Goal: Task Accomplishment & Management: Manage account settings

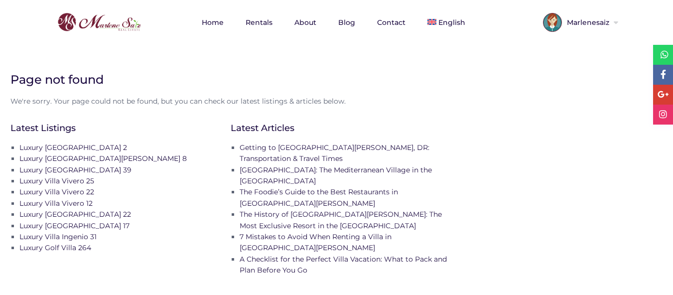
click at [611, 24] on span "Marlenesaiz" at bounding box center [587, 22] width 50 height 7
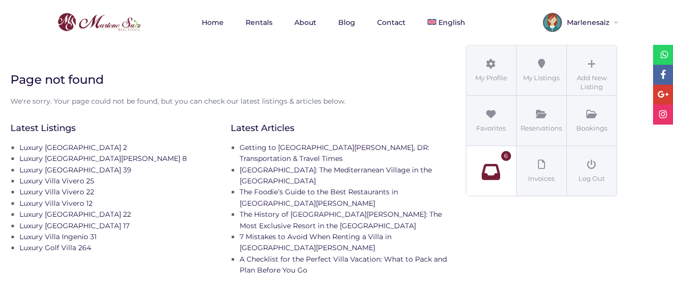
click at [490, 171] on icon at bounding box center [491, 172] width 45 height 18
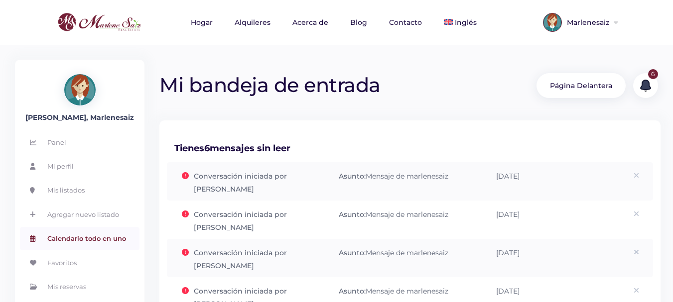
click at [95, 240] on font "Calendario todo en uno" at bounding box center [86, 239] width 79 height 8
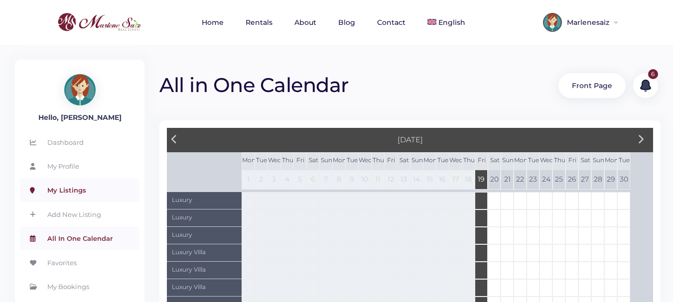
click at [73, 192] on link "My Listings" at bounding box center [80, 190] width 120 height 23
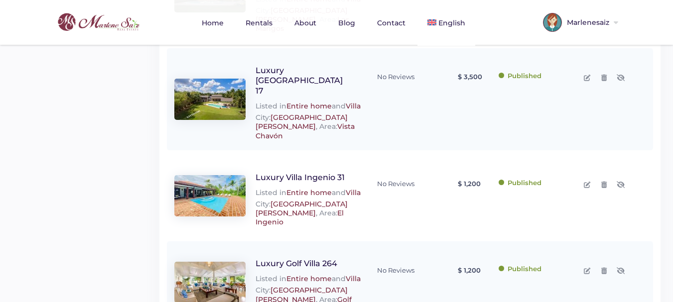
scroll to position [819, 0]
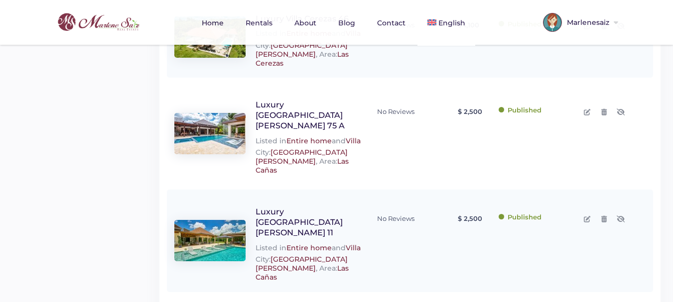
scroll to position [819, 0]
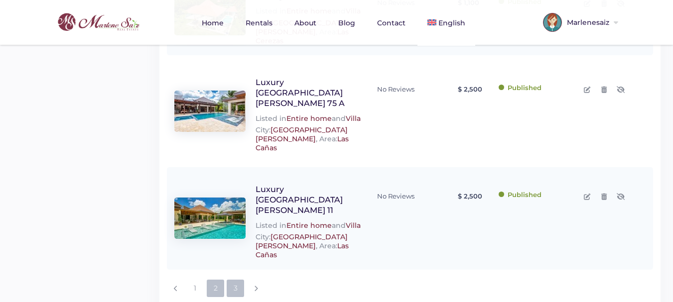
click at [237, 280] on link "3" at bounding box center [235, 288] width 17 height 17
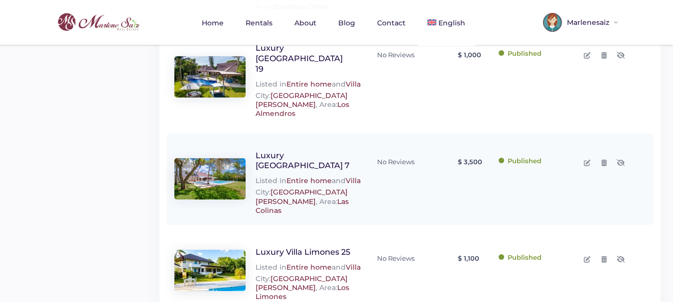
scroll to position [580, 0]
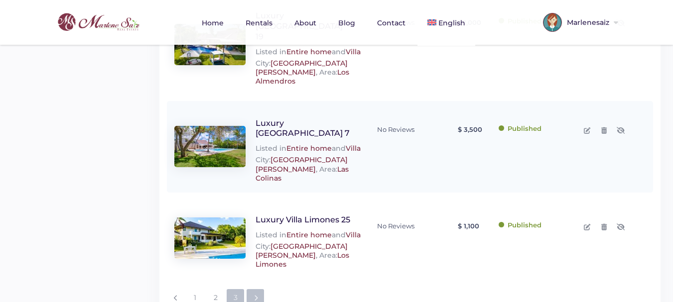
click at [257, 295] on icon at bounding box center [256, 298] width 4 height 6
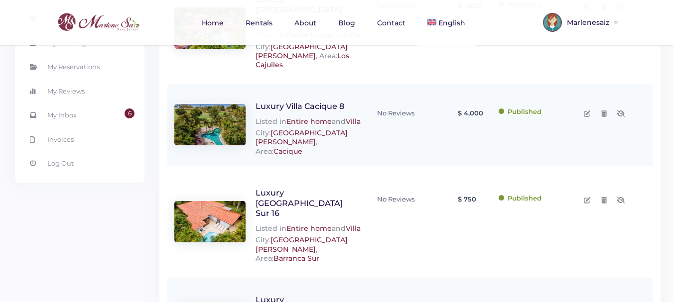
scroll to position [580, 0]
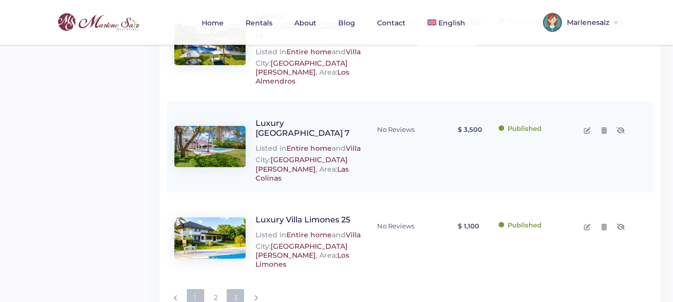
click at [193, 289] on link "1" at bounding box center [195, 297] width 17 height 17
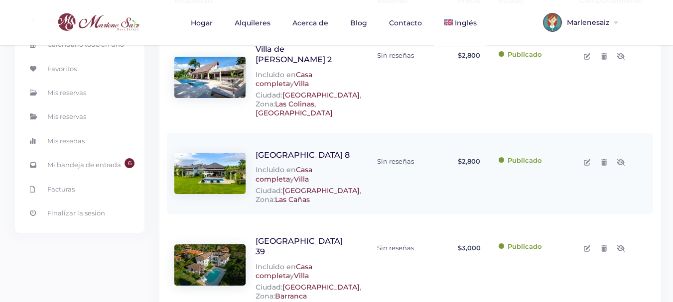
scroll to position [50, 0]
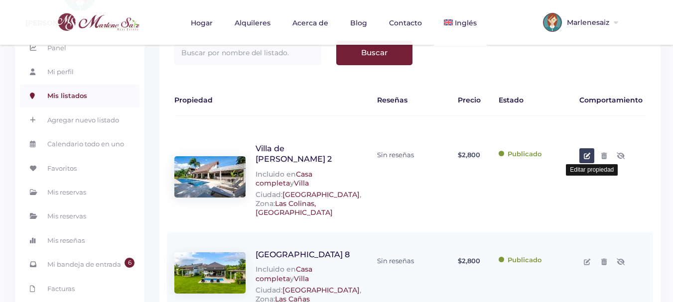
click at [587, 155] on icon at bounding box center [587, 156] width 6 height 6
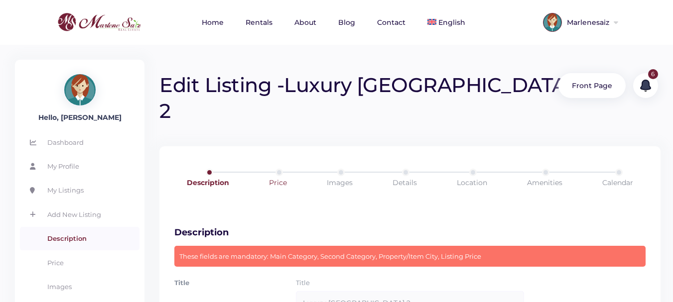
click at [282, 169] on link "Price" at bounding box center [278, 183] width 61 height 28
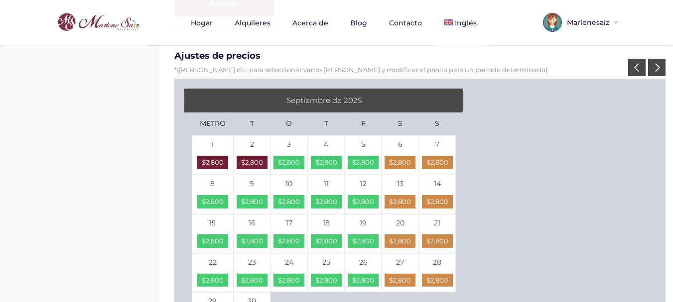
scroll to position [815, 0]
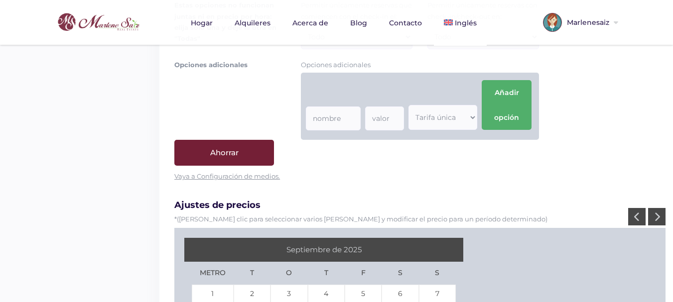
click at [659, 218] on icon at bounding box center [657, 216] width 6 height 9
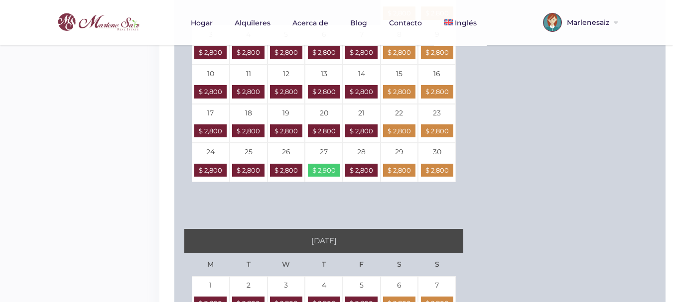
scroll to position [1314, 0]
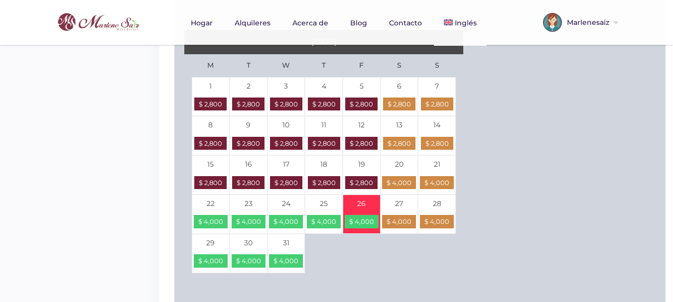
click at [370, 209] on td "26 $ 4,000" at bounding box center [362, 214] width 38 height 39
click at [404, 210] on td "27 $ 4,000" at bounding box center [400, 214] width 38 height 39
type input "12-26-2025"
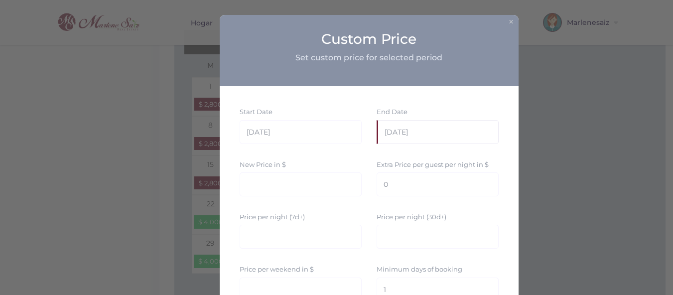
click at [424, 131] on input "12-27-2025" at bounding box center [438, 132] width 122 height 24
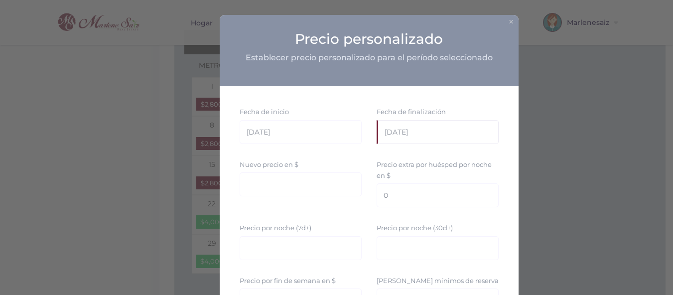
click at [397, 132] on input "12-27-2025" at bounding box center [438, 132] width 122 height 24
click at [508, 16] on font "×" at bounding box center [511, 21] width 6 height 12
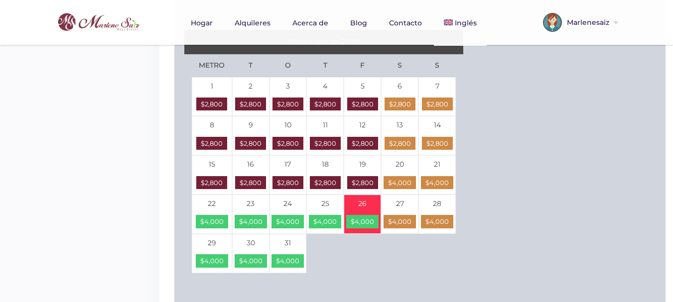
click at [367, 207] on font "26" at bounding box center [362, 203] width 8 height 9
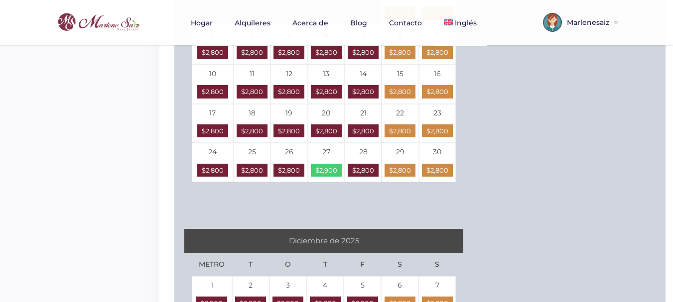
scroll to position [865, 0]
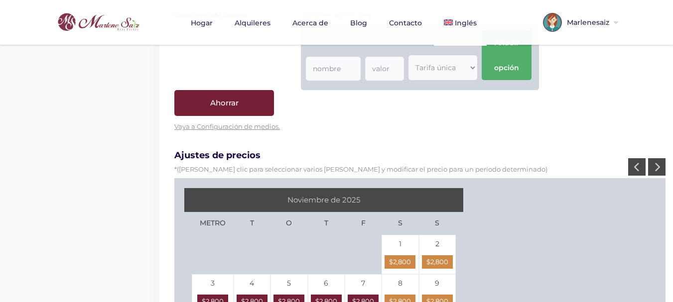
click at [658, 168] on icon at bounding box center [657, 166] width 6 height 9
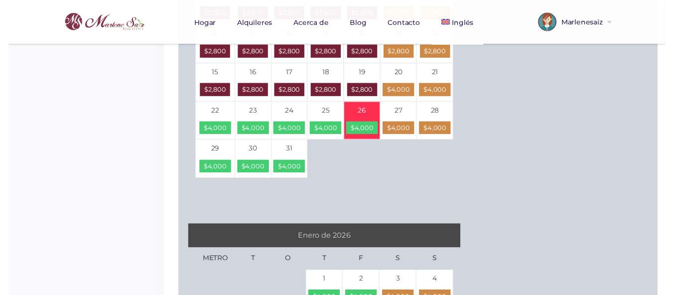
scroll to position [1164, 0]
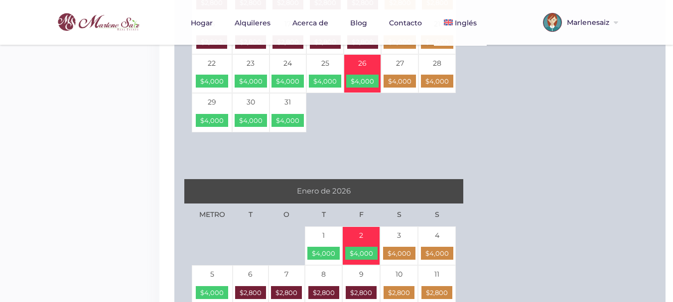
click at [370, 240] on span "2" at bounding box center [361, 235] width 37 height 11
type input "01-2-2026"
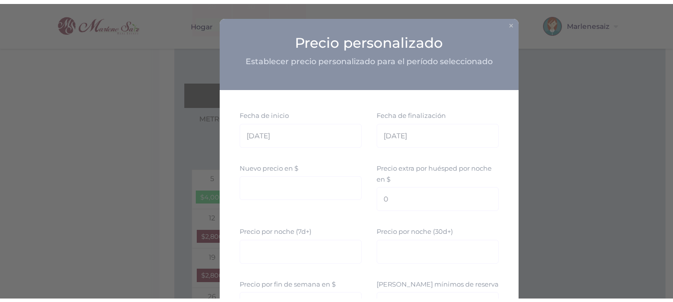
scroll to position [1015, 0]
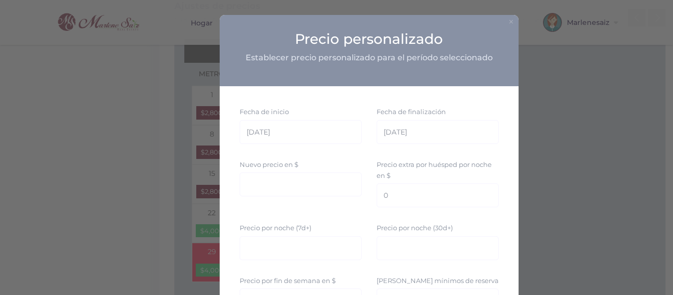
click at [508, 20] on font "×" at bounding box center [511, 21] width 6 height 12
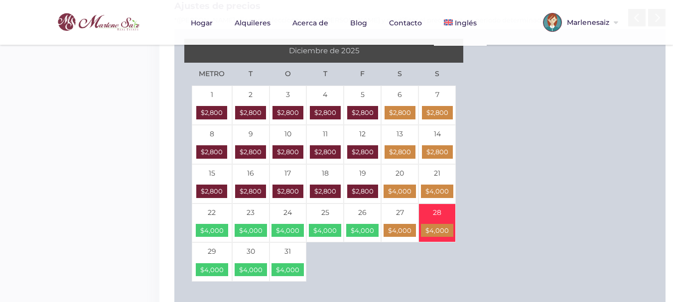
scroll to position [1064, 0]
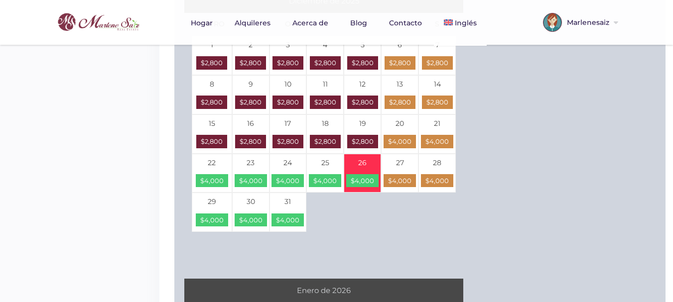
click at [370, 159] on span "26" at bounding box center [362, 162] width 36 height 11
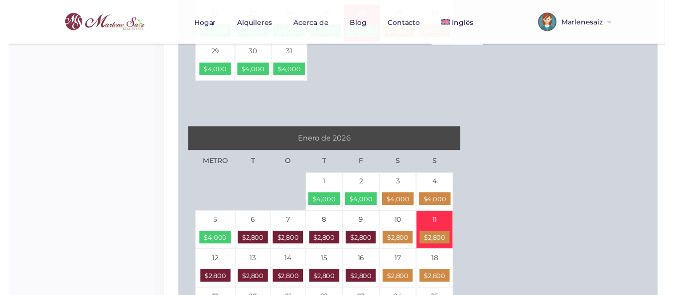
scroll to position [1264, 0]
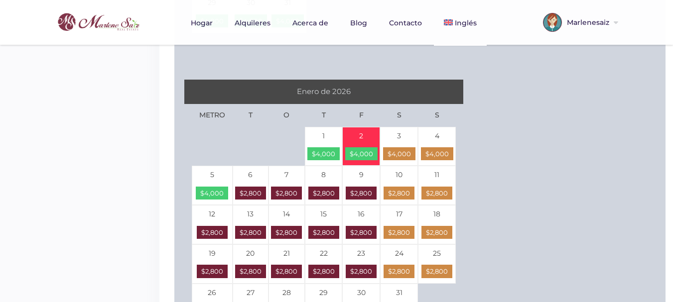
click at [366, 146] on td "2 $4,000" at bounding box center [361, 146] width 38 height 39
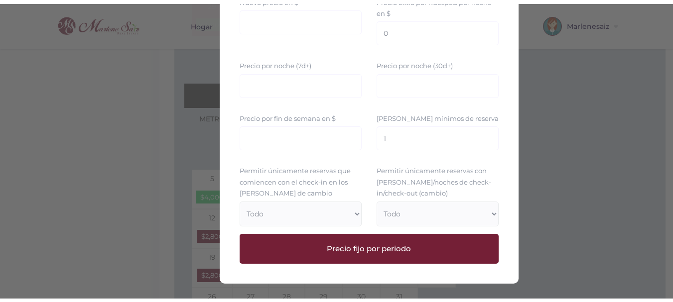
scroll to position [0, 0]
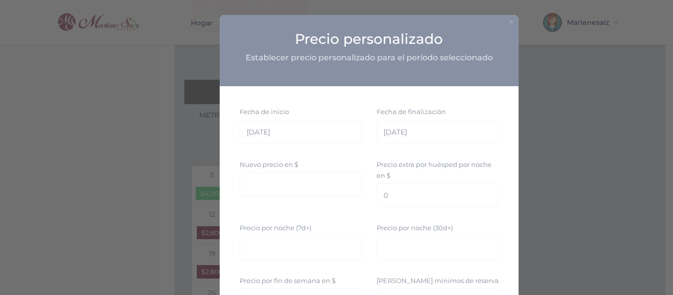
click at [508, 19] on font "×" at bounding box center [511, 21] width 6 height 12
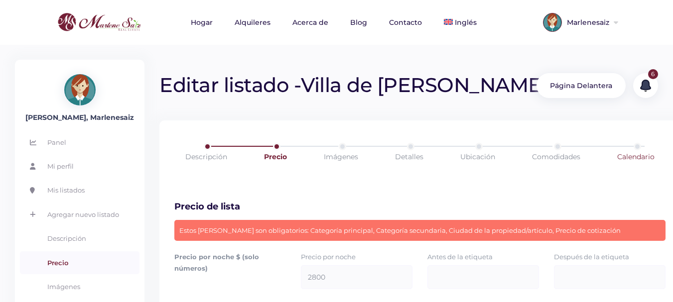
click at [647, 159] on font "Calendario" at bounding box center [635, 156] width 37 height 9
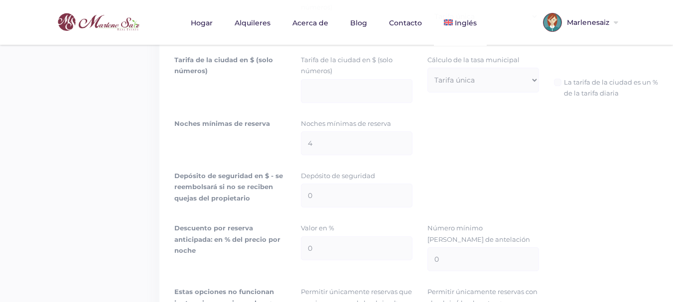
scroll to position [797, 0]
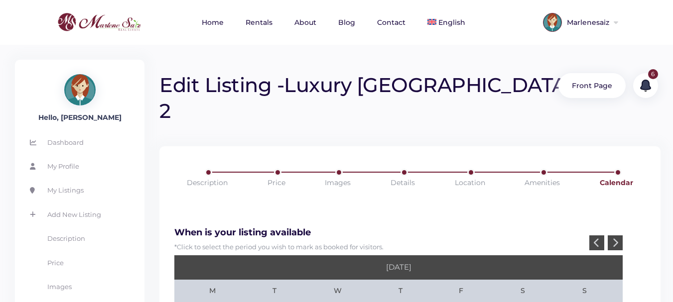
click at [617, 238] on icon at bounding box center [615, 242] width 6 height 9
click at [619, 236] on div at bounding box center [615, 243] width 15 height 15
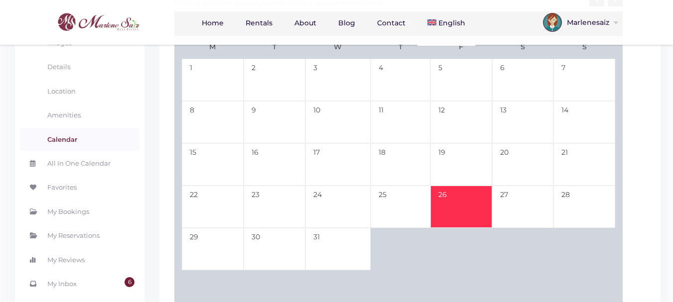
click at [461, 186] on td "26" at bounding box center [461, 207] width 62 height 42
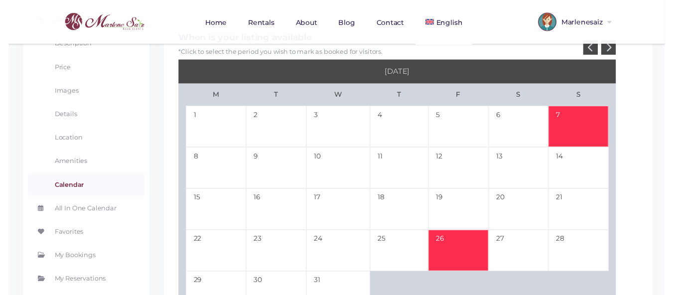
scroll to position [100, 0]
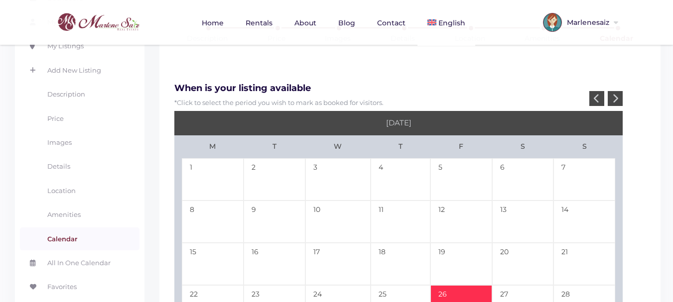
click at [619, 91] on div at bounding box center [615, 98] width 15 height 15
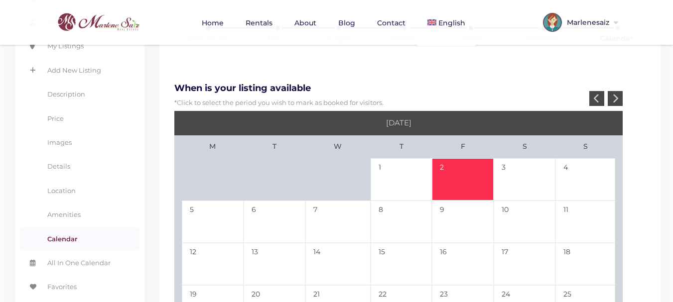
click at [464, 158] on td "2" at bounding box center [463, 179] width 62 height 42
type input "[DATE]"
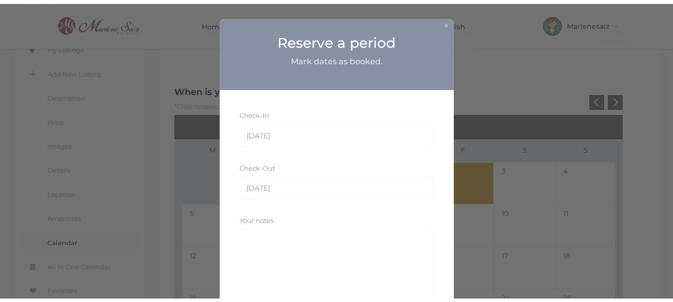
scroll to position [50, 0]
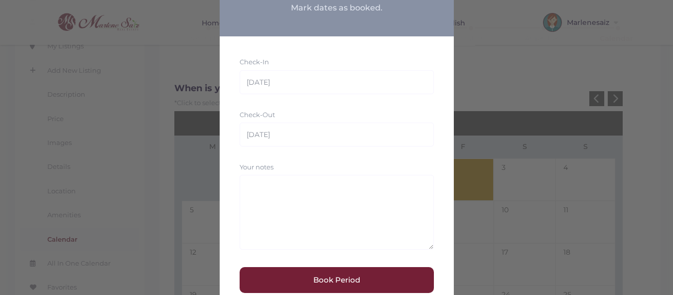
click at [327, 276] on button "Book Period" at bounding box center [337, 280] width 194 height 26
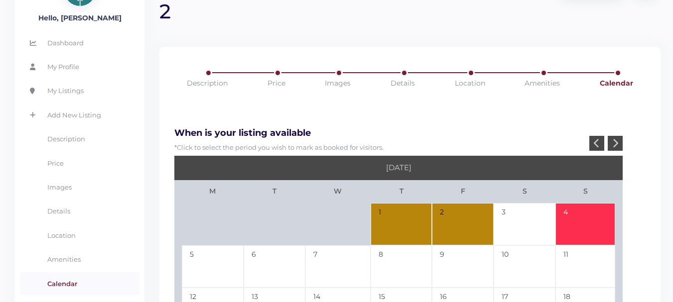
scroll to position [0, 0]
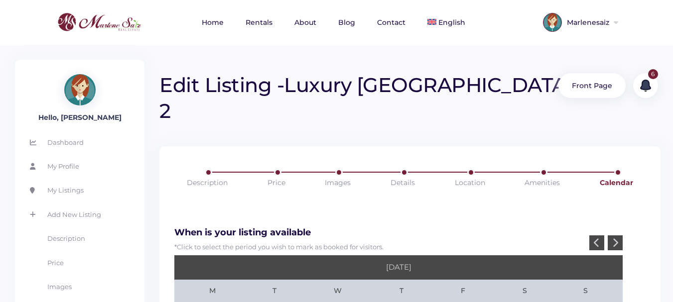
click at [597, 238] on icon at bounding box center [597, 242] width 6 height 9
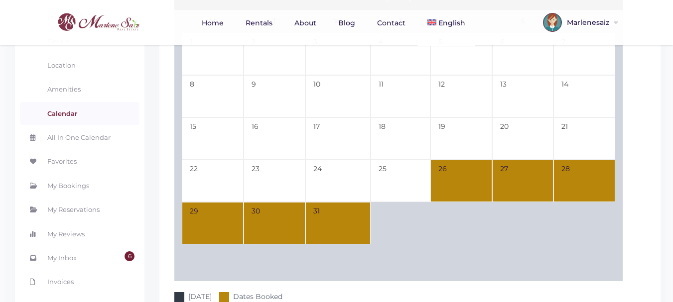
scroll to position [474, 0]
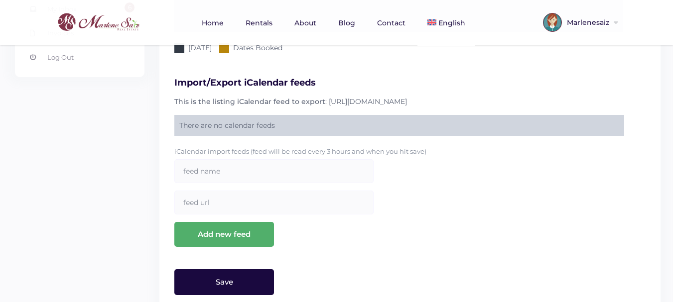
click at [253, 269] on input "Save" at bounding box center [224, 282] width 100 height 26
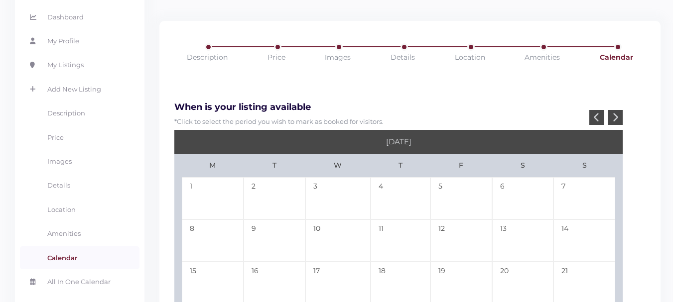
scroll to position [0, 0]
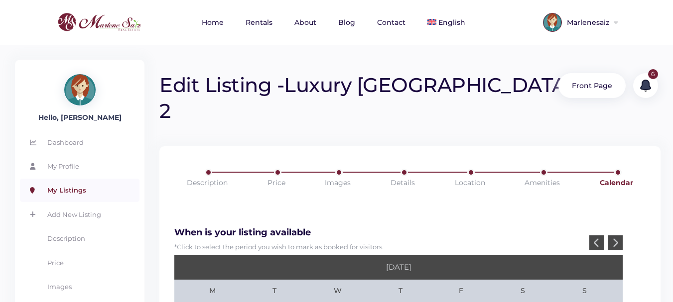
click at [69, 188] on link "My Listings" at bounding box center [80, 190] width 120 height 23
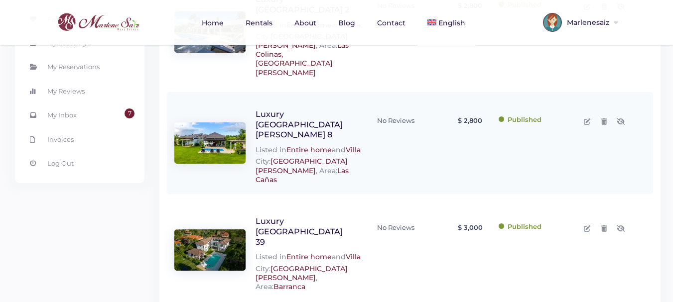
scroll to position [249, 0]
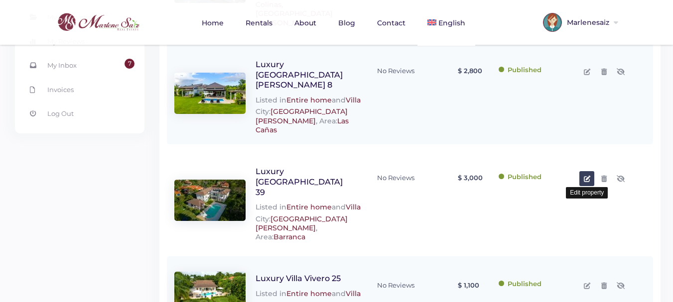
click at [586, 176] on icon at bounding box center [587, 179] width 6 height 6
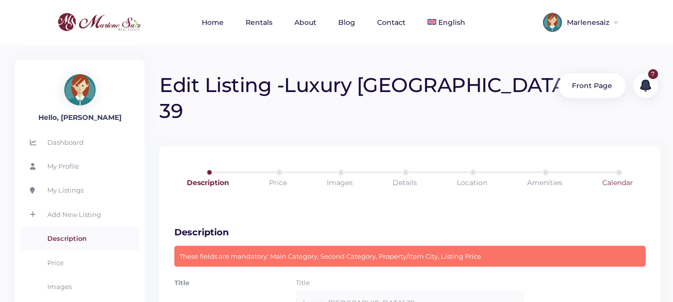
click at [616, 169] on link "Calendar" at bounding box center [618, 183] width 74 height 28
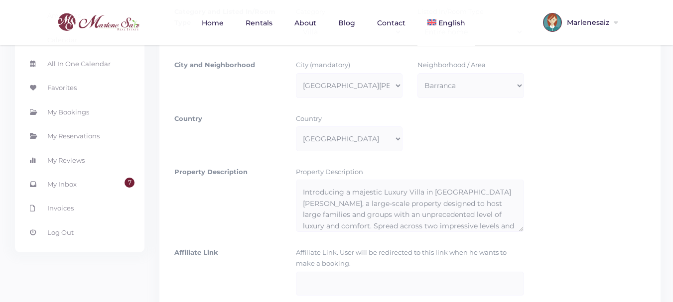
scroll to position [349, 0]
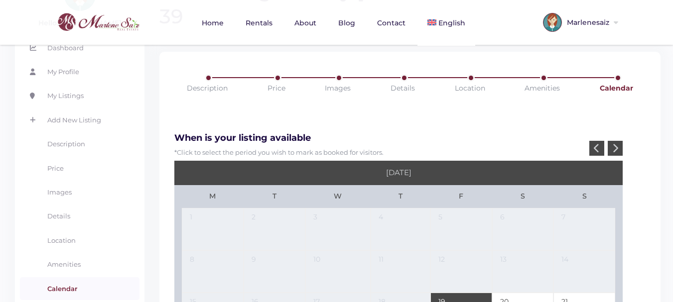
scroll to position [100, 0]
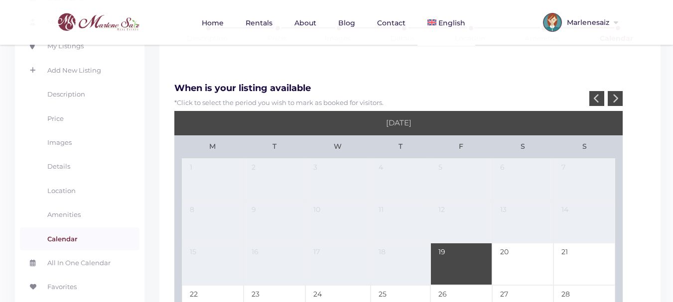
click at [618, 91] on div at bounding box center [615, 98] width 15 height 15
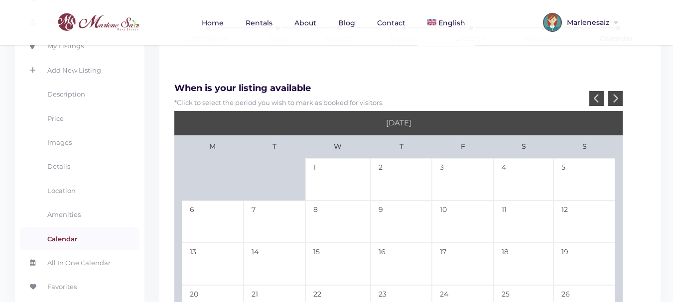
click at [618, 94] on icon at bounding box center [615, 98] width 6 height 9
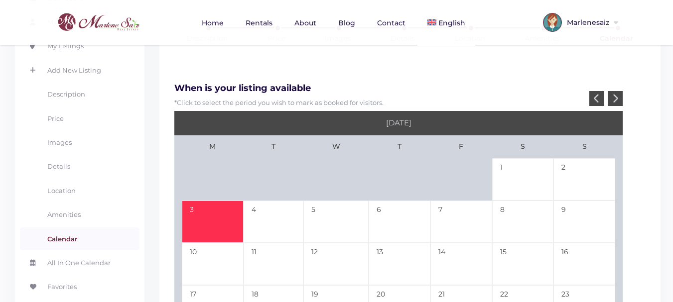
click at [195, 201] on td "3" at bounding box center [213, 222] width 62 height 42
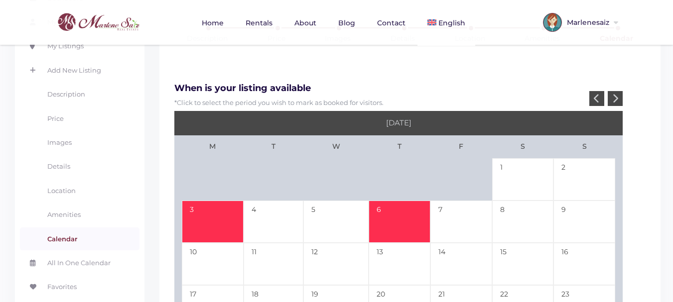
click at [406, 201] on td "6" at bounding box center [400, 222] width 62 height 42
type input "[DATE]"
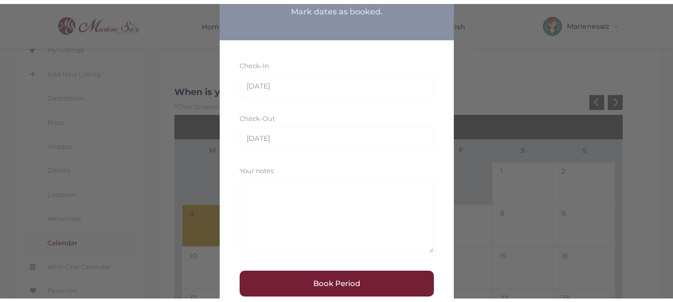
scroll to position [0, 0]
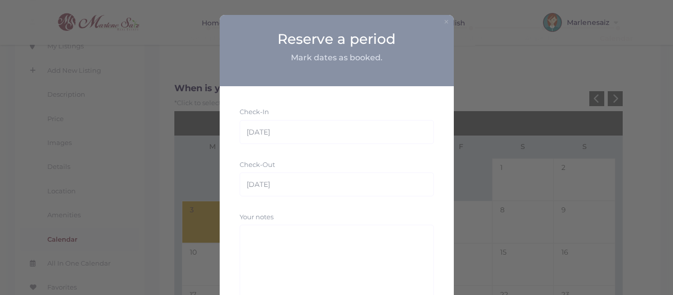
click at [443, 19] on button "×" at bounding box center [446, 21] width 6 height 10
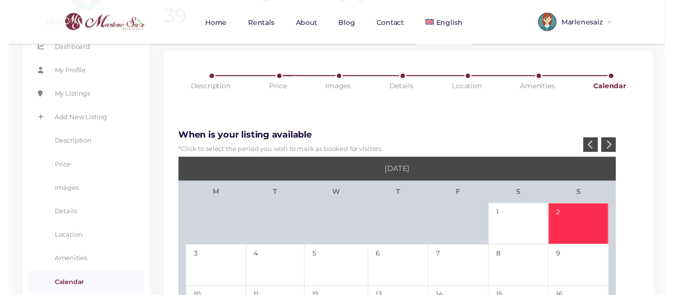
scroll to position [100, 0]
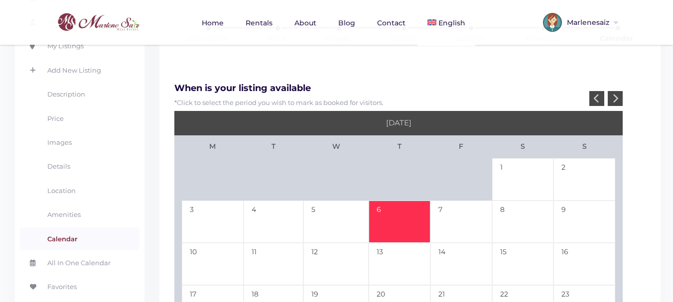
click at [398, 203] on td "6" at bounding box center [400, 222] width 62 height 42
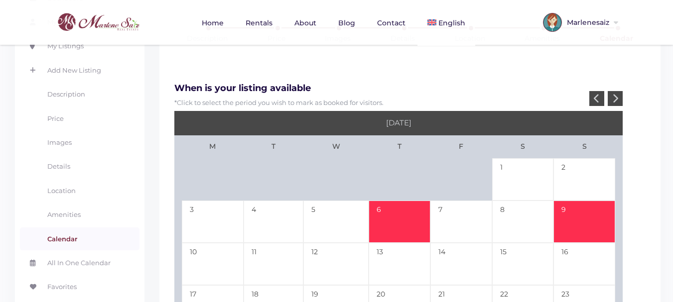
click at [601, 202] on td "9" at bounding box center [584, 222] width 62 height 42
type input "[DATE]"
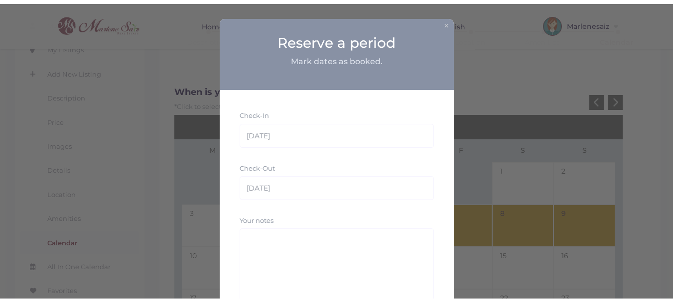
scroll to position [50, 0]
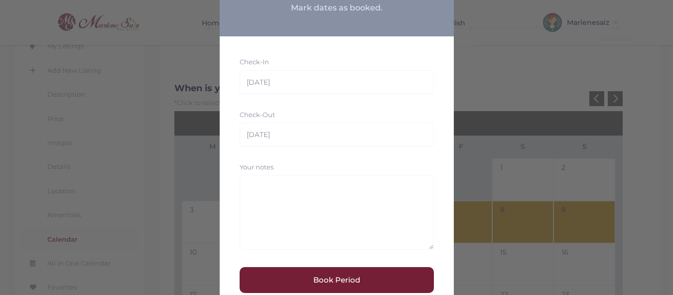
click at [339, 281] on button "Book Period" at bounding box center [337, 280] width 194 height 26
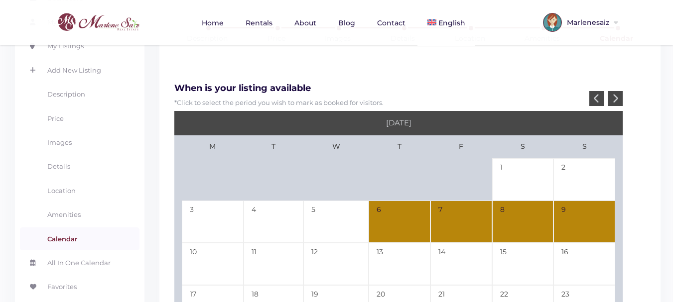
click at [615, 94] on icon at bounding box center [615, 98] width 6 height 9
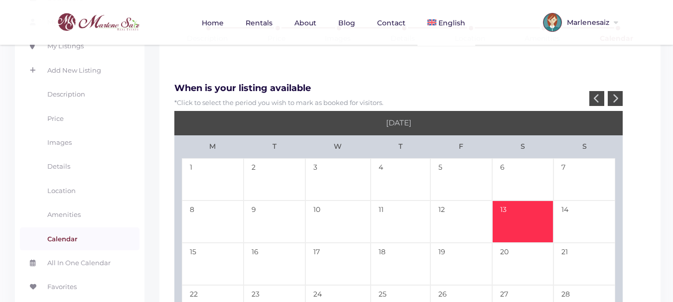
scroll to position [199, 0]
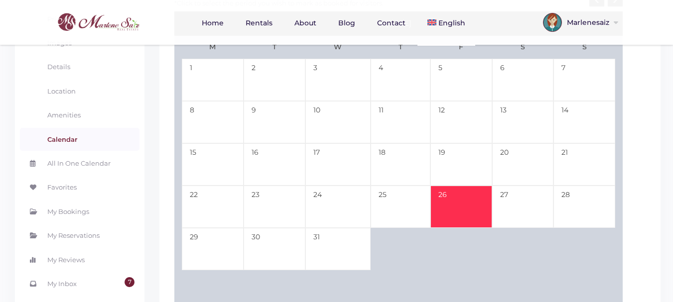
click at [454, 186] on td "26" at bounding box center [461, 207] width 62 height 42
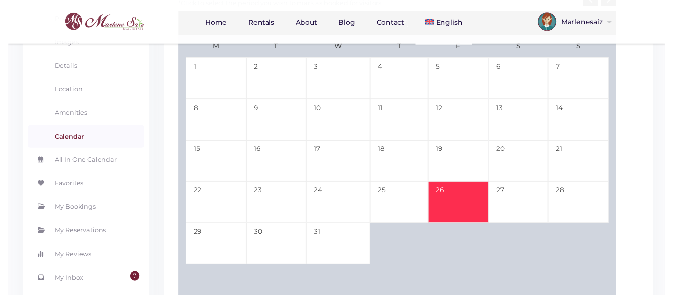
scroll to position [50, 0]
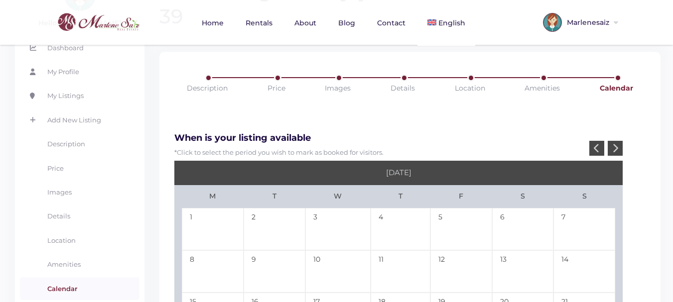
click at [617, 143] on icon at bounding box center [615, 147] width 6 height 9
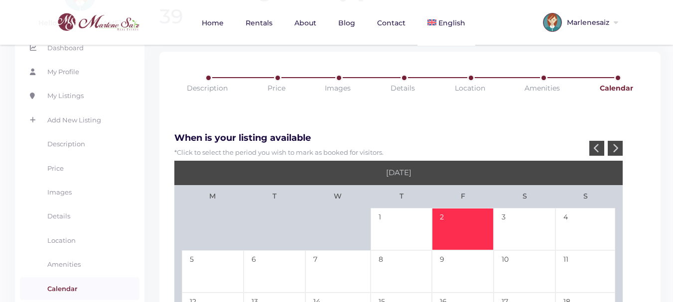
click at [475, 208] on td "2" at bounding box center [463, 229] width 62 height 42
type input "[DATE]"
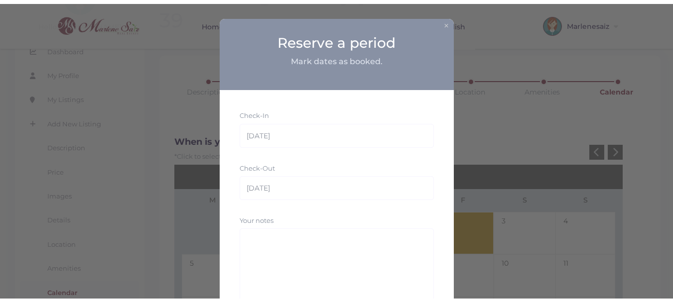
scroll to position [83, 0]
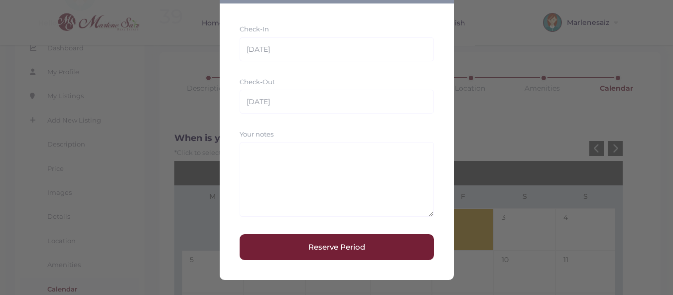
click at [313, 247] on button "Reserve Period" at bounding box center [337, 247] width 194 height 26
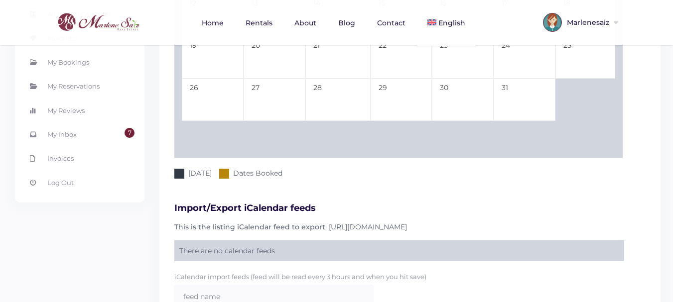
scroll to position [474, 0]
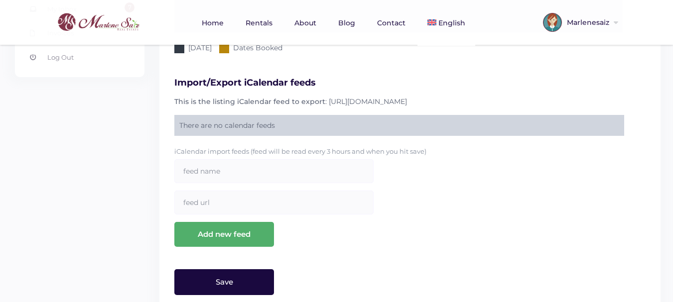
click at [251, 269] on input "Save" at bounding box center [224, 282] width 100 height 26
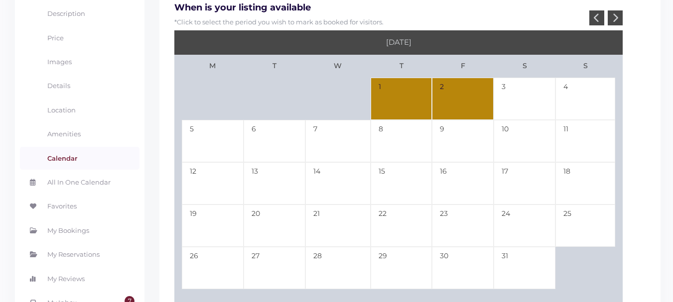
scroll to position [0, 0]
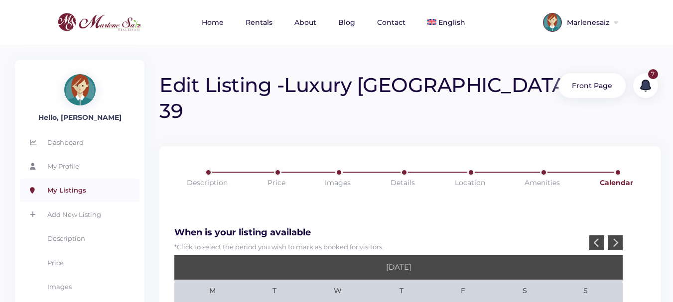
click at [66, 189] on link "My Listings" at bounding box center [80, 190] width 120 height 23
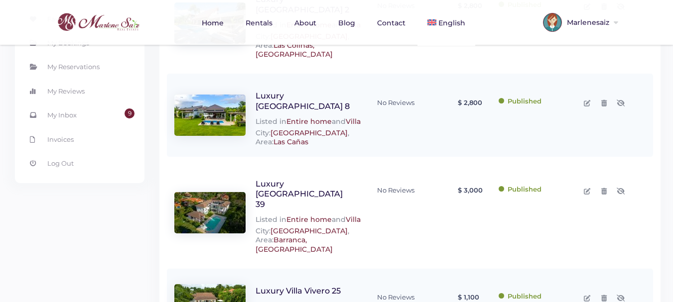
scroll to position [299, 0]
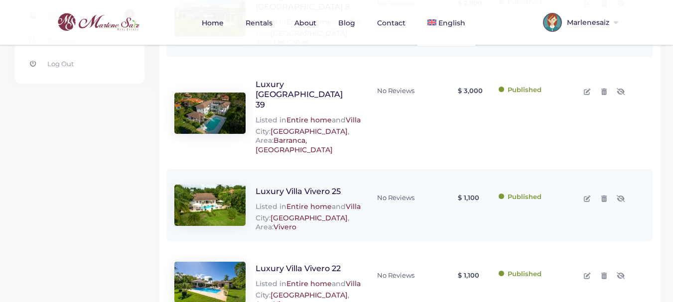
click at [235, 185] on img at bounding box center [209, 205] width 71 height 41
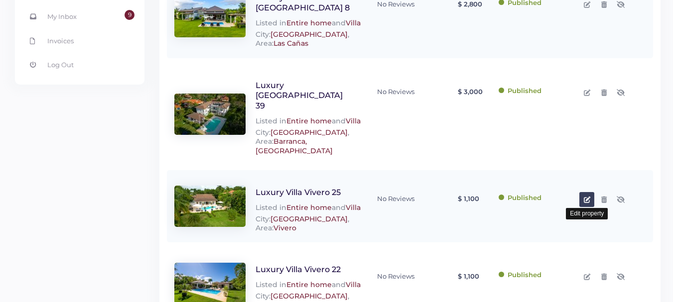
click at [591, 192] on link at bounding box center [586, 199] width 15 height 15
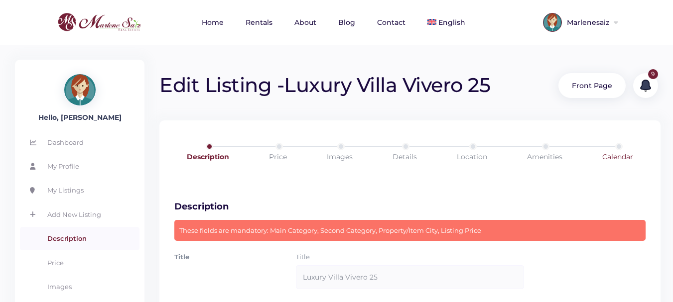
click at [611, 159] on link "Calendar" at bounding box center [618, 157] width 74 height 28
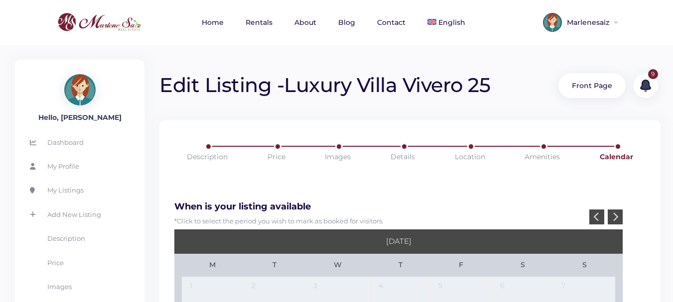
scroll to position [50, 0]
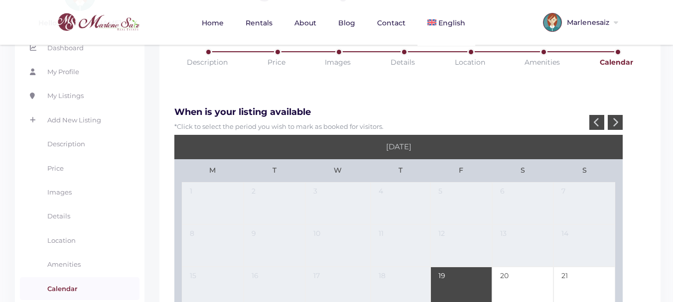
click at [617, 119] on icon at bounding box center [615, 122] width 6 height 9
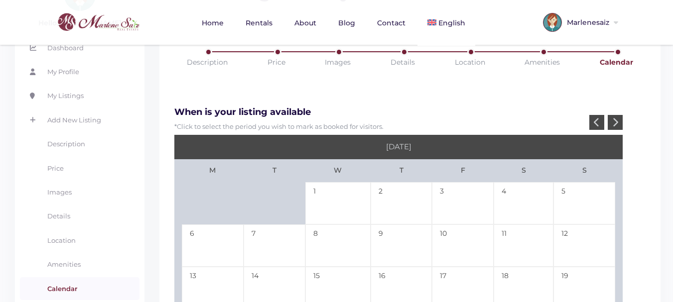
click at [617, 119] on icon at bounding box center [615, 122] width 6 height 9
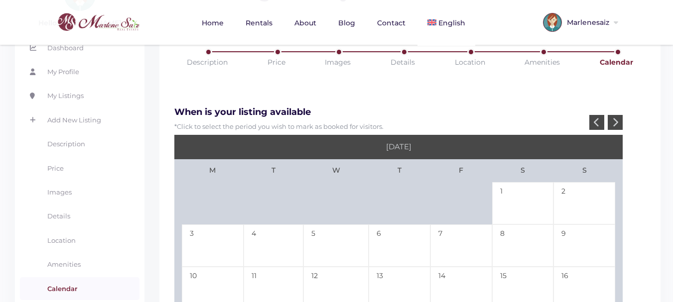
click at [618, 119] on div at bounding box center [615, 122] width 15 height 15
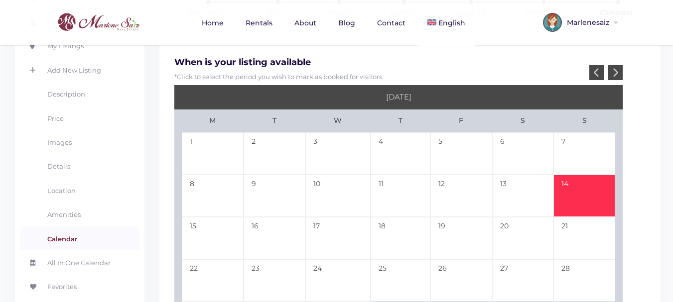
scroll to position [149, 0]
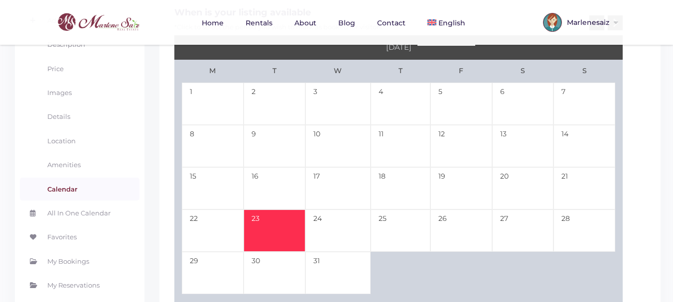
click at [276, 223] on td "23" at bounding box center [275, 231] width 62 height 42
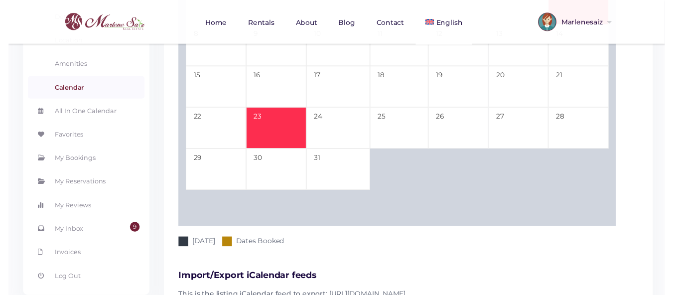
scroll to position [100, 0]
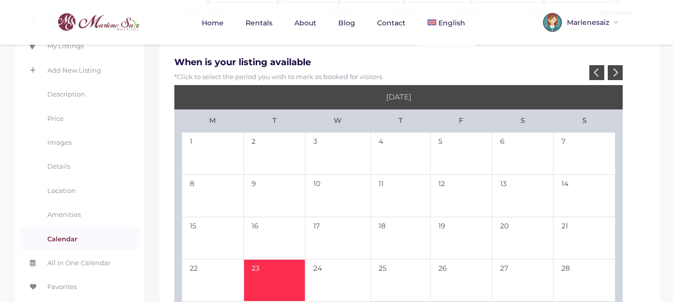
click at [617, 71] on icon at bounding box center [615, 72] width 6 height 9
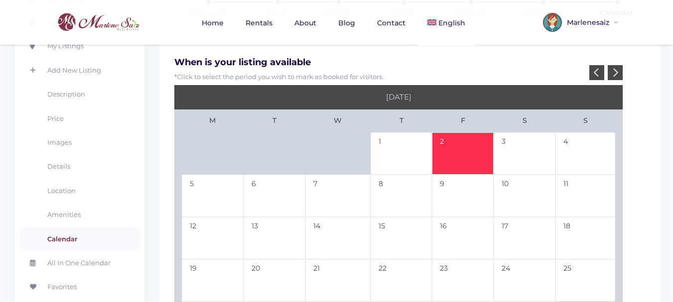
click at [462, 156] on td "2" at bounding box center [463, 153] width 62 height 42
type input "12-23-25"
type input "01-02-26"
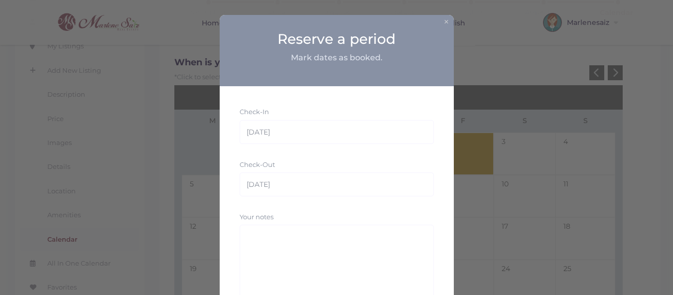
scroll to position [50, 0]
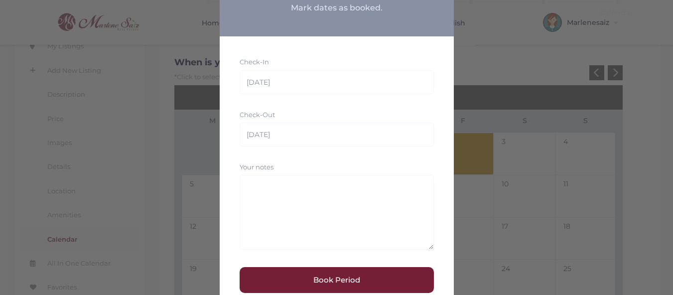
click at [328, 284] on button "Book Period" at bounding box center [337, 280] width 194 height 26
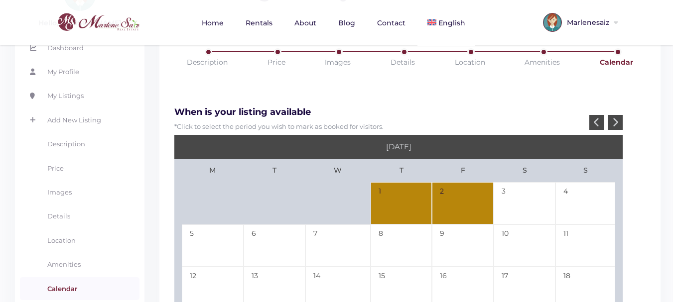
click at [610, 123] on div at bounding box center [615, 122] width 15 height 15
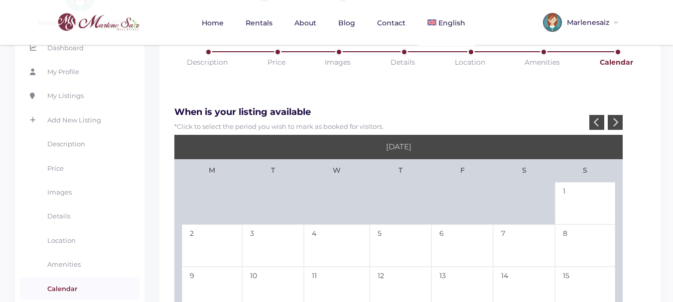
scroll to position [149, 0]
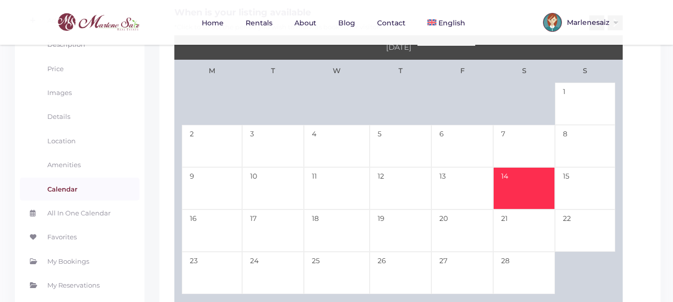
click at [525, 191] on td "14" at bounding box center [524, 188] width 62 height 42
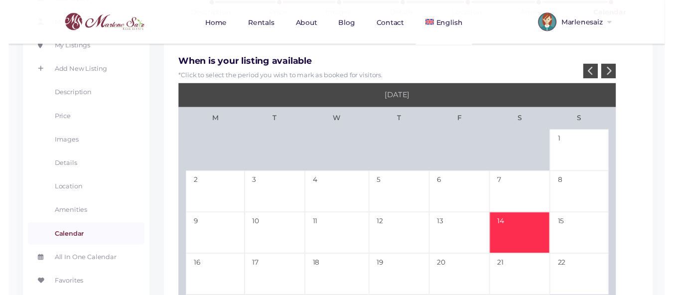
scroll to position [50, 0]
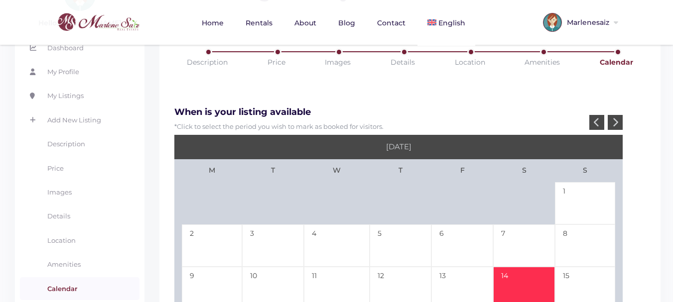
click at [619, 120] on div at bounding box center [615, 122] width 15 height 15
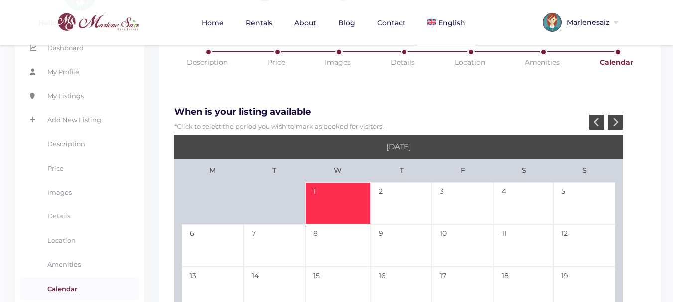
click at [334, 193] on td "1" at bounding box center [337, 203] width 65 height 42
type input "02-14-26"
type input "04-01-26"
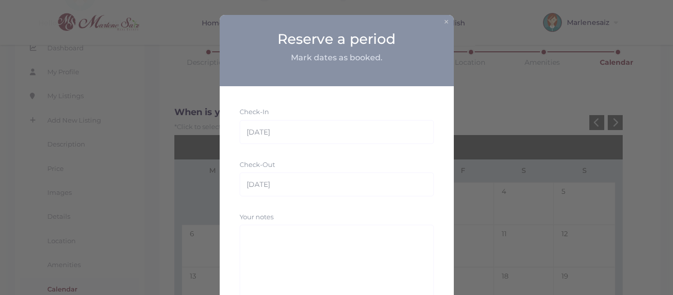
scroll to position [83, 0]
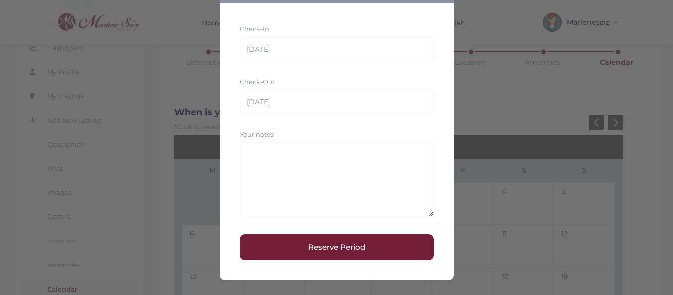
click at [344, 247] on button "Reserve Period" at bounding box center [337, 247] width 194 height 26
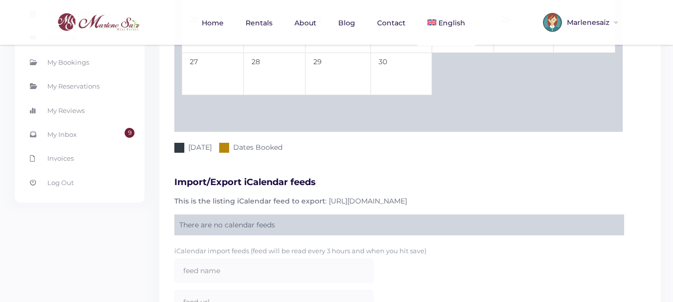
scroll to position [474, 0]
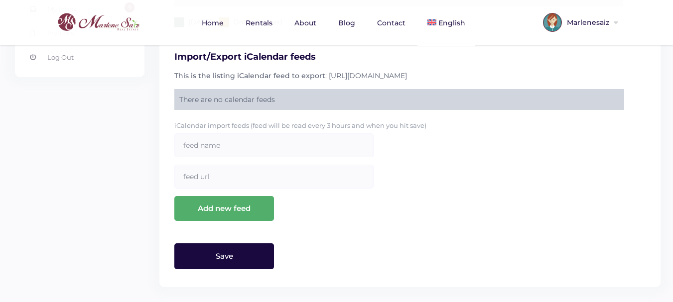
click at [250, 260] on input "Save" at bounding box center [224, 257] width 100 height 26
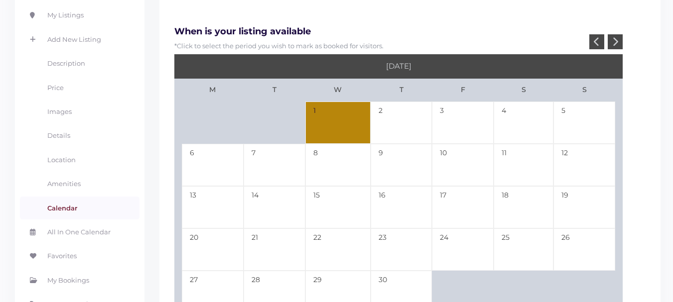
scroll to position [0, 0]
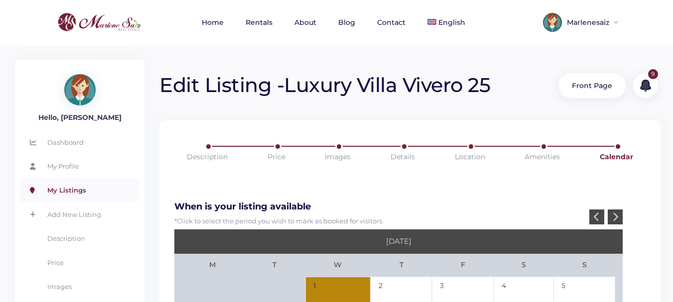
click at [80, 188] on link "My Listings" at bounding box center [80, 190] width 120 height 23
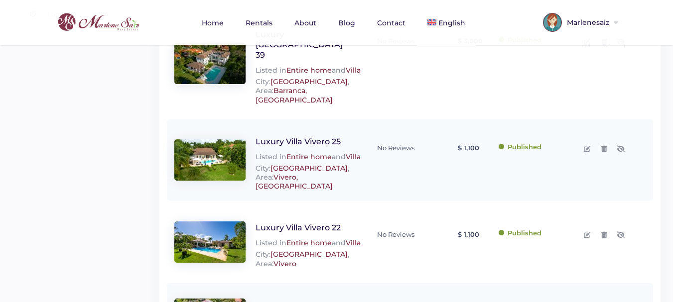
scroll to position [398, 0]
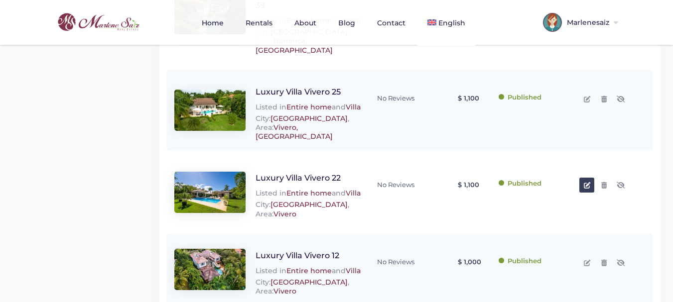
click at [590, 178] on link at bounding box center [586, 185] width 15 height 15
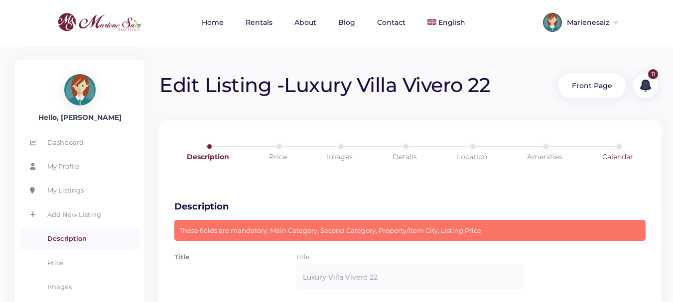
click at [612, 154] on link "Calendar" at bounding box center [618, 157] width 74 height 28
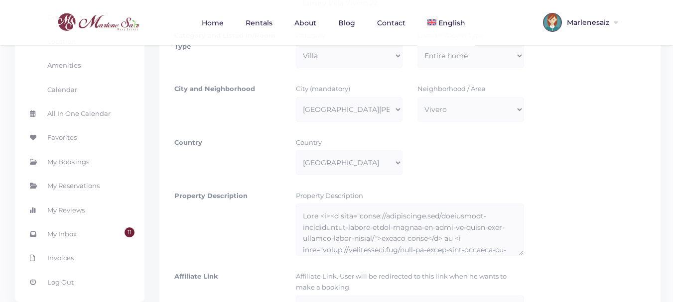
scroll to position [398, 0]
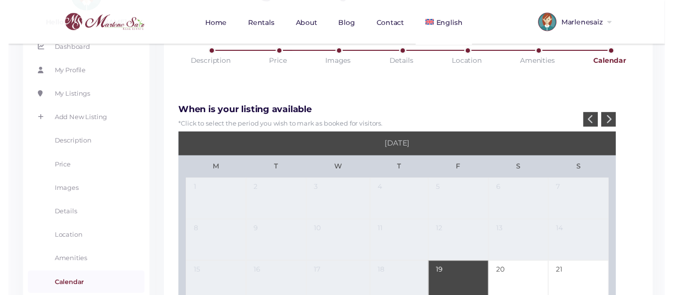
scroll to position [100, 0]
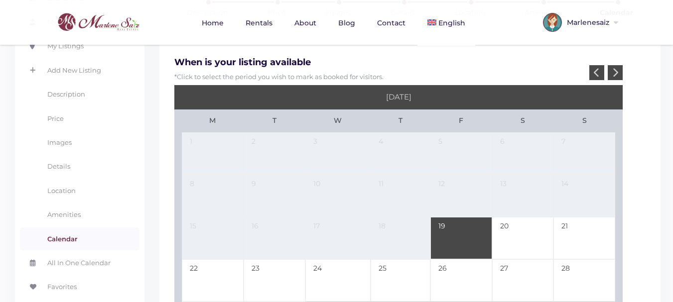
click at [616, 73] on icon at bounding box center [615, 72] width 6 height 9
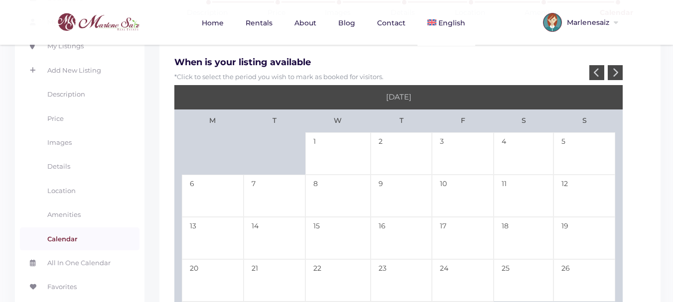
click at [616, 73] on icon at bounding box center [615, 72] width 6 height 9
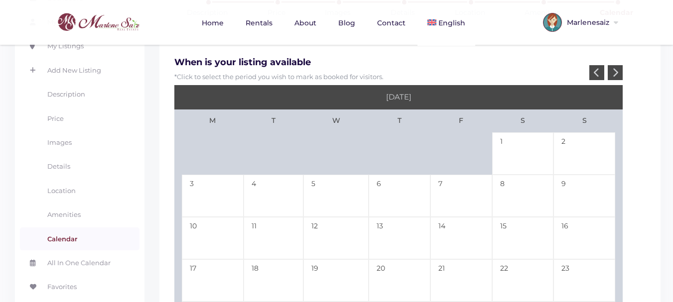
click at [616, 73] on icon at bounding box center [615, 72] width 6 height 9
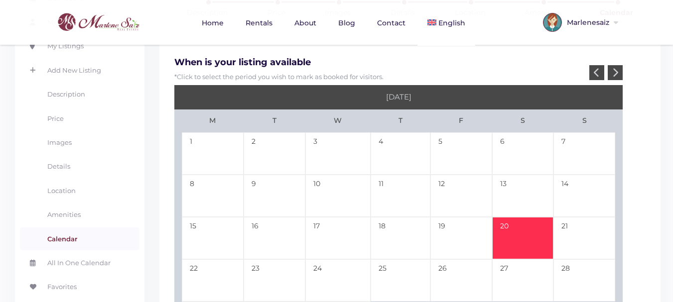
click at [516, 229] on td "20" at bounding box center [523, 238] width 62 height 42
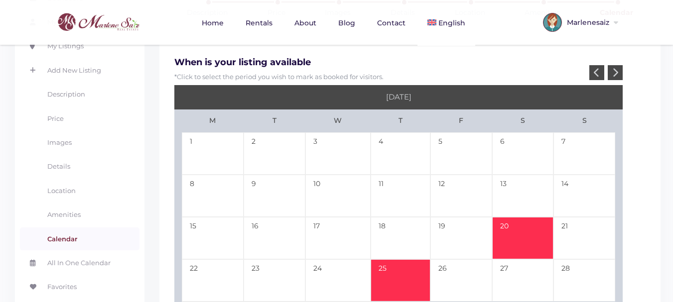
click at [387, 274] on td "25" at bounding box center [401, 281] width 60 height 42
type input "12-20-25"
type input "12-25-25"
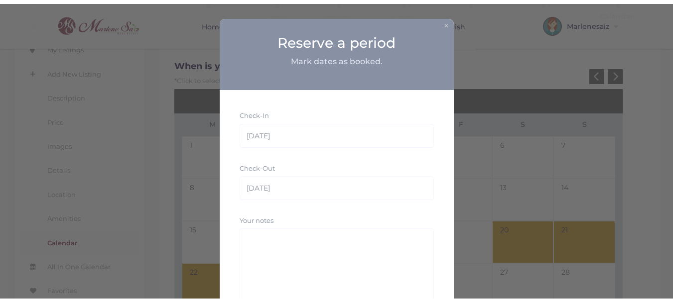
scroll to position [83, 0]
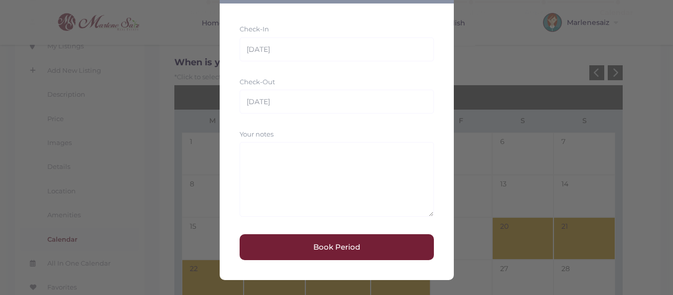
click at [333, 246] on button "Book Period" at bounding box center [337, 247] width 194 height 26
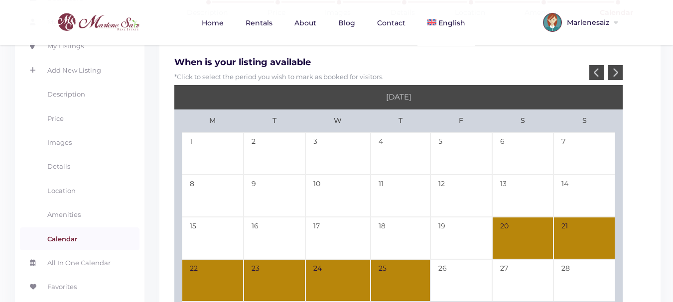
scroll to position [199, 0]
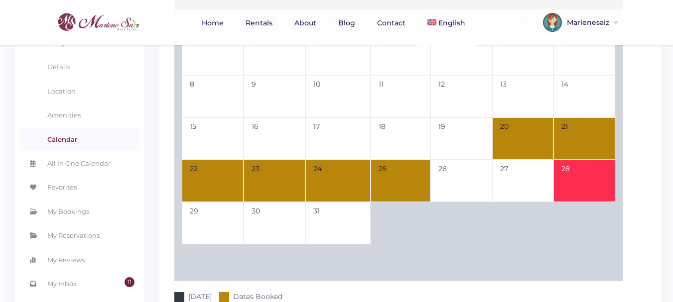
click at [585, 179] on td "28" at bounding box center [584, 181] width 62 height 42
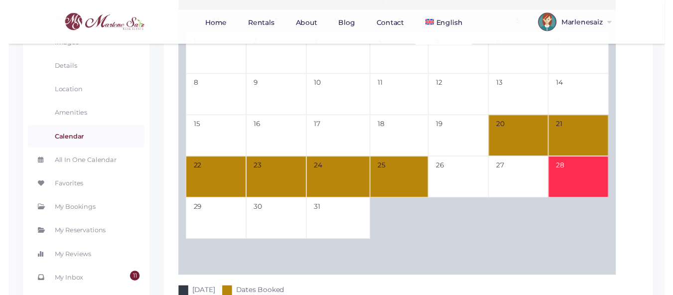
scroll to position [50, 0]
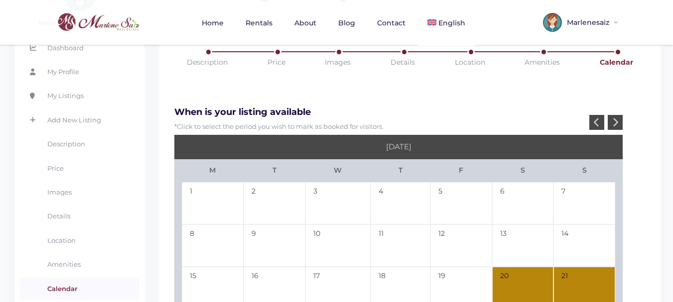
click at [618, 122] on icon at bounding box center [615, 122] width 6 height 9
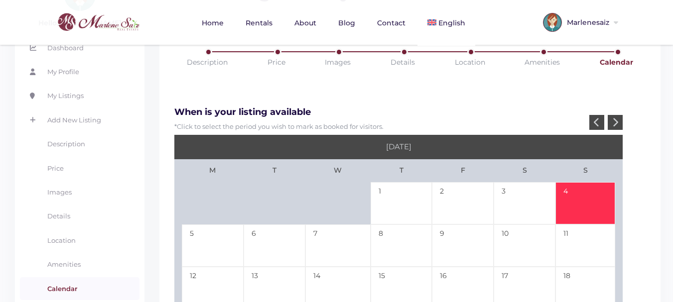
click at [568, 200] on td "4" at bounding box center [585, 203] width 60 height 42
type input "12-28-25"
type input "01-04-26"
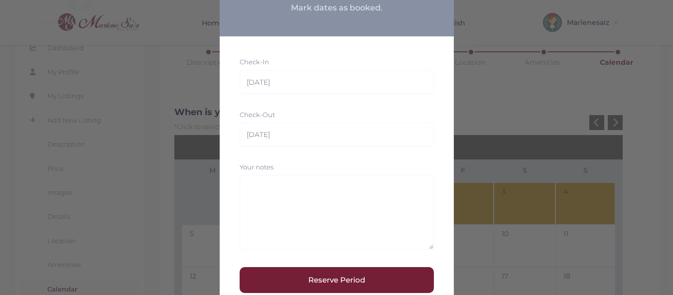
click at [308, 274] on button "Reserve Period" at bounding box center [337, 280] width 194 height 26
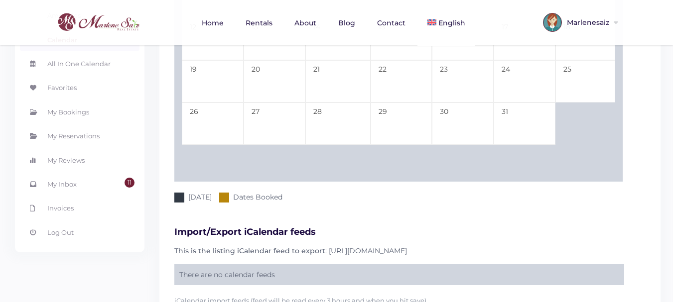
scroll to position [448, 0]
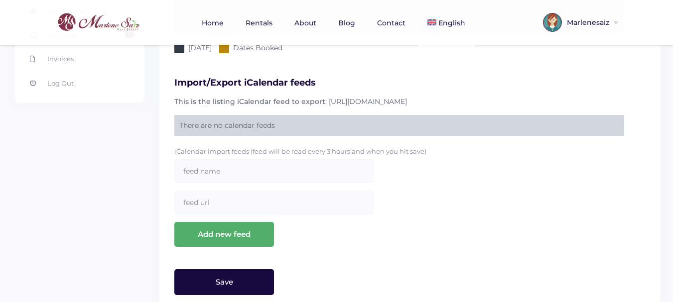
click at [246, 282] on input "Save" at bounding box center [224, 282] width 100 height 26
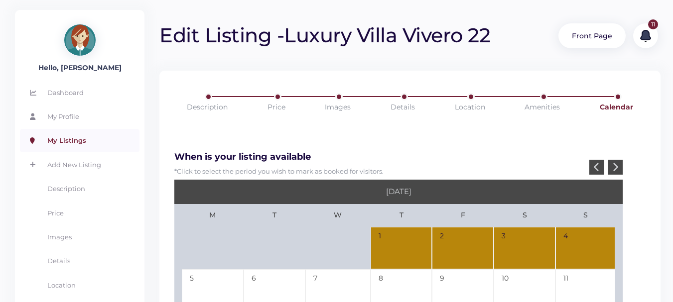
scroll to position [0, 0]
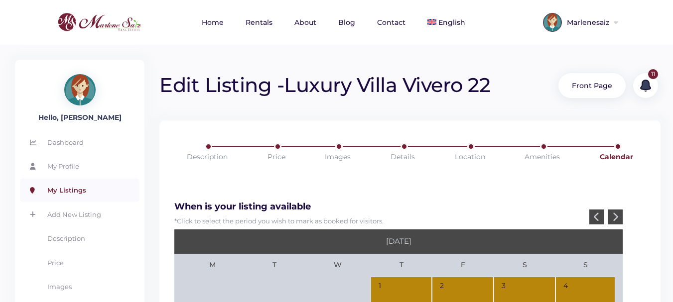
click at [73, 192] on link "My Listings" at bounding box center [80, 190] width 120 height 23
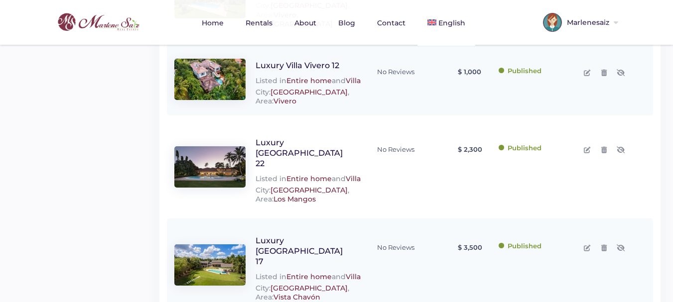
scroll to position [648, 0]
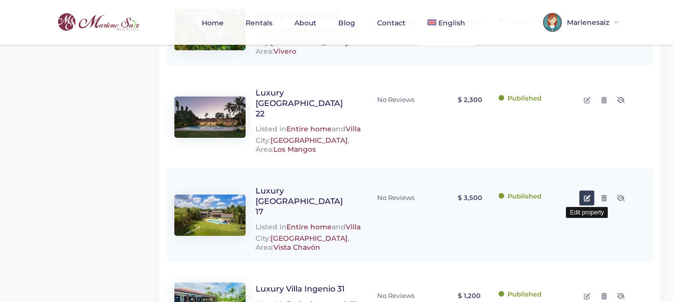
click at [589, 195] on icon at bounding box center [587, 198] width 6 height 6
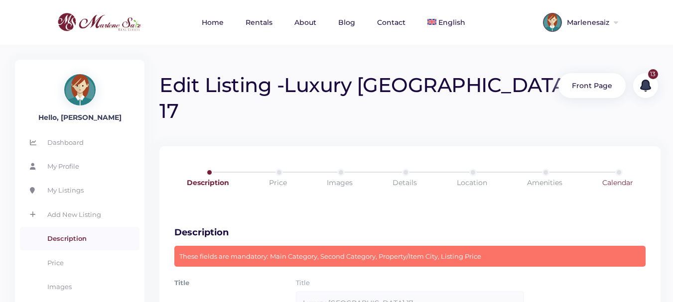
click at [632, 169] on link "Calendar" at bounding box center [618, 183] width 74 height 28
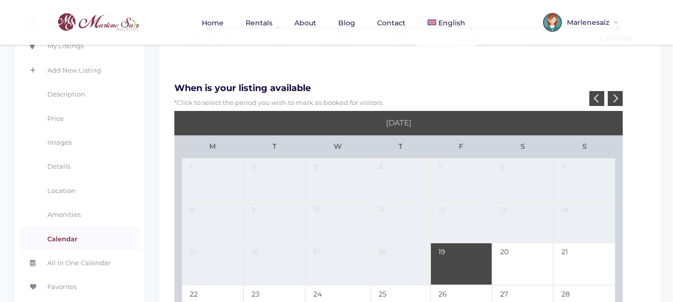
click at [618, 91] on div at bounding box center [615, 98] width 15 height 15
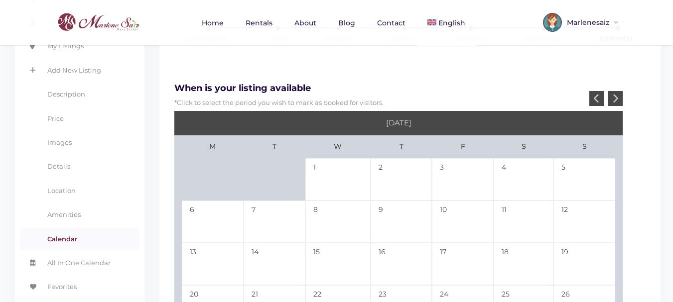
click at [618, 91] on div at bounding box center [615, 98] width 15 height 15
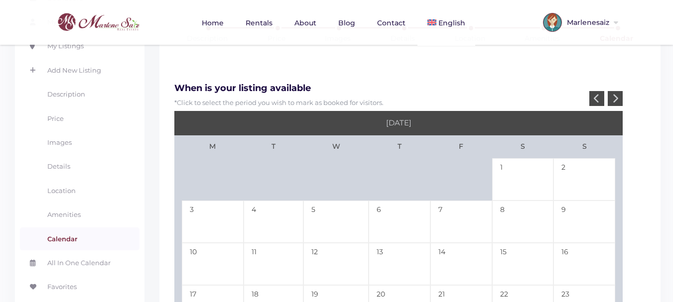
click at [618, 91] on div at bounding box center [615, 98] width 15 height 15
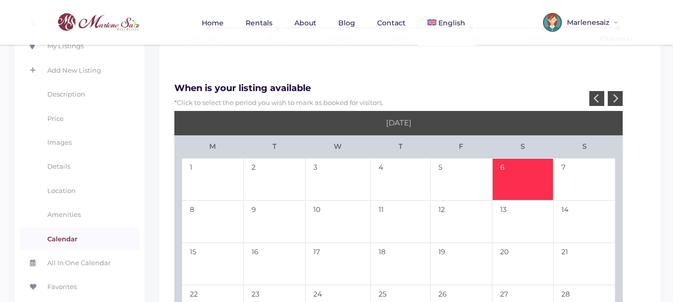
scroll to position [149, 0]
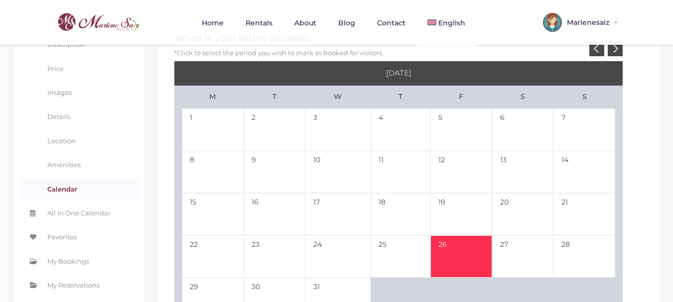
click at [459, 236] on td "26" at bounding box center [461, 257] width 62 height 42
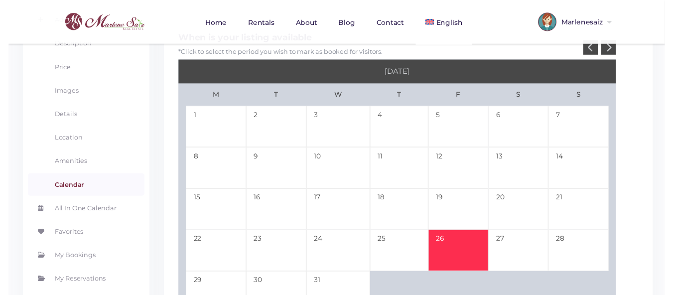
scroll to position [50, 0]
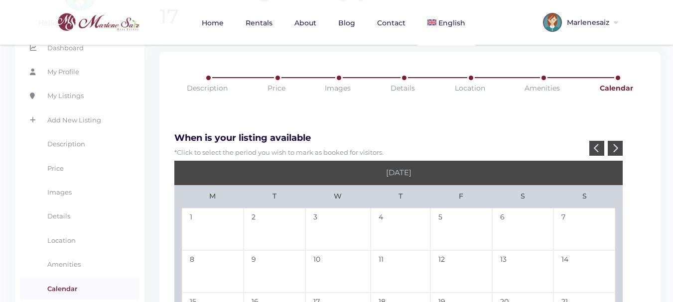
click at [615, 143] on icon at bounding box center [615, 147] width 6 height 9
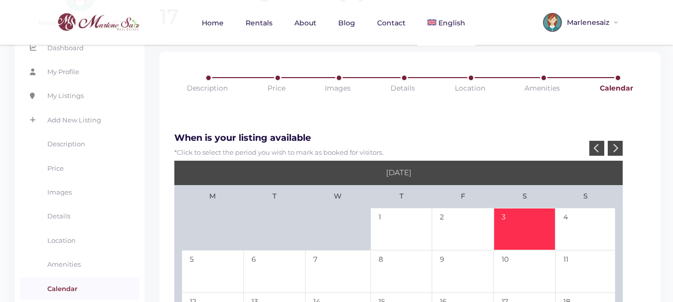
click at [511, 208] on td "3" at bounding box center [525, 229] width 62 height 42
type input "12-26-25"
type input "01-03-26"
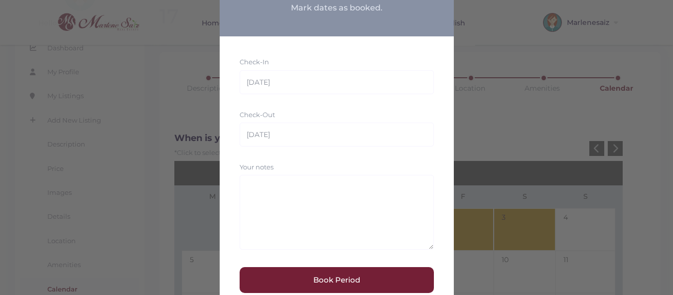
click at [356, 282] on button "Book Period" at bounding box center [337, 280] width 194 height 26
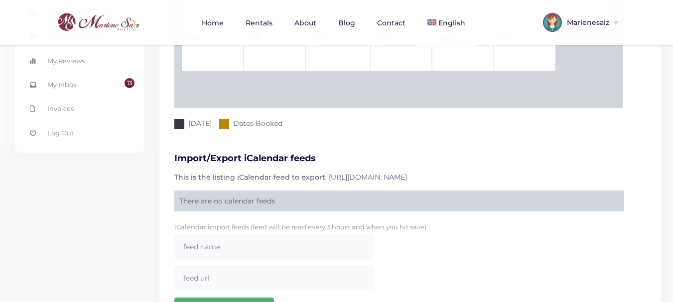
scroll to position [474, 0]
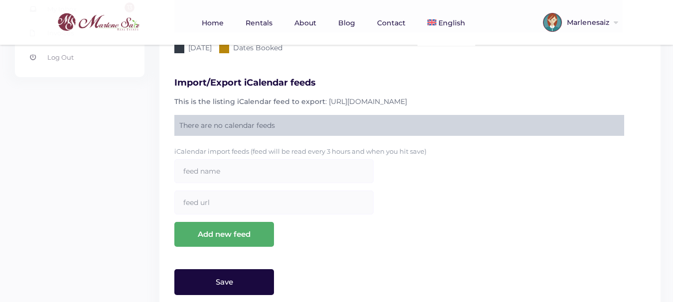
click at [241, 269] on input "Save" at bounding box center [224, 282] width 100 height 26
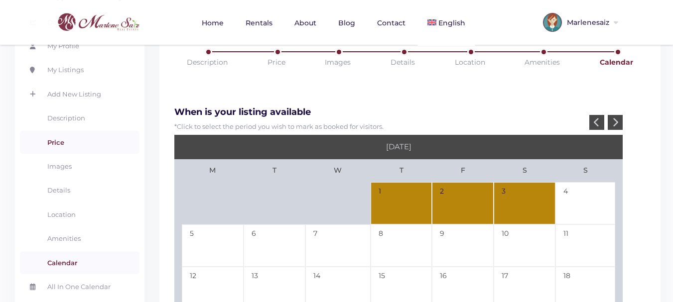
scroll to position [0, 0]
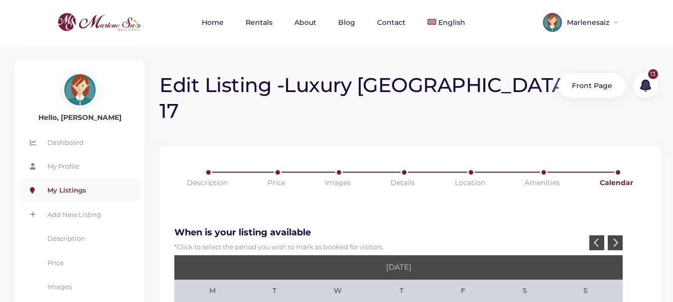
click at [76, 189] on link "My Listings" at bounding box center [80, 190] width 120 height 23
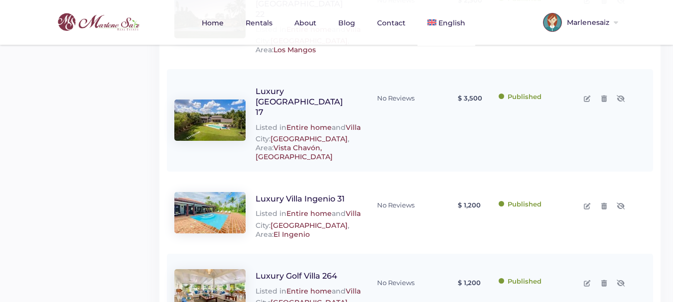
scroll to position [797, 0]
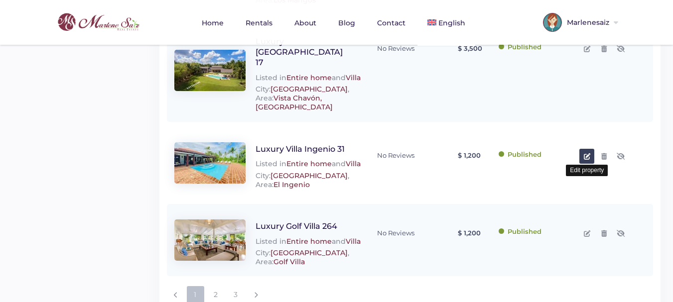
click at [586, 153] on icon at bounding box center [587, 156] width 6 height 6
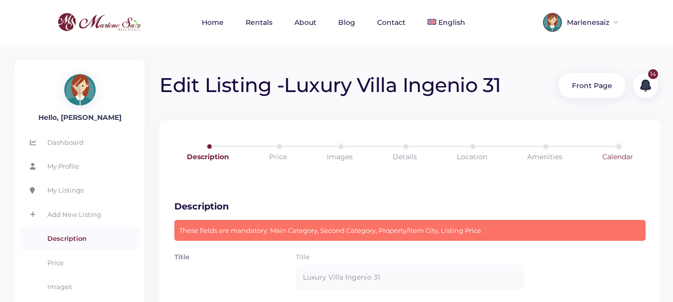
click at [631, 158] on link "Calendar" at bounding box center [618, 157] width 74 height 28
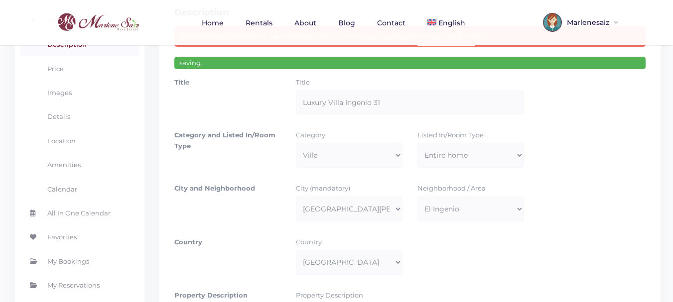
scroll to position [199, 0]
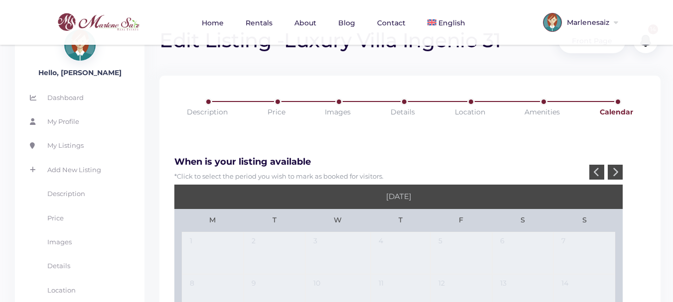
scroll to position [100, 0]
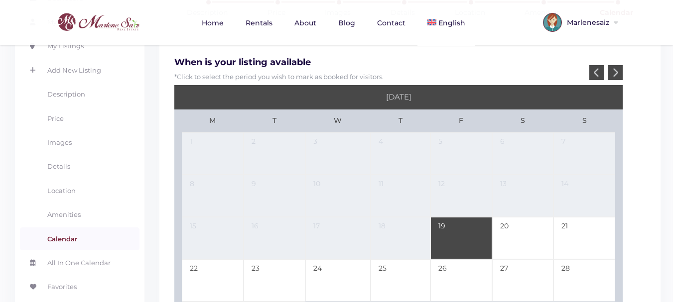
click at [617, 74] on icon at bounding box center [615, 72] width 6 height 9
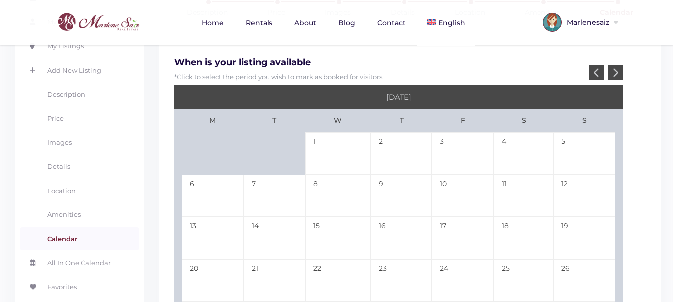
click at [617, 74] on icon at bounding box center [615, 72] width 6 height 9
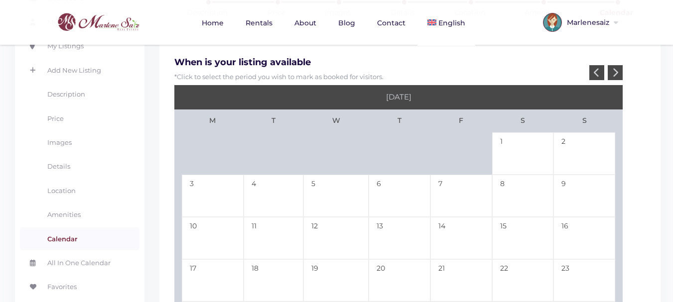
click at [596, 73] on icon at bounding box center [597, 72] width 6 height 9
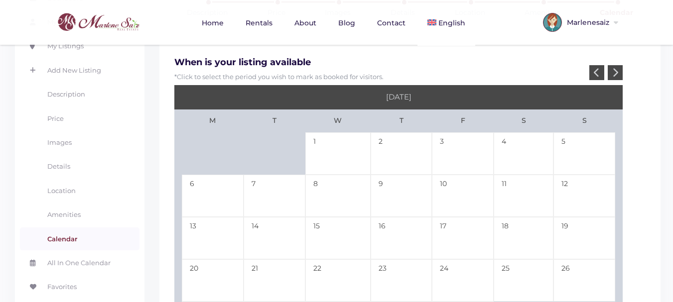
click at [590, 71] on div at bounding box center [596, 72] width 15 height 15
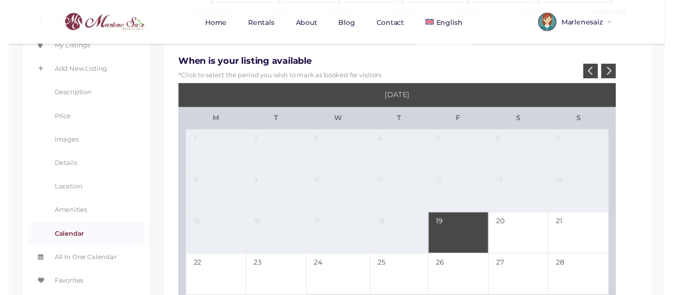
scroll to position [249, 0]
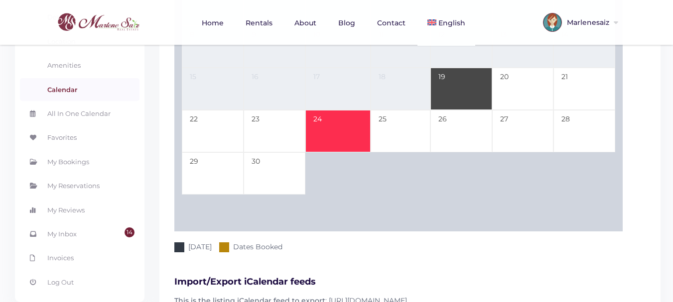
click at [325, 129] on td "24" at bounding box center [337, 131] width 65 height 42
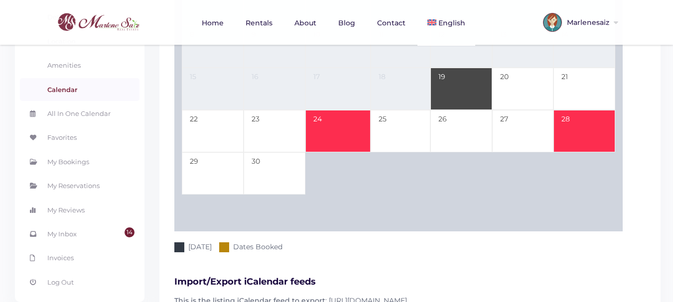
click at [585, 130] on td "28" at bounding box center [584, 131] width 62 height 42
type input "[DATE]"
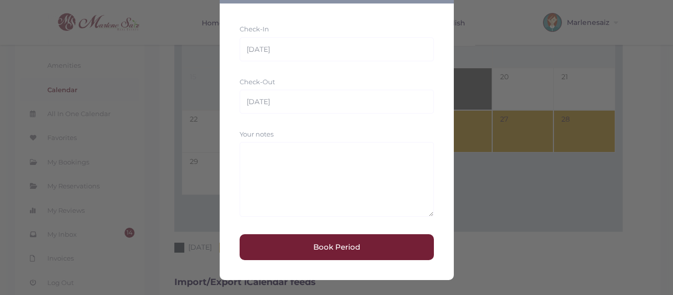
scroll to position [0, 0]
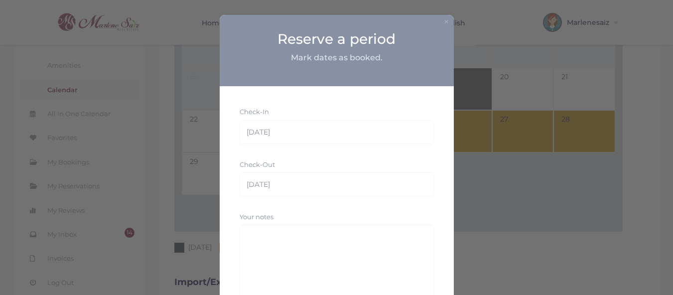
click at [443, 21] on button "×" at bounding box center [446, 21] width 6 height 10
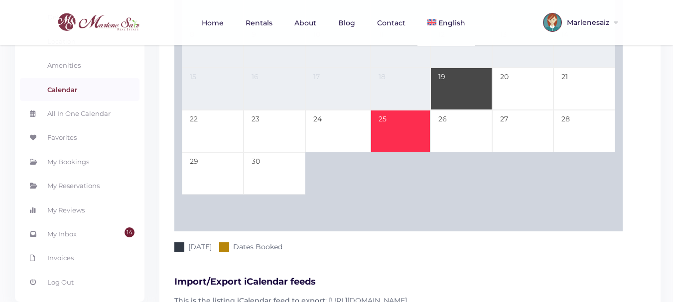
click at [406, 132] on td "25" at bounding box center [401, 131] width 60 height 42
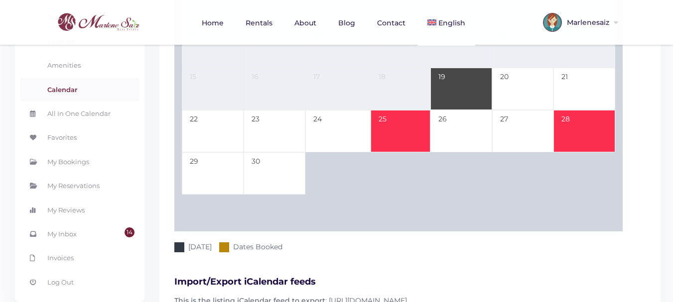
click at [585, 132] on td "28" at bounding box center [584, 131] width 62 height 42
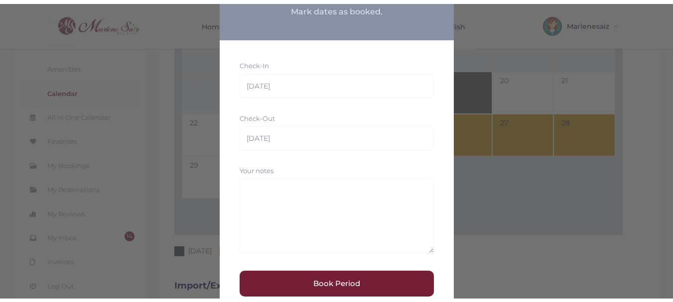
scroll to position [83, 0]
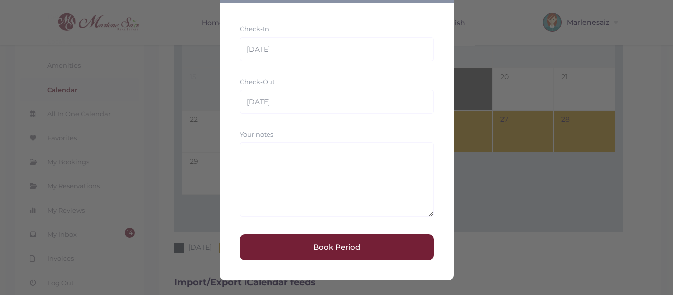
click at [344, 248] on button "Book Period" at bounding box center [337, 247] width 194 height 26
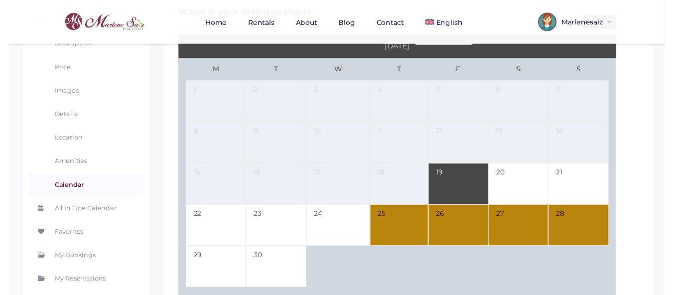
scroll to position [100, 0]
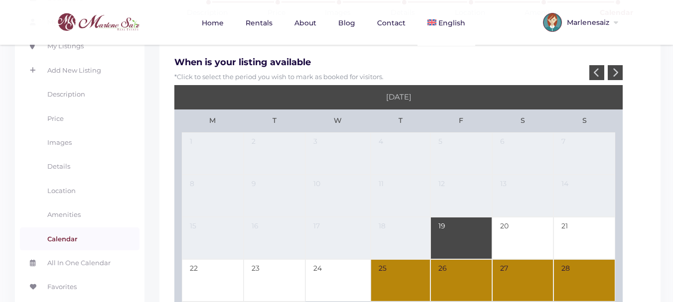
click at [616, 70] on icon at bounding box center [615, 72] width 6 height 9
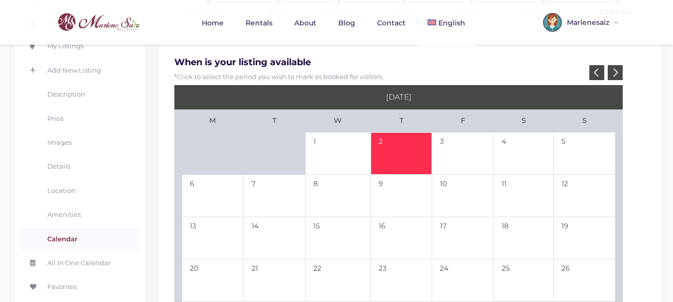
click at [395, 160] on td "2" at bounding box center [402, 153] width 62 height 42
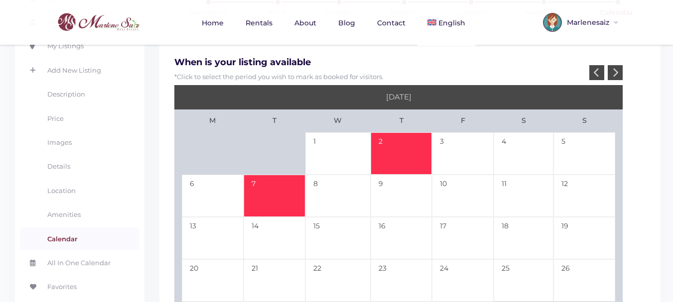
click at [273, 189] on td "7" at bounding box center [275, 196] width 62 height 42
type input "[DATE]"
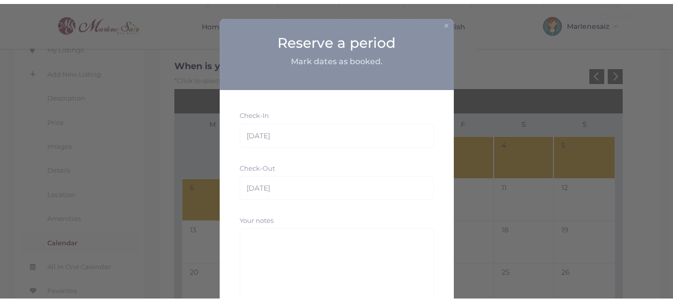
scroll to position [83, 0]
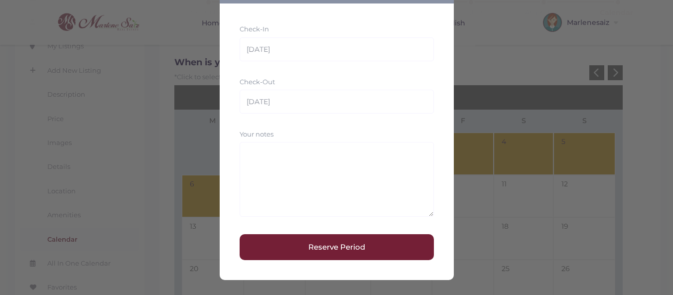
click at [348, 247] on button "Reserve Period" at bounding box center [337, 247] width 194 height 26
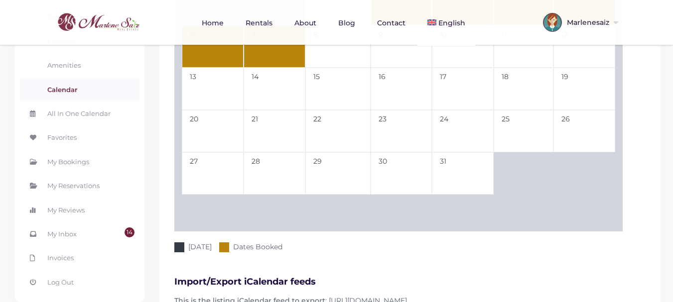
scroll to position [474, 0]
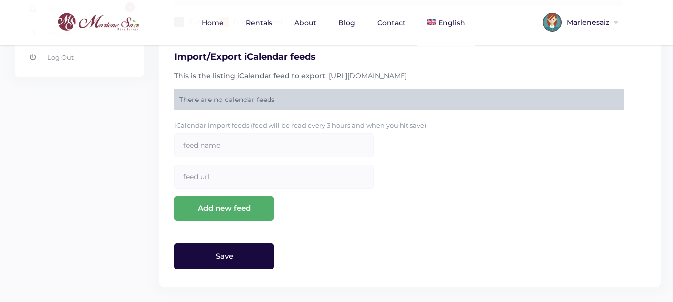
click at [237, 254] on input "Save" at bounding box center [224, 257] width 100 height 26
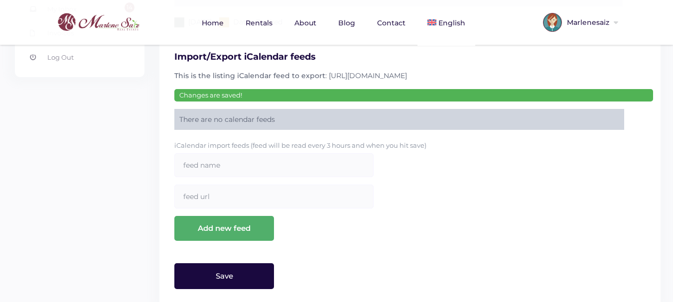
click at [259, 274] on input "Save" at bounding box center [224, 277] width 100 height 26
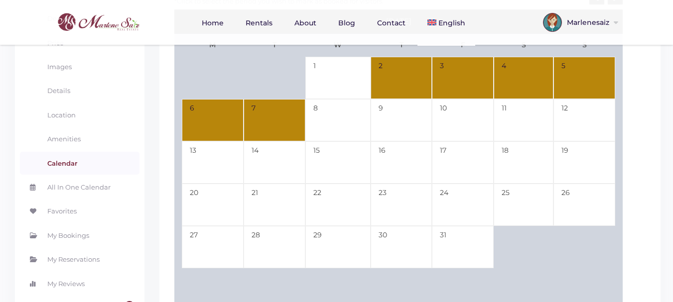
scroll to position [0, 0]
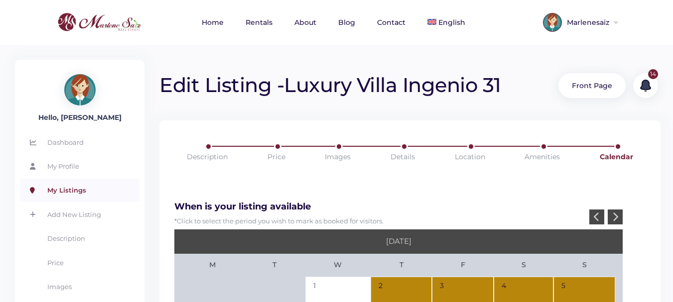
click at [80, 189] on link "My Listings" at bounding box center [80, 190] width 120 height 23
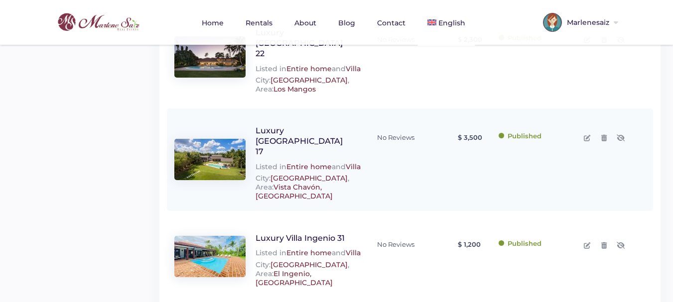
scroll to position [807, 0]
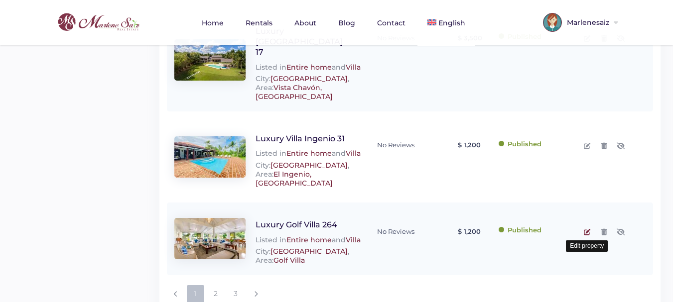
drag, startPoint x: 585, startPoint y: 198, endPoint x: 520, endPoint y: 174, distance: 70.1
click at [586, 229] on icon at bounding box center [587, 232] width 6 height 6
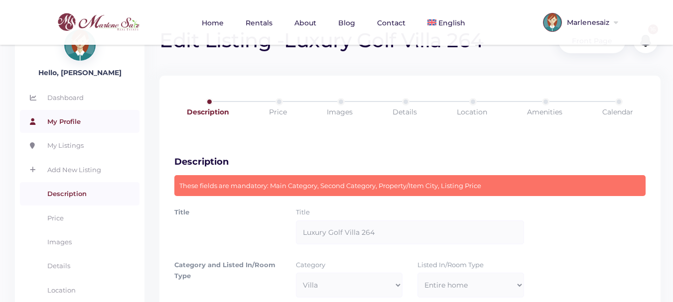
scroll to position [50, 0]
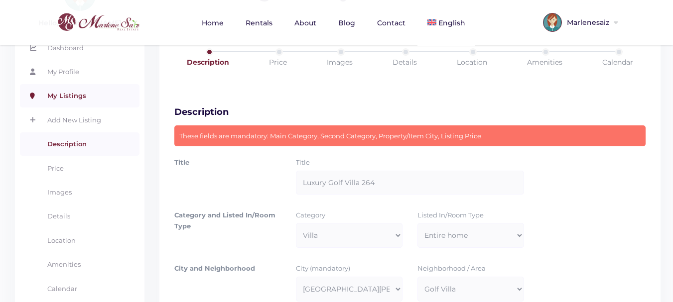
click at [80, 96] on link "My Listings" at bounding box center [80, 95] width 120 height 23
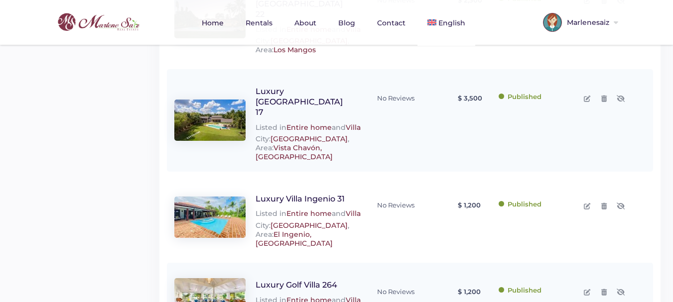
scroll to position [819, 0]
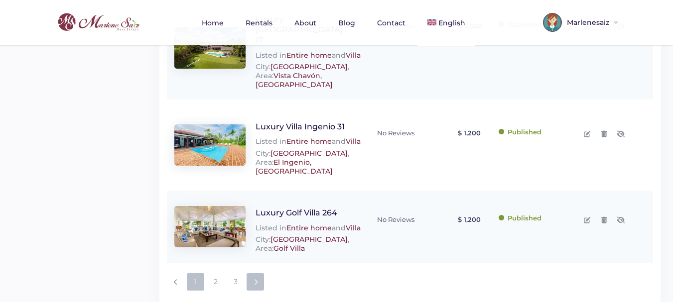
click at [258, 279] on icon at bounding box center [256, 282] width 4 height 6
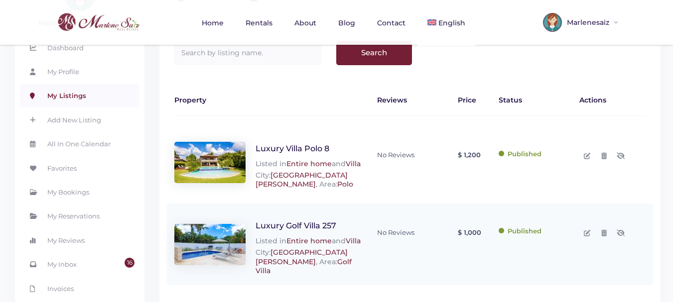
scroll to position [100, 0]
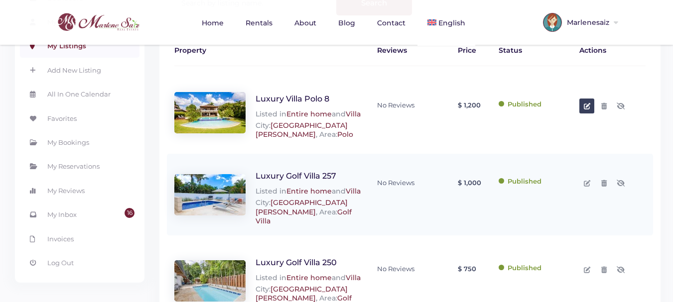
click at [587, 107] on icon at bounding box center [587, 106] width 6 height 6
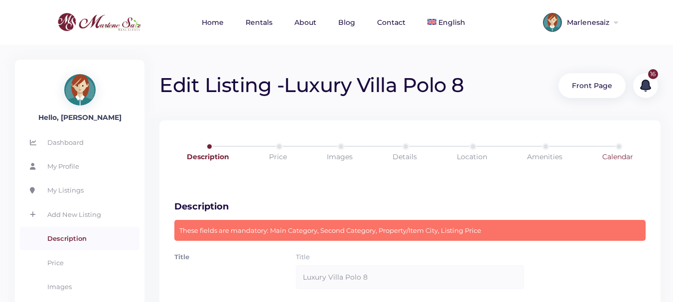
click at [620, 151] on link "Calendar" at bounding box center [618, 157] width 74 height 28
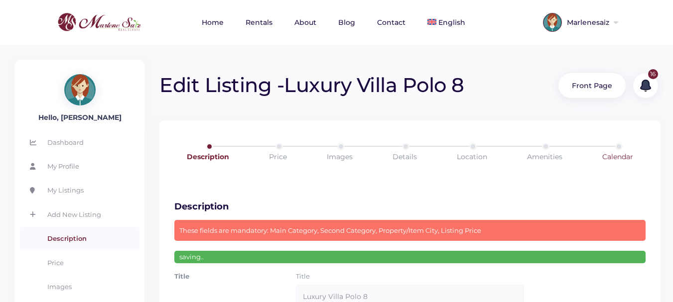
scroll to position [100, 0]
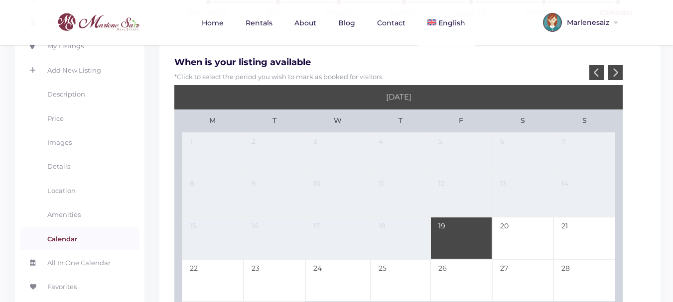
click at [616, 67] on div at bounding box center [615, 72] width 15 height 15
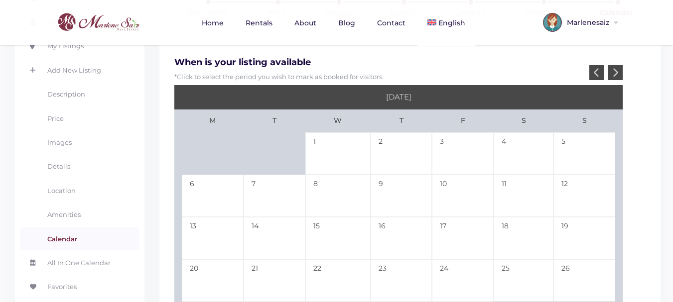
click at [616, 67] on div at bounding box center [615, 72] width 15 height 15
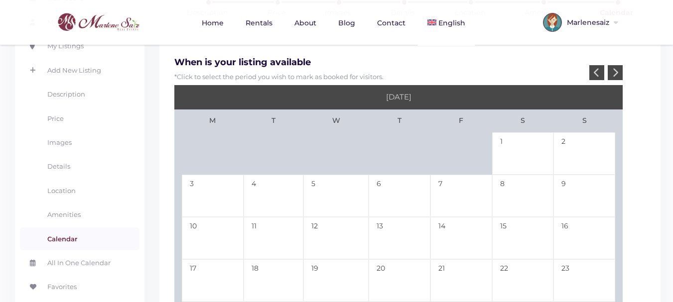
click at [616, 71] on icon at bounding box center [615, 72] width 6 height 9
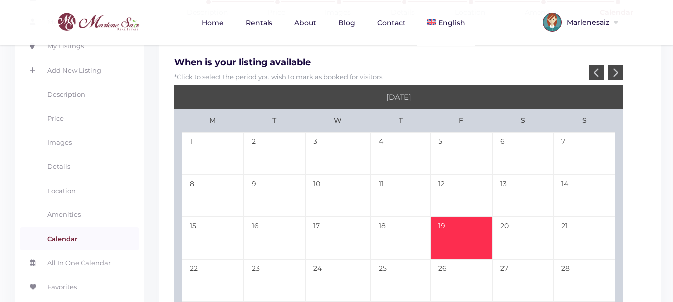
scroll to position [149, 0]
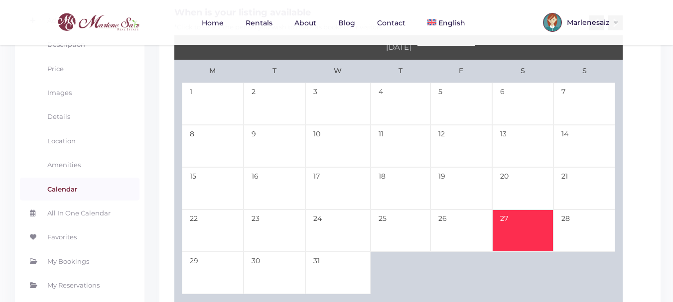
click at [518, 214] on td "27" at bounding box center [523, 231] width 62 height 42
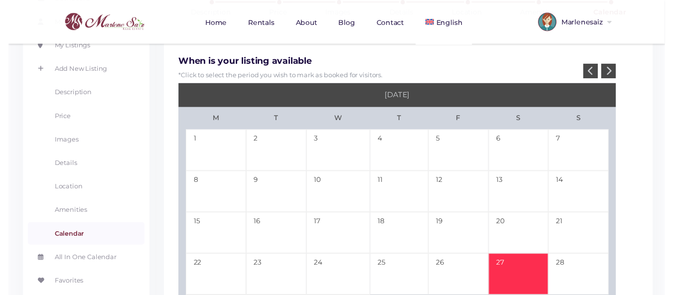
scroll to position [50, 0]
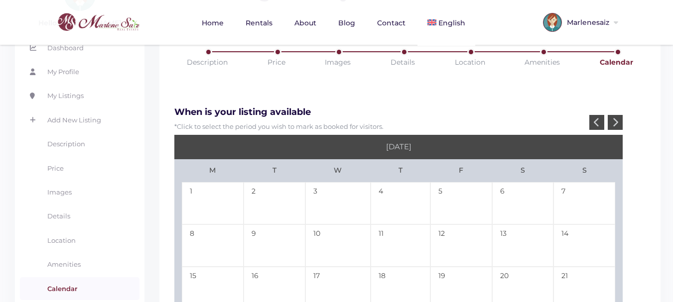
click at [614, 117] on div at bounding box center [615, 122] width 15 height 15
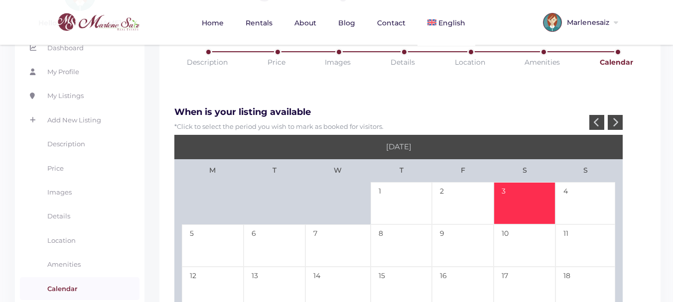
click at [527, 198] on td "3" at bounding box center [525, 203] width 62 height 42
type input "12-27-25"
type input "01-03-26"
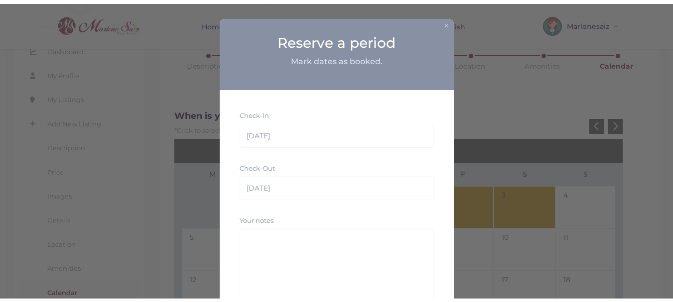
scroll to position [83, 0]
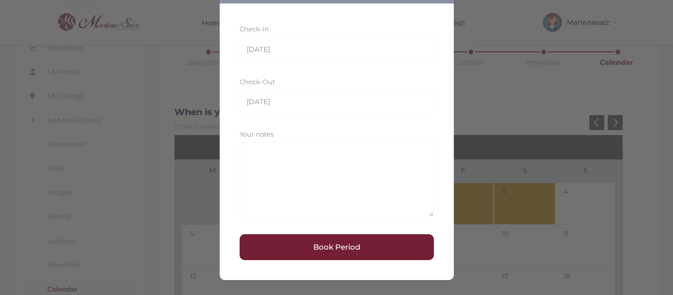
click at [347, 250] on button "Book Period" at bounding box center [337, 247] width 194 height 26
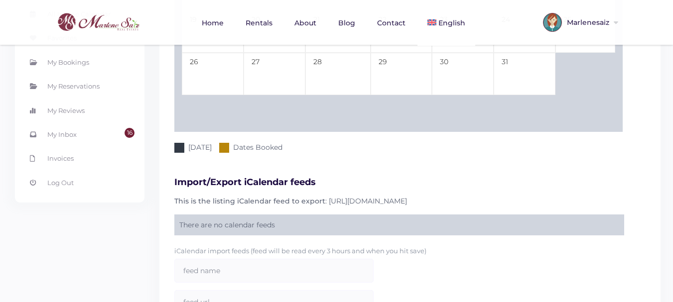
scroll to position [474, 0]
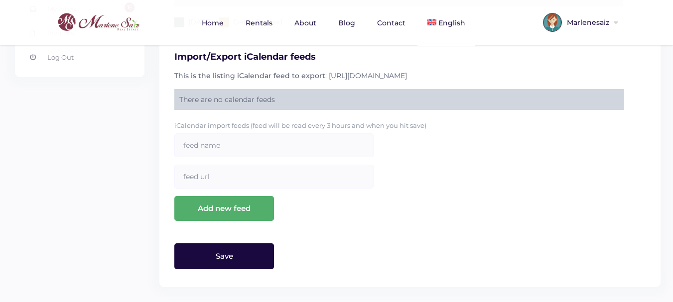
click at [238, 253] on input "Save" at bounding box center [224, 257] width 100 height 26
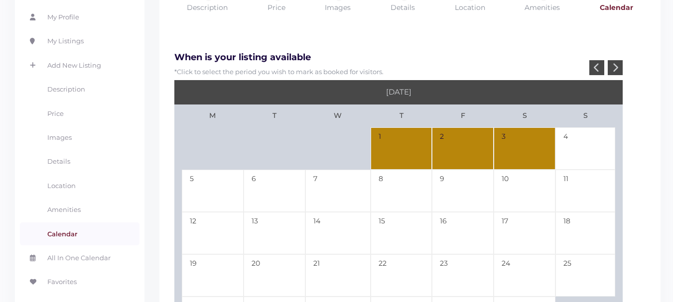
scroll to position [0, 0]
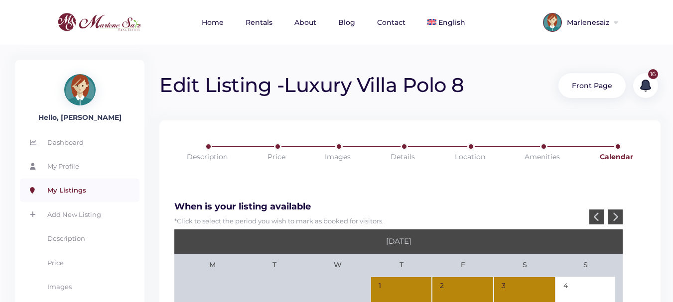
click at [66, 190] on link "My Listings" at bounding box center [80, 190] width 120 height 23
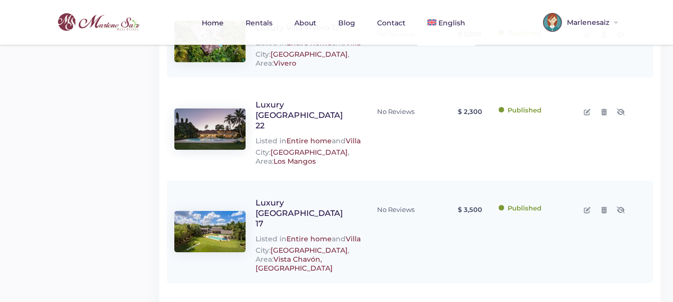
scroll to position [819, 0]
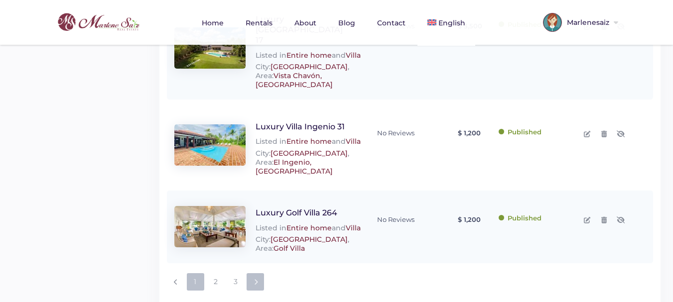
click at [258, 273] on link at bounding box center [255, 281] width 17 height 17
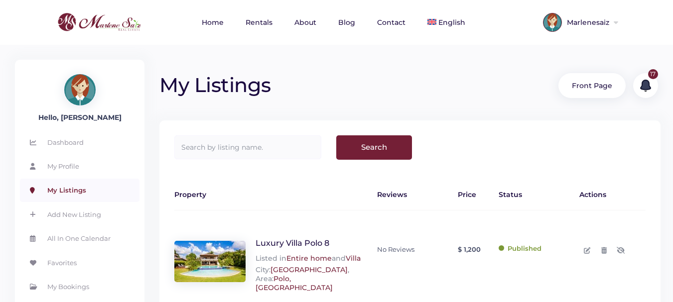
scroll to position [100, 0]
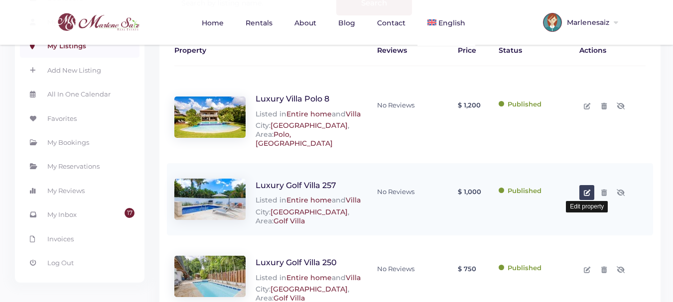
click at [588, 195] on icon at bounding box center [587, 193] width 6 height 6
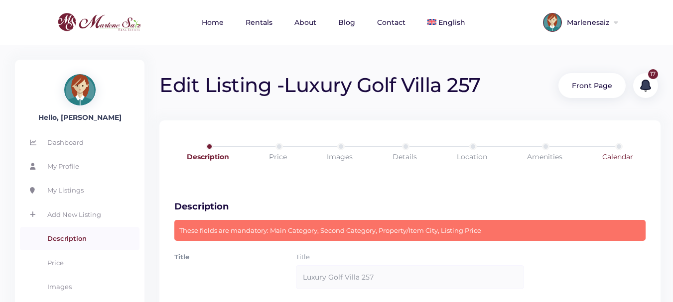
click at [610, 152] on link "Calendar" at bounding box center [618, 157] width 74 height 28
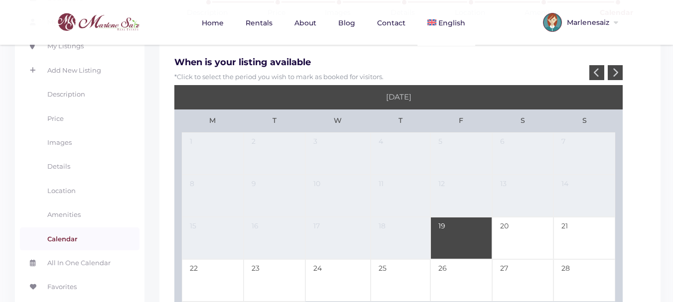
scroll to position [149, 0]
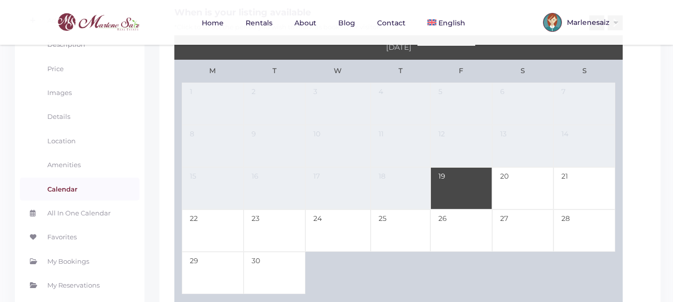
click at [471, 184] on td "19" at bounding box center [461, 188] width 62 height 42
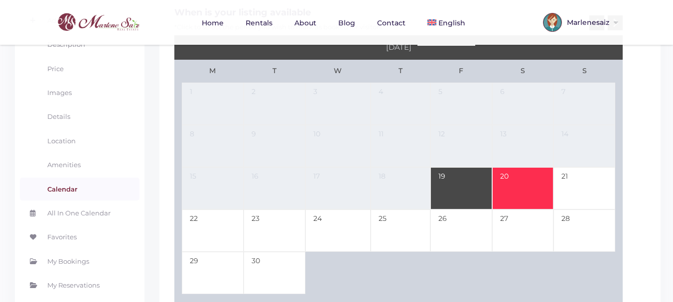
click at [525, 184] on td "20" at bounding box center [523, 188] width 62 height 42
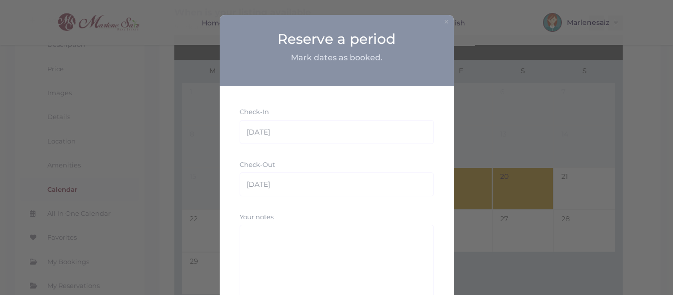
click at [443, 22] on button "×" at bounding box center [446, 21] width 6 height 10
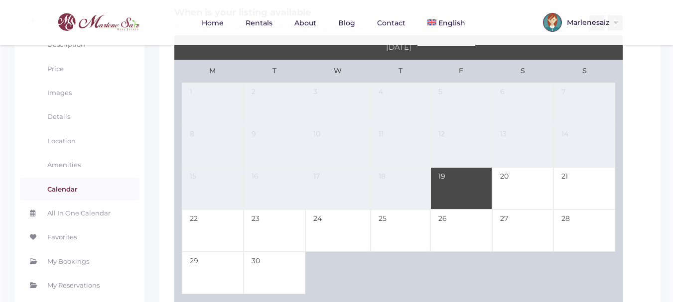
click at [412, 186] on td "18" at bounding box center [401, 188] width 60 height 42
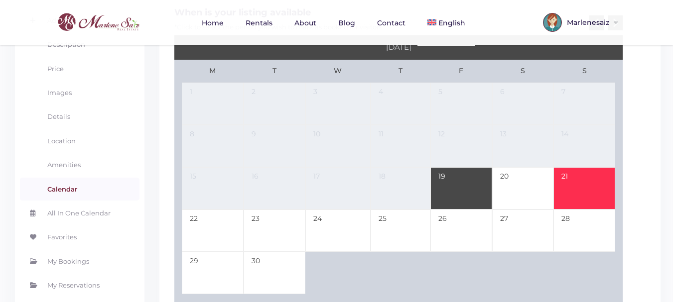
click at [578, 189] on td "21" at bounding box center [584, 188] width 62 height 42
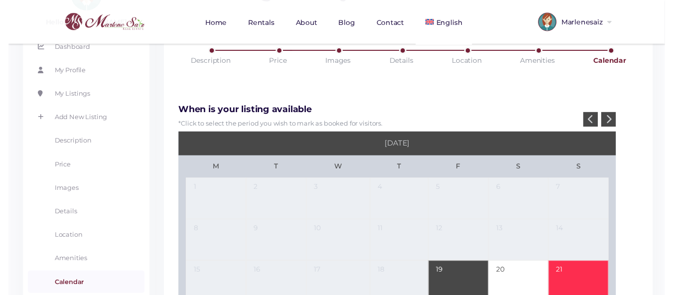
scroll to position [199, 0]
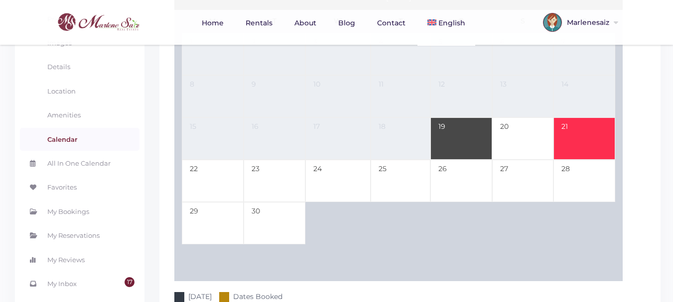
click at [464, 137] on td "19" at bounding box center [461, 139] width 62 height 42
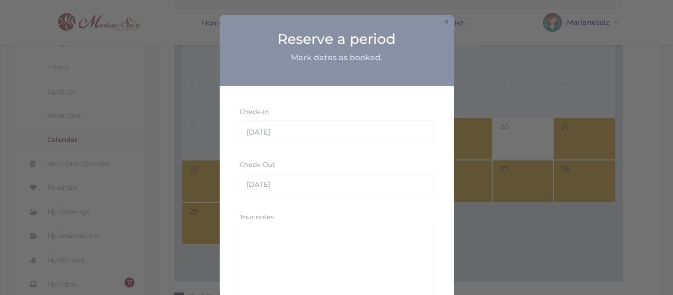
click at [443, 19] on button "×" at bounding box center [446, 21] width 6 height 10
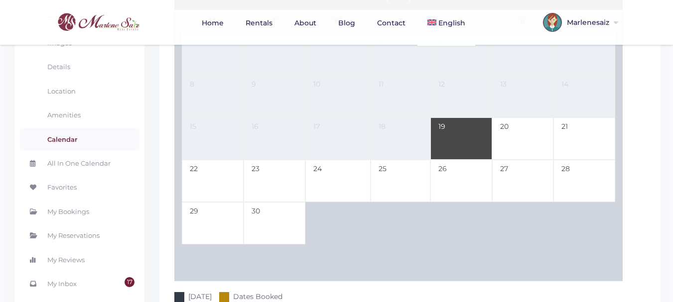
click at [635, 178] on div "When is your listing available *Click to select the period you wish to mark as …" at bounding box center [409, 248] width 501 height 613
click at [468, 134] on td "19" at bounding box center [461, 139] width 62 height 42
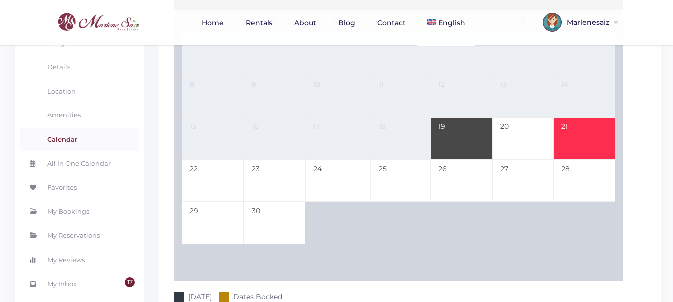
click at [573, 135] on td "21" at bounding box center [584, 139] width 62 height 42
type input "09-19-25"
type input "09-21-25"
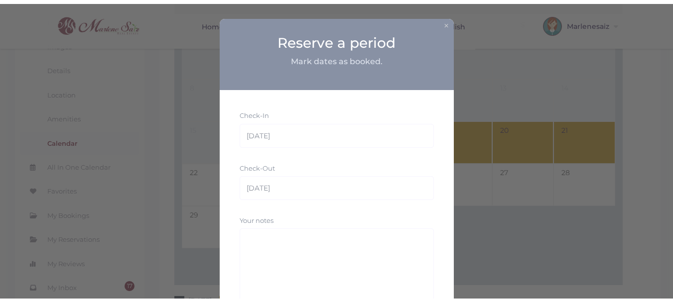
scroll to position [83, 0]
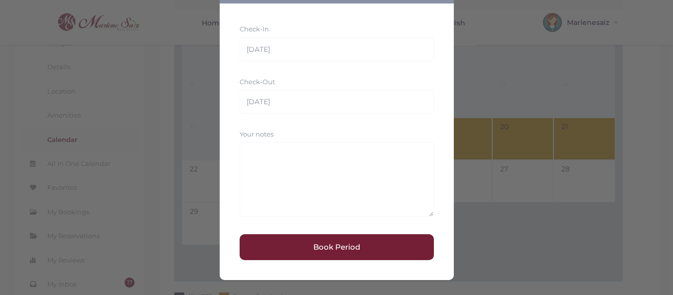
drag, startPoint x: 341, startPoint y: 245, endPoint x: 399, endPoint y: 244, distance: 58.3
click at [341, 245] on button "Book Period" at bounding box center [337, 247] width 194 height 26
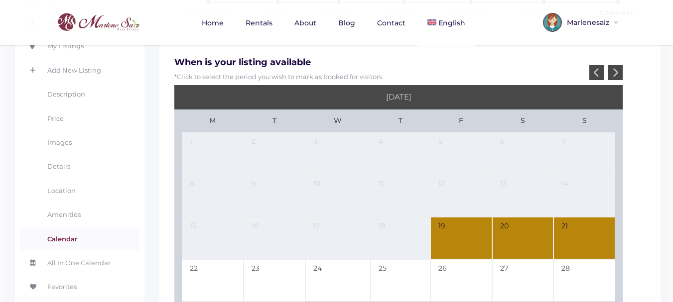
scroll to position [50, 0]
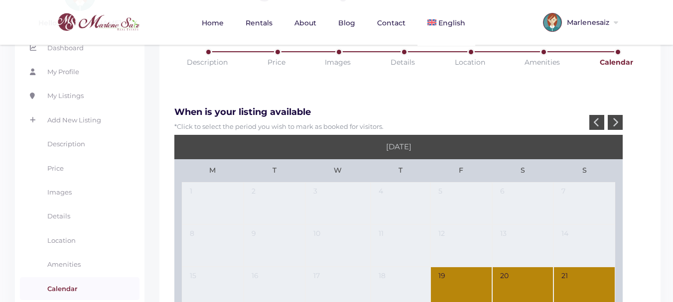
click at [618, 122] on icon at bounding box center [615, 122] width 6 height 9
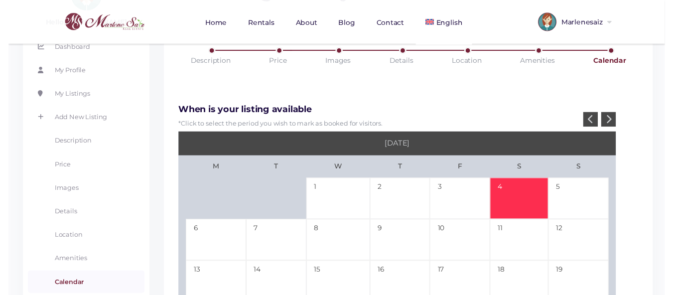
scroll to position [100, 0]
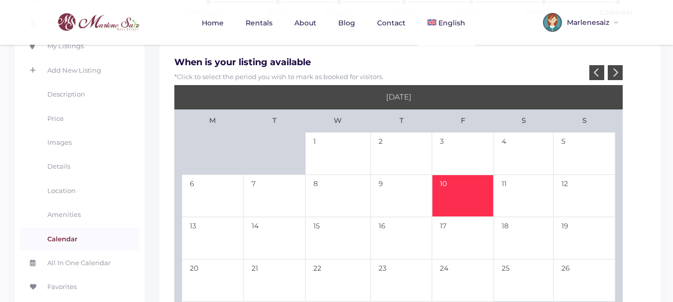
click at [460, 193] on td "10" at bounding box center [463, 196] width 62 height 42
click at [617, 69] on icon at bounding box center [615, 72] width 6 height 9
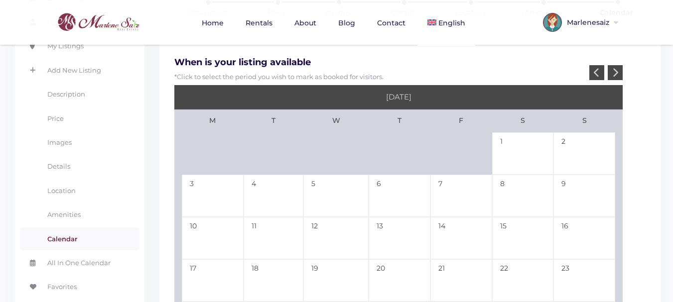
click at [617, 69] on icon at bounding box center [615, 72] width 6 height 9
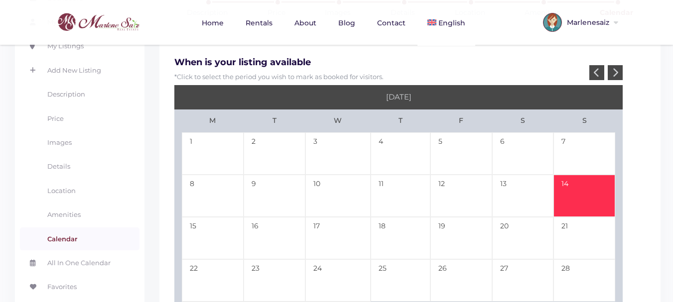
click at [591, 197] on td "14" at bounding box center [584, 196] width 62 height 42
type input "10-10-25"
type input "12-14-25"
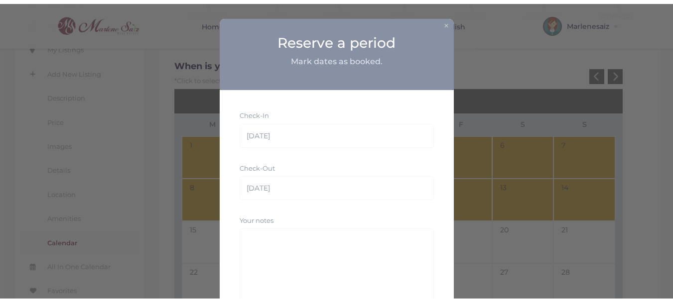
scroll to position [83, 0]
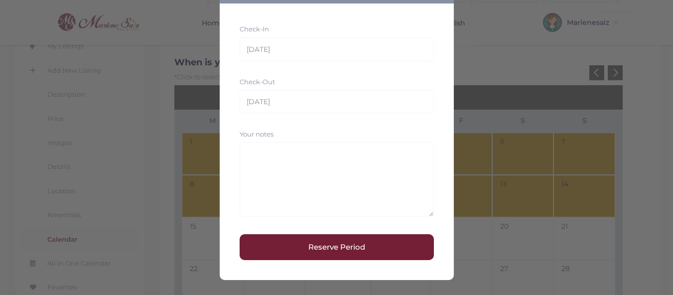
click at [318, 253] on button "Reserve Period" at bounding box center [337, 247] width 194 height 26
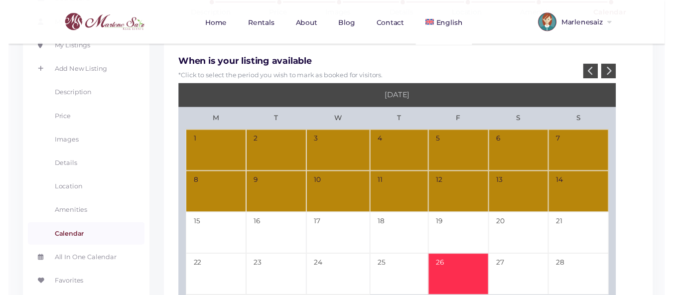
scroll to position [149, 0]
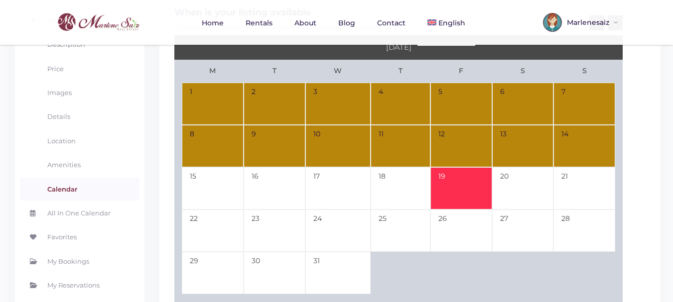
click at [458, 180] on td "19" at bounding box center [461, 188] width 62 height 42
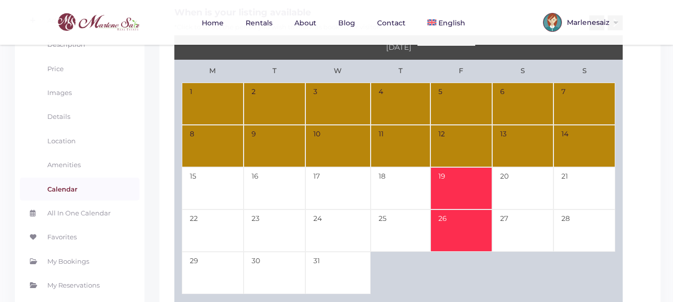
click at [449, 226] on td "26" at bounding box center [461, 231] width 62 height 42
type input "12-19-25"
type input "[DATE]"
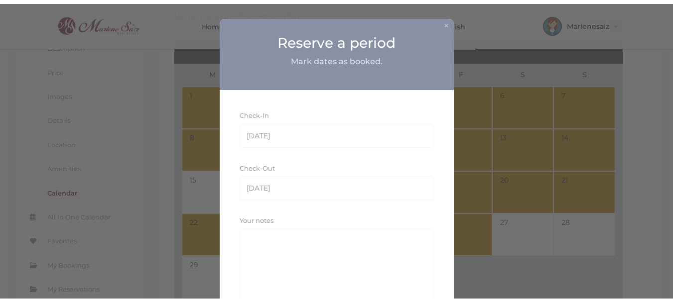
scroll to position [83, 0]
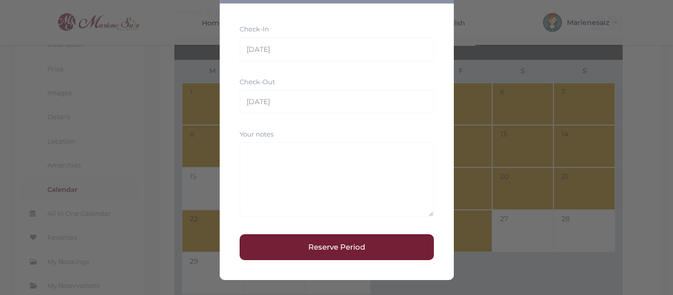
click at [346, 248] on button "Reserve Period" at bounding box center [337, 247] width 194 height 26
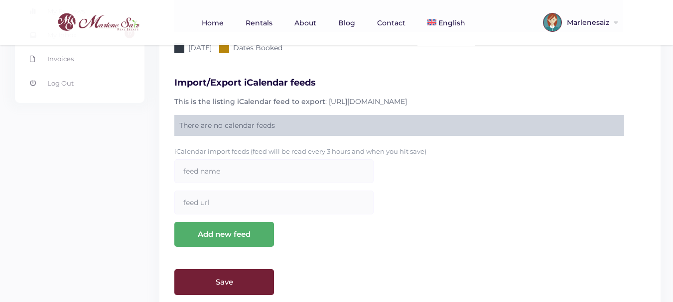
scroll to position [474, 0]
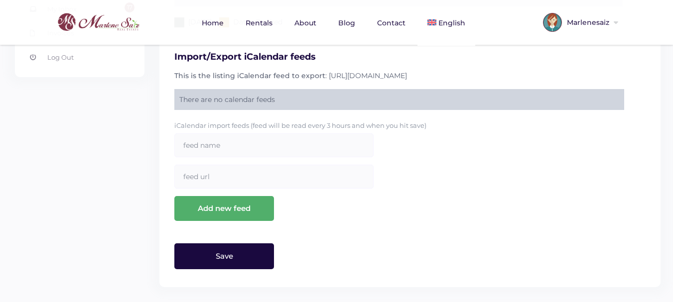
click at [246, 262] on input "Save" at bounding box center [224, 257] width 100 height 26
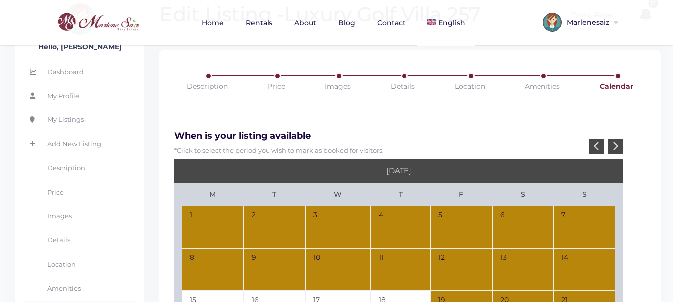
scroll to position [0, 0]
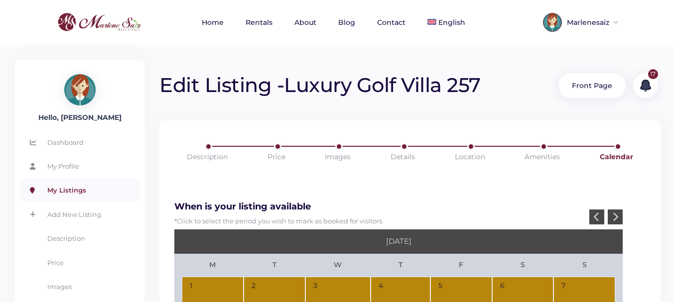
click at [94, 189] on link "My Listings" at bounding box center [80, 190] width 120 height 23
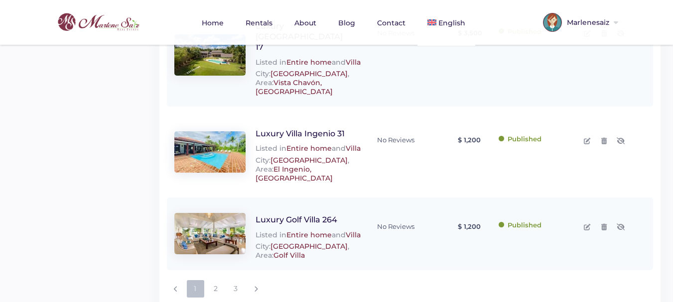
scroll to position [819, 0]
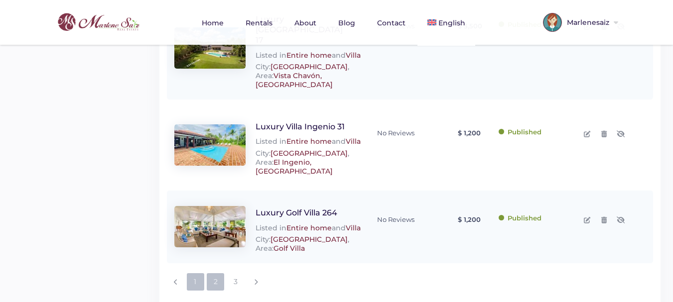
click at [216, 273] on link "2" at bounding box center [215, 281] width 17 height 17
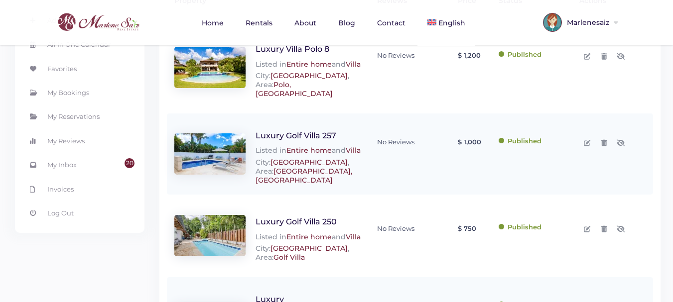
scroll to position [199, 0]
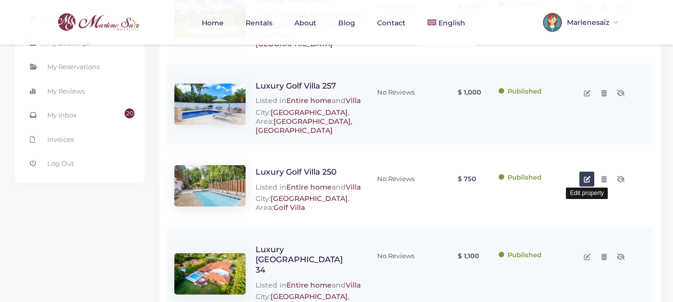
click at [589, 179] on icon at bounding box center [587, 179] width 6 height 6
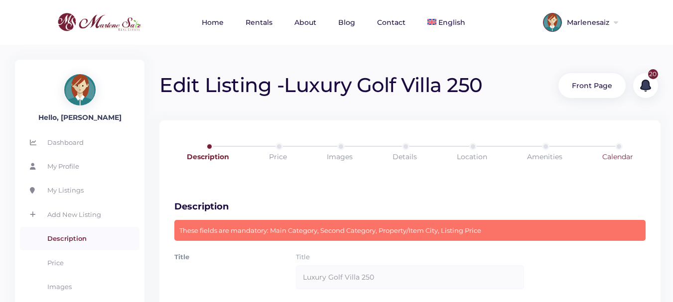
click at [615, 158] on link "Calendar" at bounding box center [618, 157] width 74 height 28
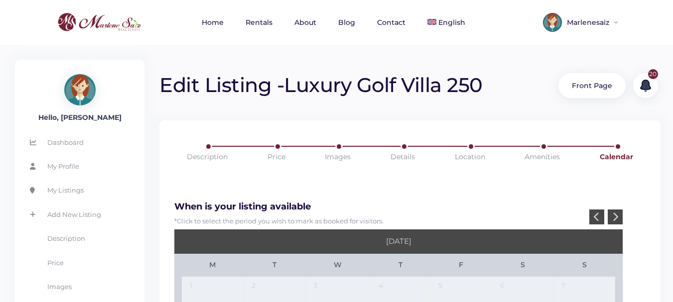
click at [619, 216] on div at bounding box center [615, 217] width 15 height 15
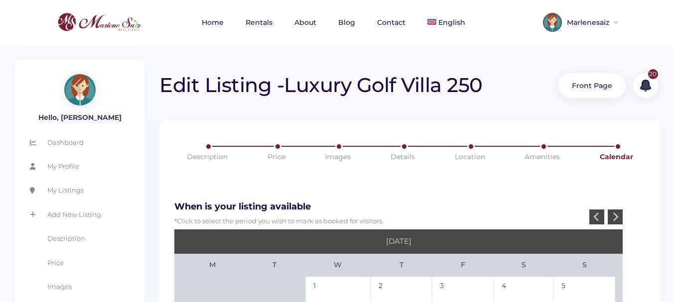
click at [619, 216] on div at bounding box center [615, 217] width 15 height 15
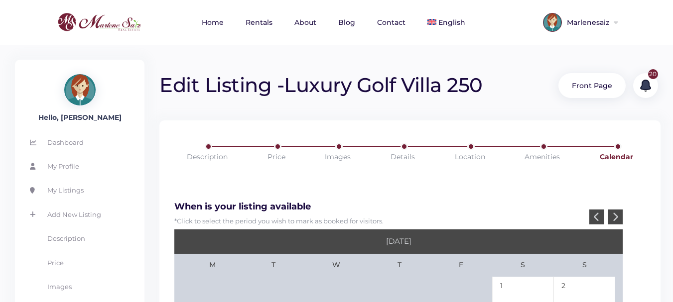
click at [619, 216] on div at bounding box center [615, 217] width 15 height 15
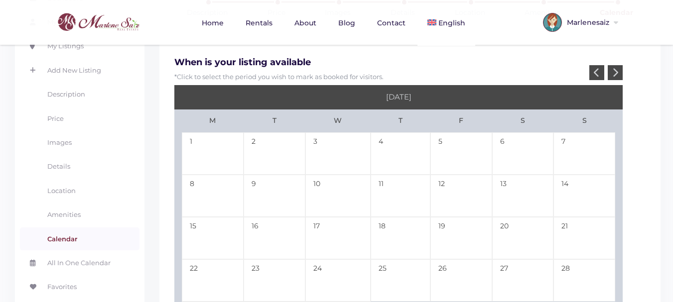
scroll to position [149, 0]
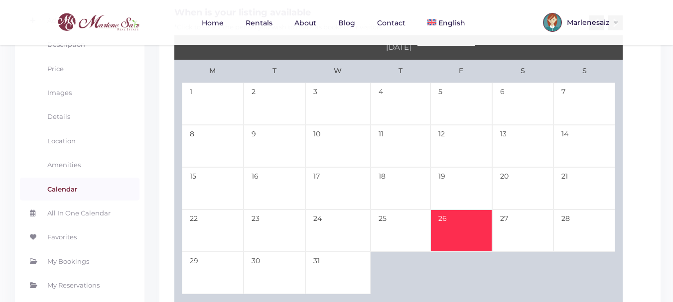
click at [454, 227] on td "26" at bounding box center [461, 231] width 62 height 42
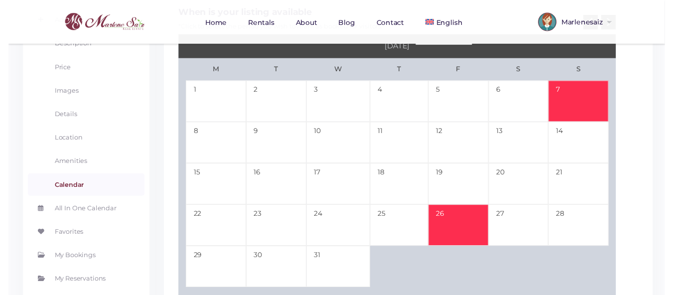
scroll to position [100, 0]
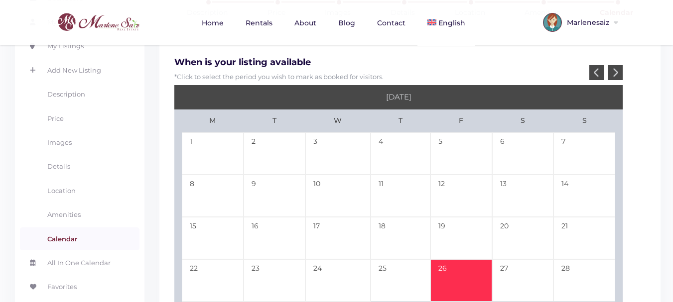
click at [616, 74] on icon at bounding box center [615, 72] width 6 height 9
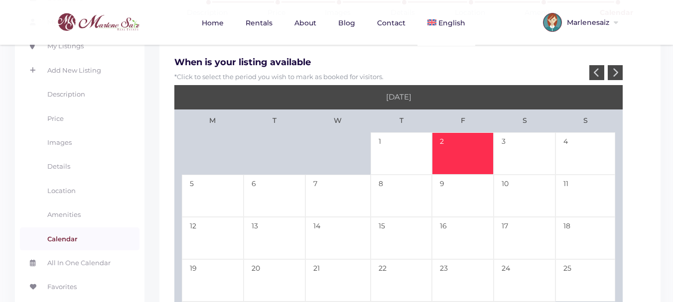
click at [468, 142] on td "2" at bounding box center [463, 153] width 62 height 42
type input "[DATE]"
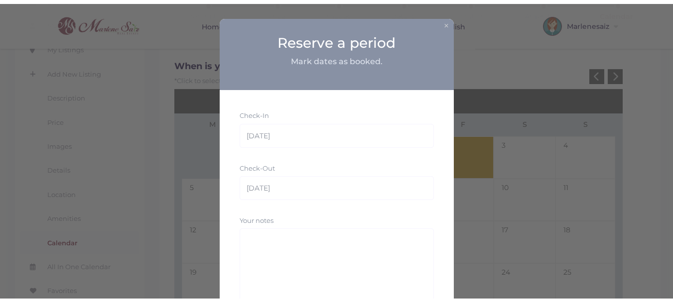
scroll to position [83, 0]
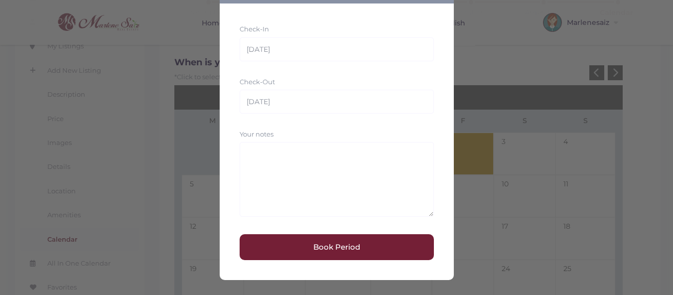
click at [314, 247] on button "Book Period" at bounding box center [337, 247] width 194 height 26
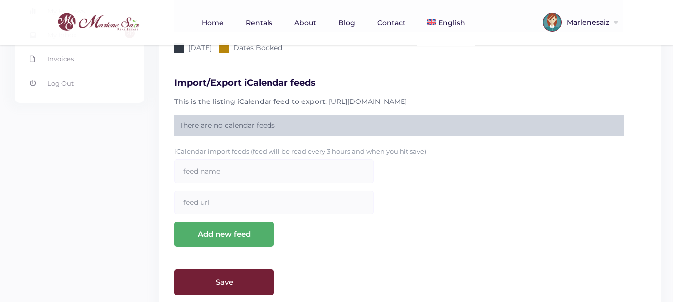
scroll to position [474, 0]
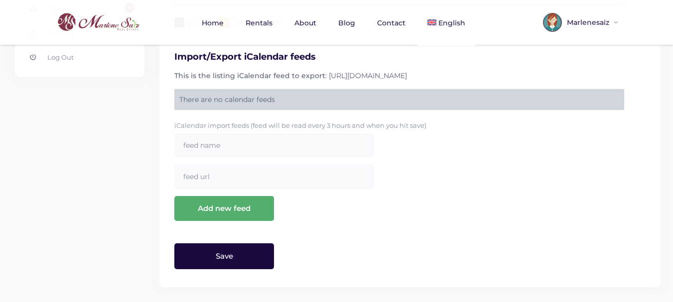
click at [252, 254] on input "Save" at bounding box center [224, 257] width 100 height 26
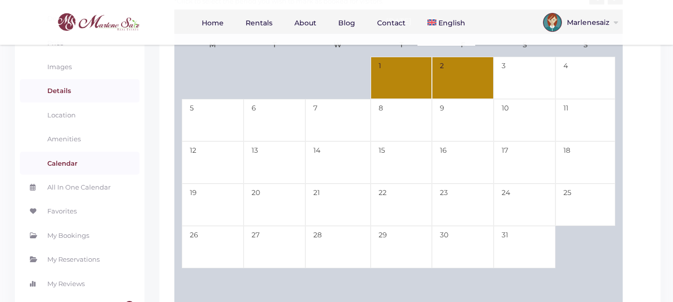
scroll to position [76, 0]
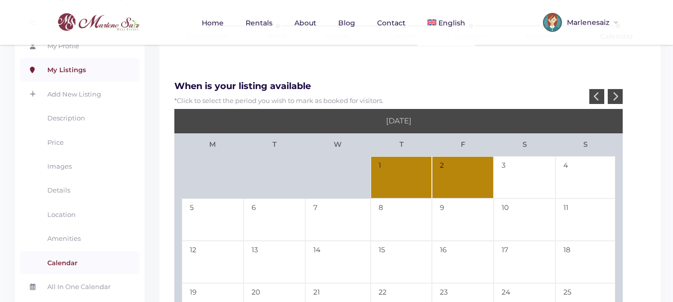
click at [82, 71] on link "My Listings" at bounding box center [80, 69] width 120 height 23
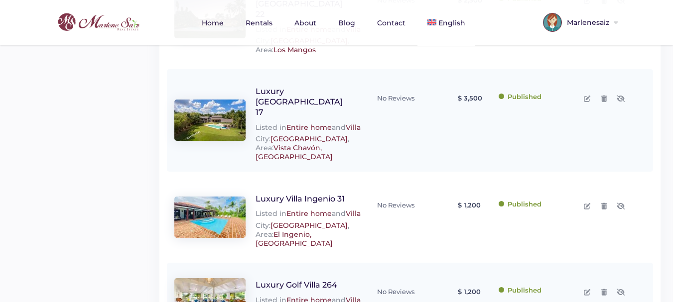
scroll to position [819, 0]
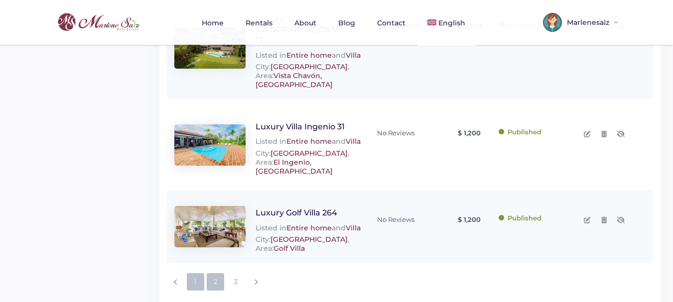
click at [217, 273] on link "2" at bounding box center [215, 281] width 17 height 17
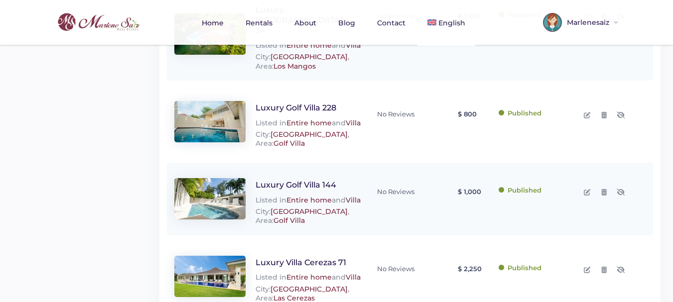
scroll to position [498, 0]
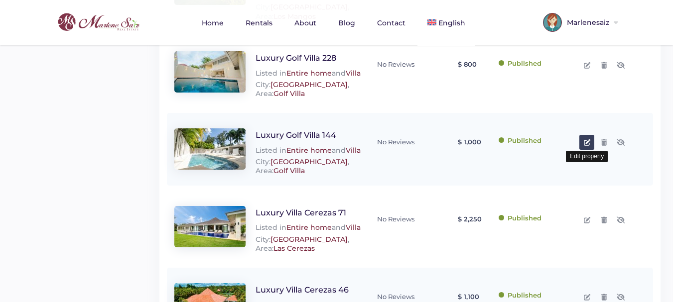
click at [588, 139] on icon at bounding box center [587, 142] width 6 height 6
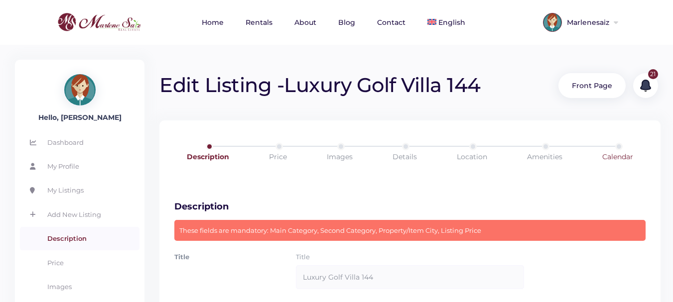
click at [620, 155] on link "Calendar" at bounding box center [618, 157] width 74 height 28
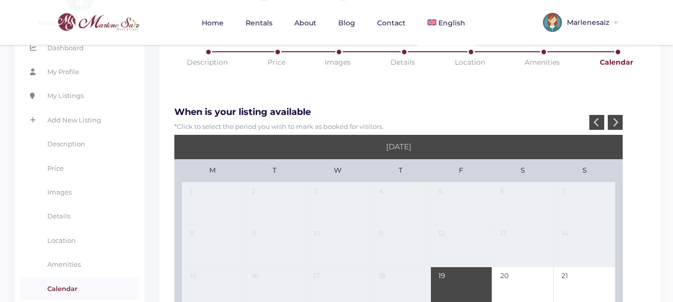
scroll to position [100, 0]
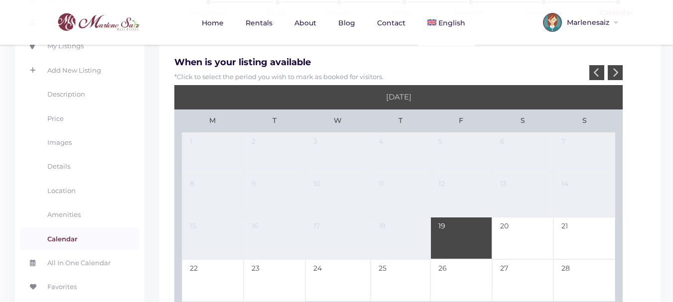
click at [612, 73] on div at bounding box center [615, 72] width 15 height 15
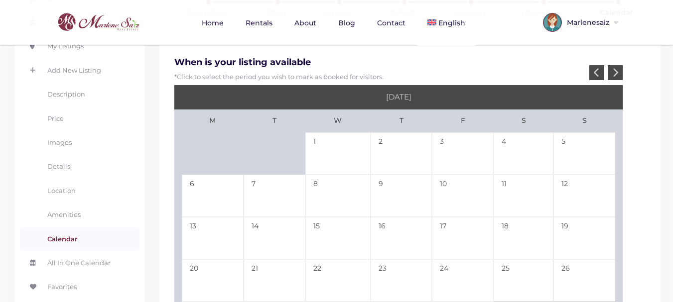
click at [612, 73] on div at bounding box center [615, 72] width 15 height 15
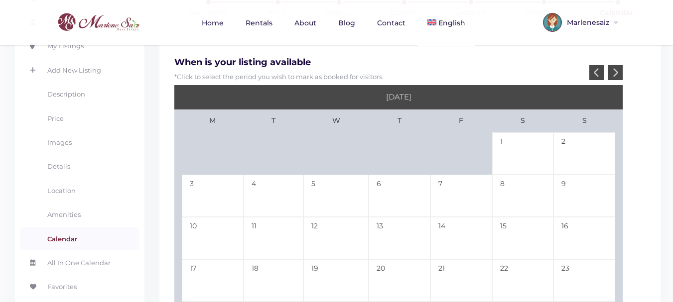
click at [612, 73] on icon at bounding box center [615, 72] width 6 height 9
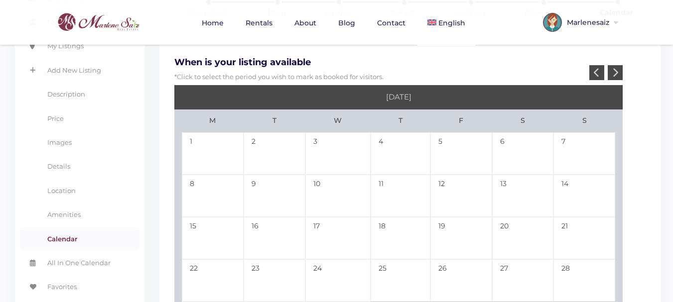
scroll to position [149, 0]
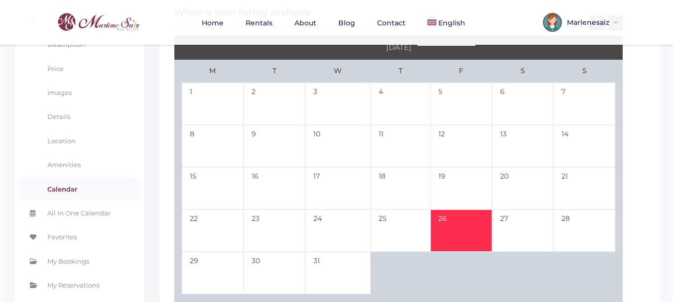
click at [450, 220] on td "26" at bounding box center [461, 231] width 62 height 42
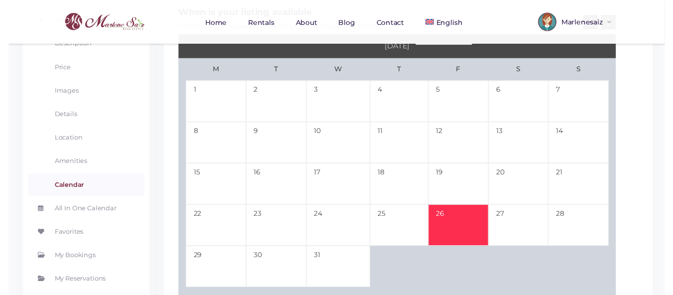
scroll to position [50, 0]
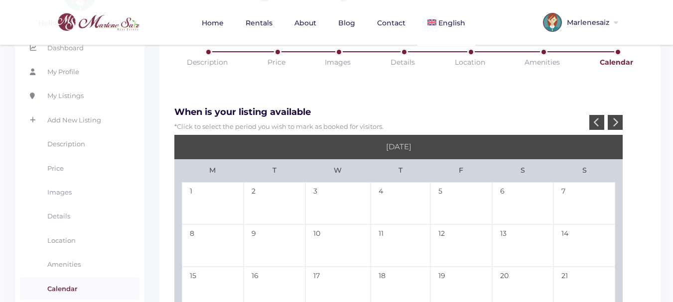
click at [618, 119] on icon at bounding box center [615, 122] width 6 height 9
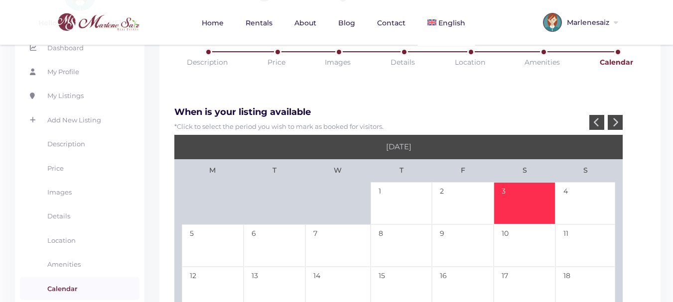
click at [535, 200] on td "3" at bounding box center [525, 203] width 62 height 42
type input "[DATE]"
type input "01-03-26"
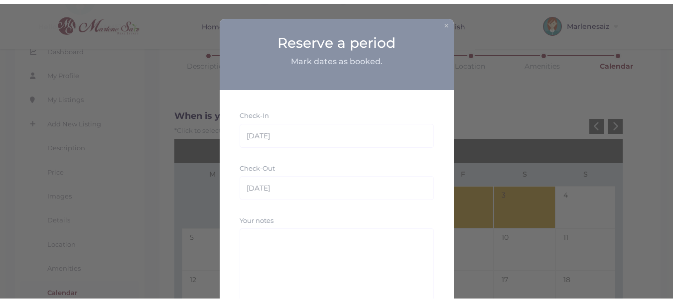
scroll to position [83, 0]
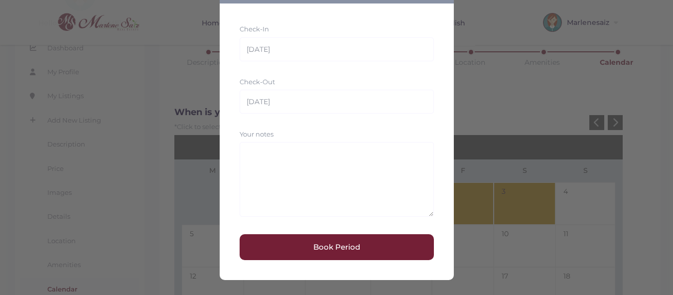
click at [317, 245] on button "Book Period" at bounding box center [337, 247] width 194 height 26
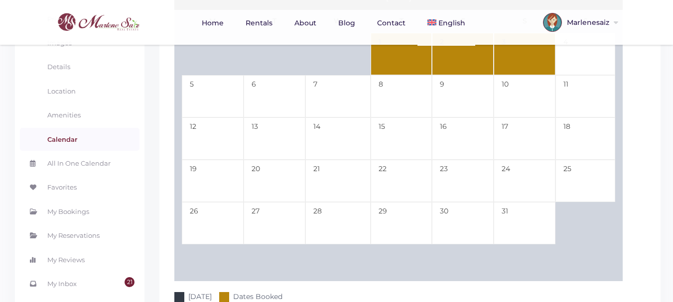
scroll to position [50, 0]
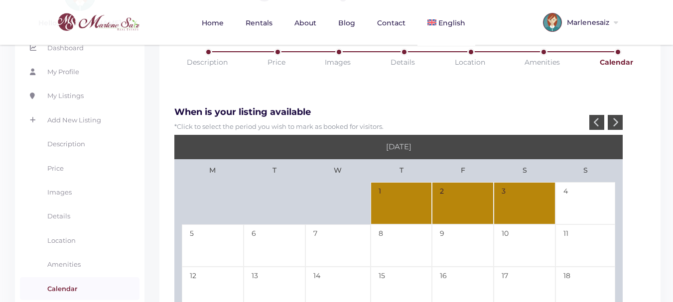
click at [617, 118] on icon at bounding box center [615, 122] width 6 height 9
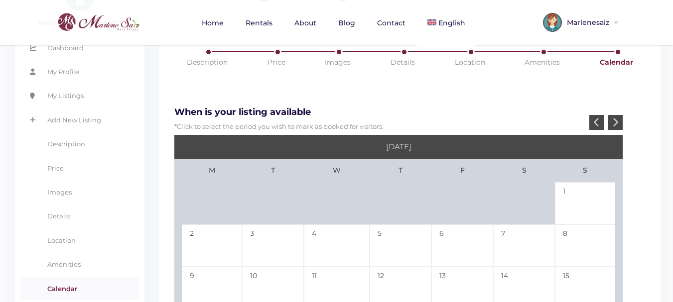
click at [617, 121] on icon at bounding box center [615, 122] width 6 height 9
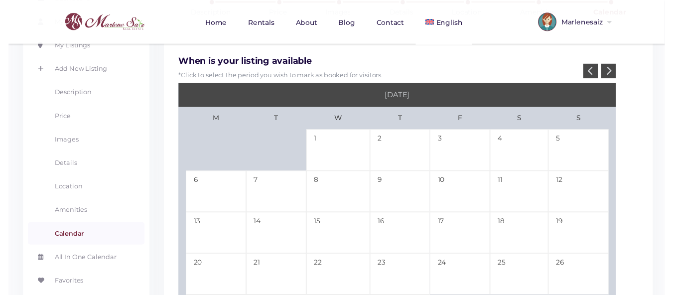
scroll to position [149, 0]
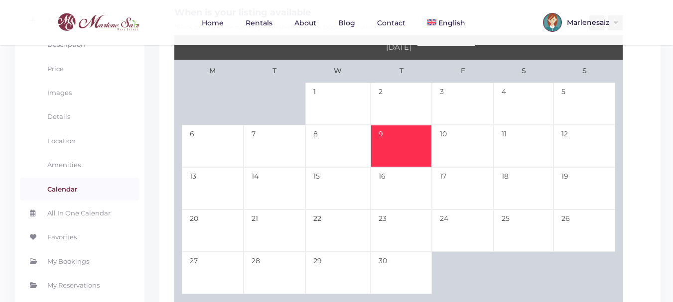
click at [401, 143] on td "9" at bounding box center [402, 146] width 62 height 42
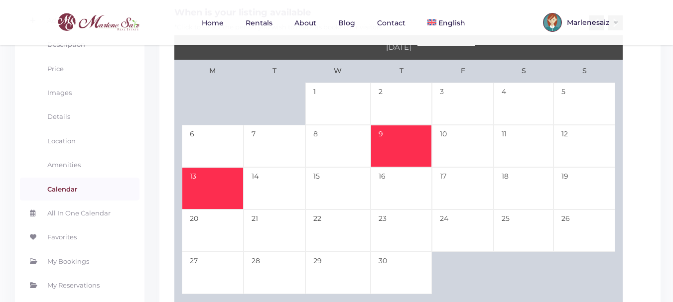
click at [216, 178] on td "13" at bounding box center [213, 188] width 62 height 42
type input "04-09-26"
type input "04-13-26"
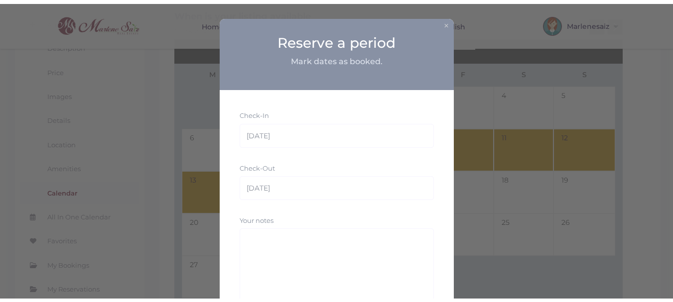
scroll to position [83, 0]
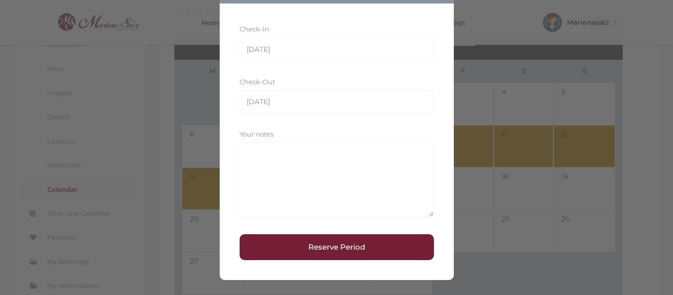
click at [299, 251] on button "Reserve Period" at bounding box center [337, 247] width 194 height 26
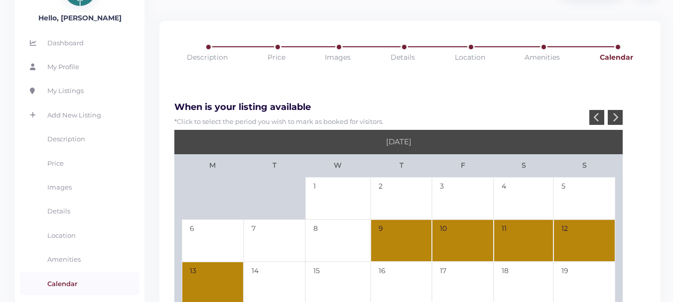
scroll to position [0, 0]
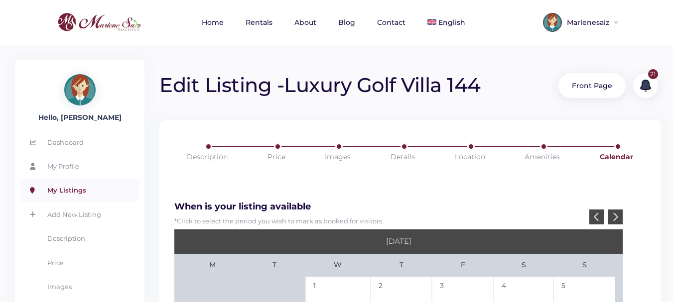
click at [71, 191] on link "My Listings" at bounding box center [80, 190] width 120 height 23
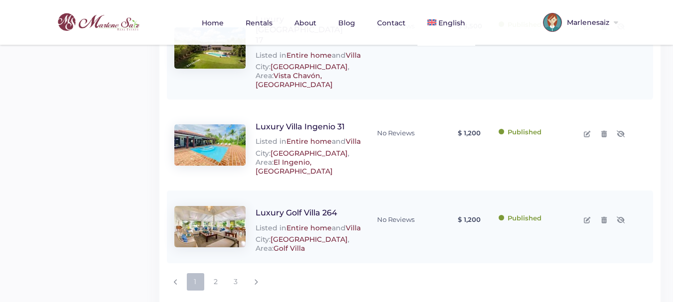
scroll to position [570, 0]
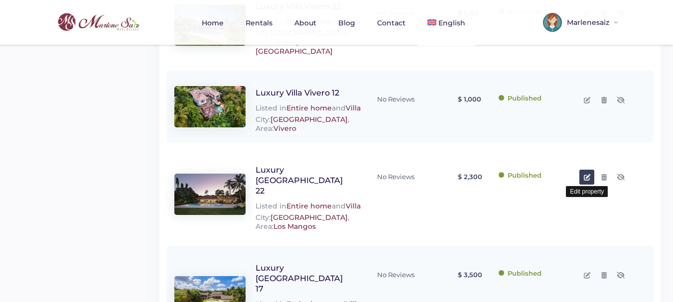
click at [591, 170] on link at bounding box center [586, 177] width 15 height 15
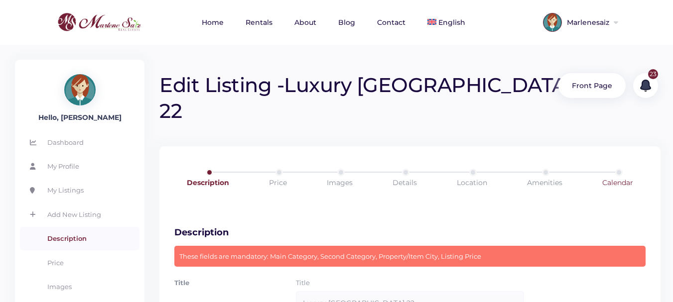
click at [615, 169] on link "Calendar" at bounding box center [618, 183] width 74 height 28
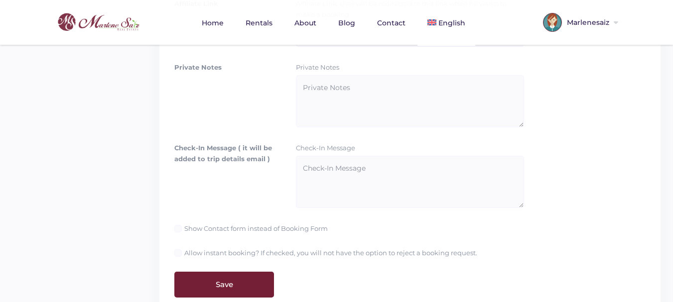
scroll to position [556, 0]
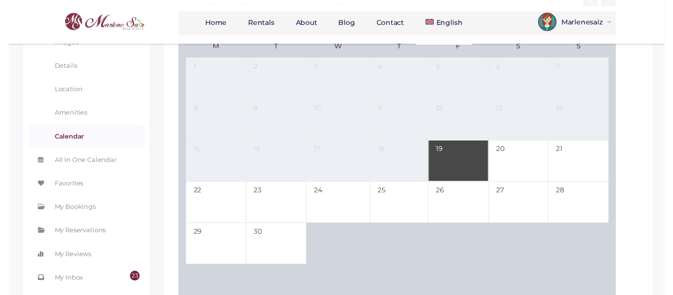
scroll to position [100, 0]
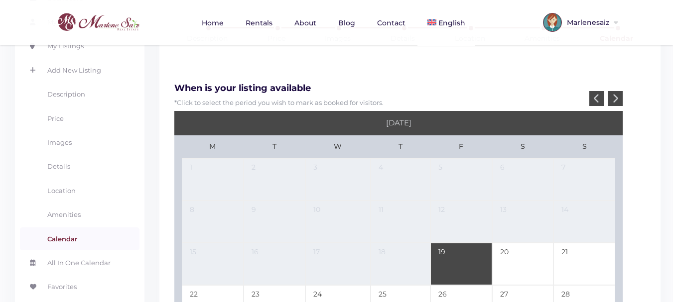
click at [616, 94] on icon at bounding box center [615, 98] width 6 height 9
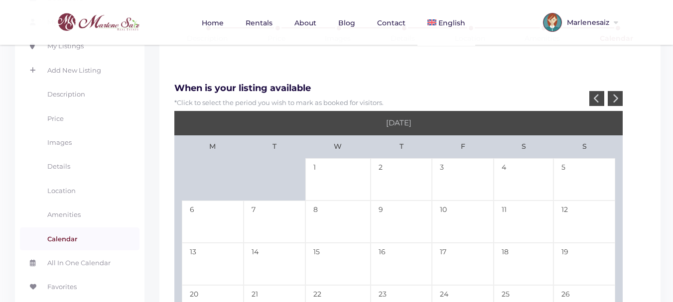
click at [616, 94] on icon at bounding box center [615, 98] width 6 height 9
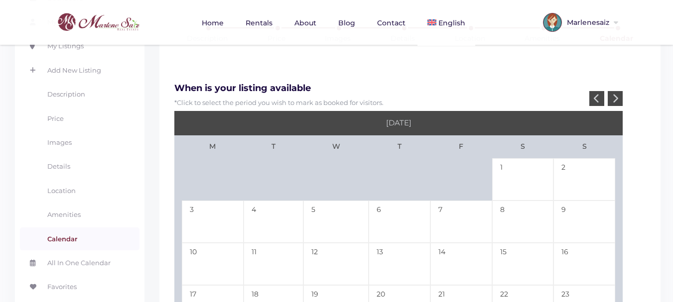
click at [616, 94] on icon at bounding box center [615, 98] width 6 height 9
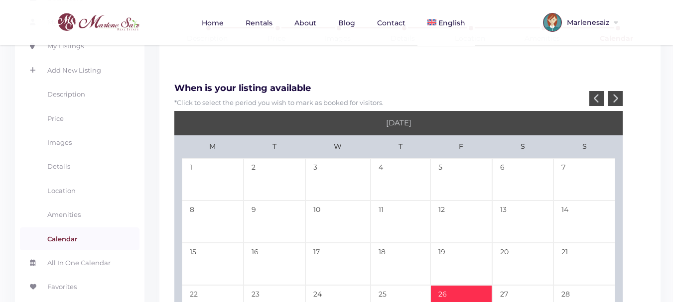
click at [456, 285] on td "26" at bounding box center [461, 306] width 62 height 42
click at [616, 94] on icon at bounding box center [615, 98] width 6 height 9
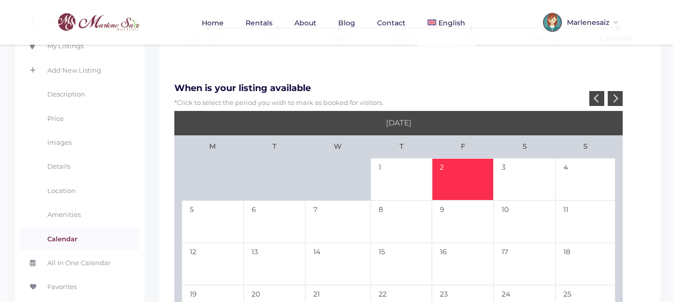
click at [470, 158] on td "2" at bounding box center [463, 179] width 62 height 42
type input "[DATE]"
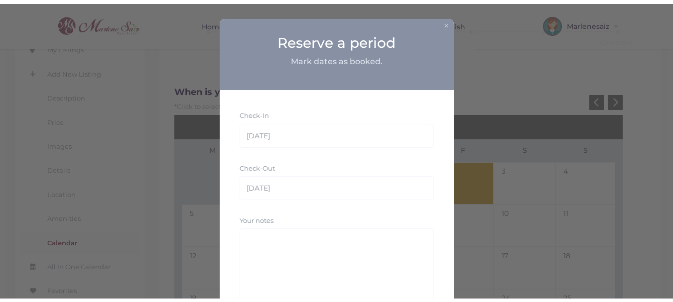
scroll to position [50, 0]
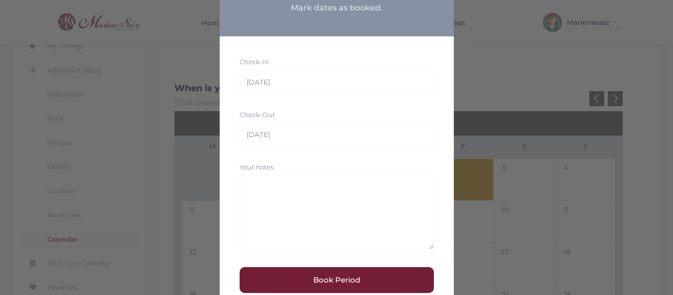
click at [317, 284] on button "Book Period" at bounding box center [337, 280] width 194 height 26
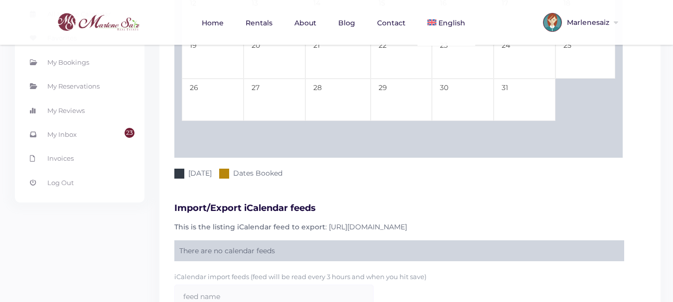
scroll to position [474, 0]
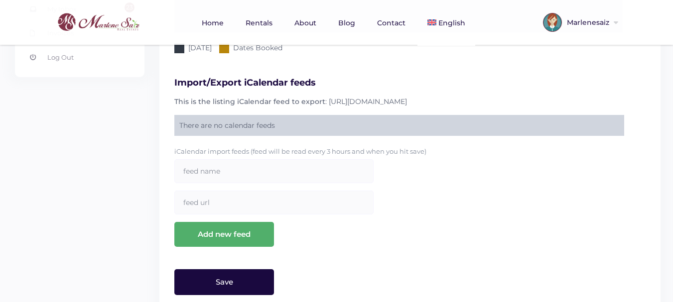
click at [253, 269] on input "Save" at bounding box center [224, 282] width 100 height 26
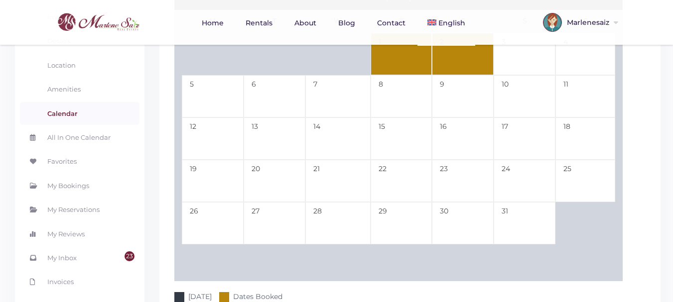
scroll to position [0, 0]
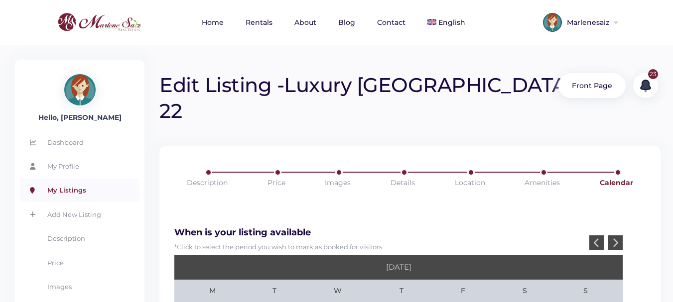
click at [71, 191] on link "My Listings" at bounding box center [80, 190] width 120 height 23
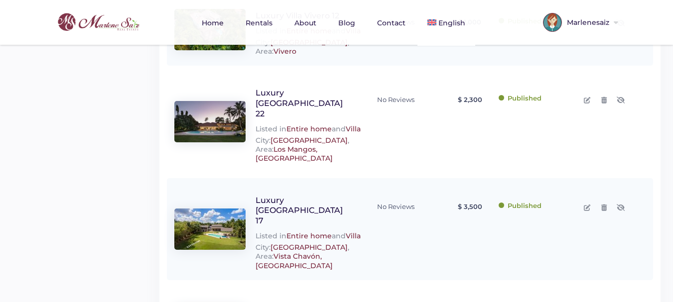
scroll to position [819, 0]
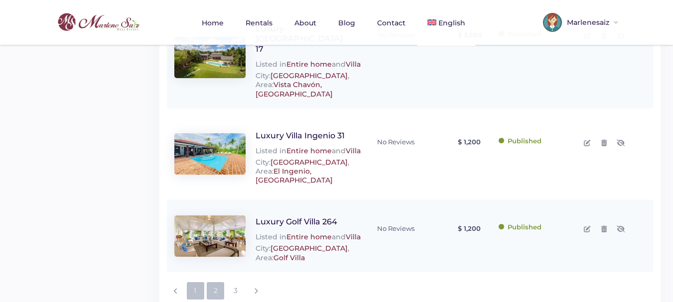
click at [214, 282] on link "2" at bounding box center [215, 290] width 17 height 17
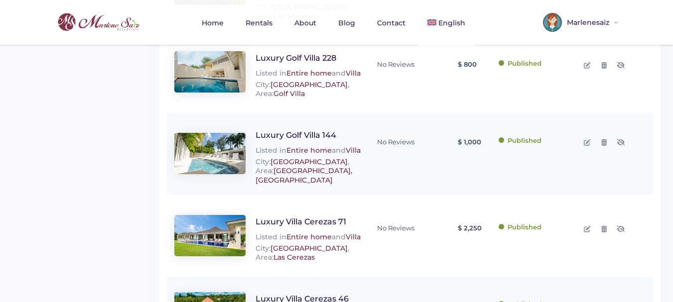
scroll to position [548, 0]
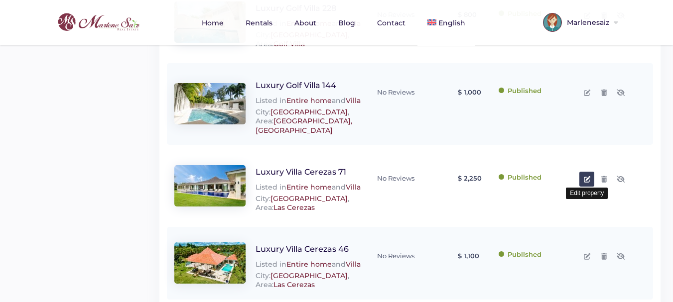
click at [587, 176] on icon at bounding box center [587, 179] width 6 height 6
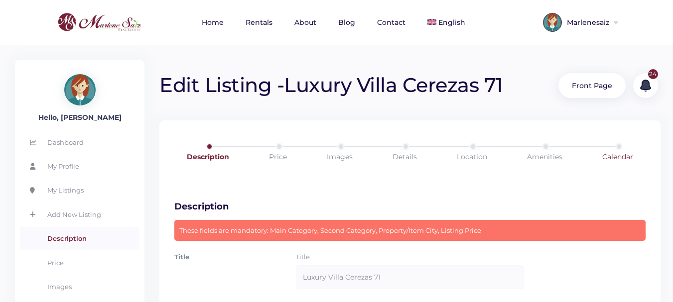
click at [617, 155] on link "Calendar" at bounding box center [618, 157] width 74 height 28
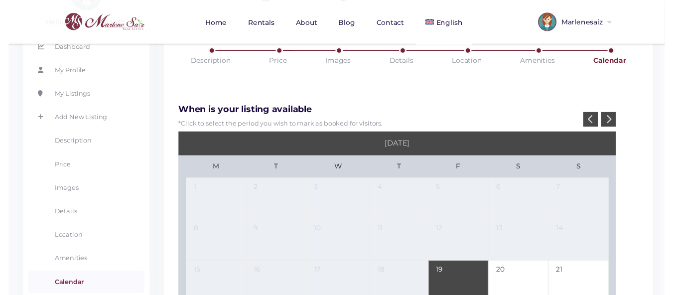
scroll to position [100, 0]
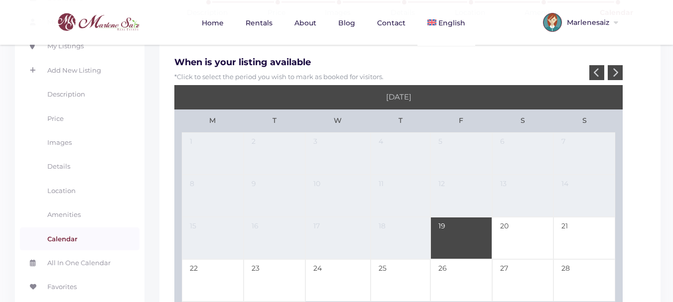
click at [618, 71] on div at bounding box center [615, 72] width 15 height 15
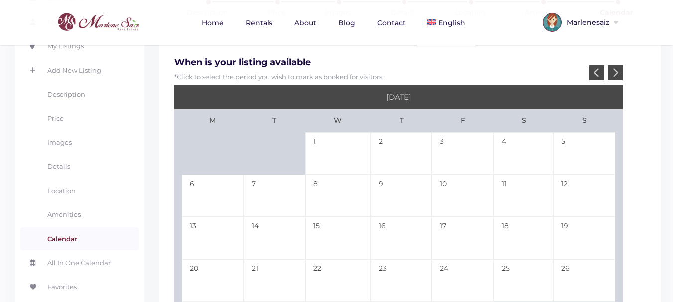
click at [619, 71] on div at bounding box center [615, 72] width 15 height 15
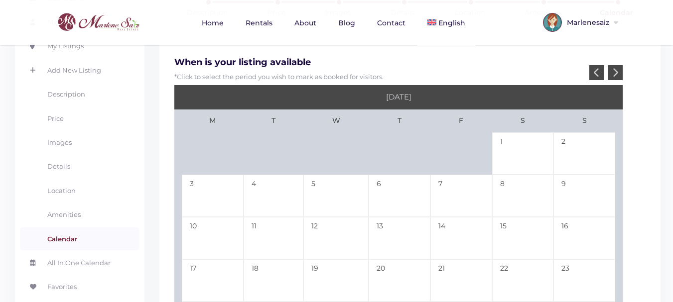
click at [620, 71] on div at bounding box center [615, 72] width 15 height 15
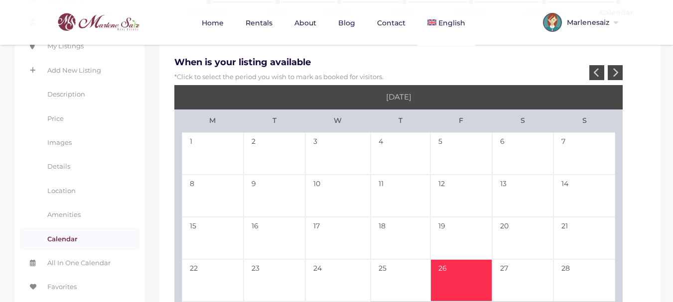
click at [452, 268] on td "26" at bounding box center [461, 281] width 62 height 42
click at [619, 73] on div at bounding box center [615, 72] width 15 height 15
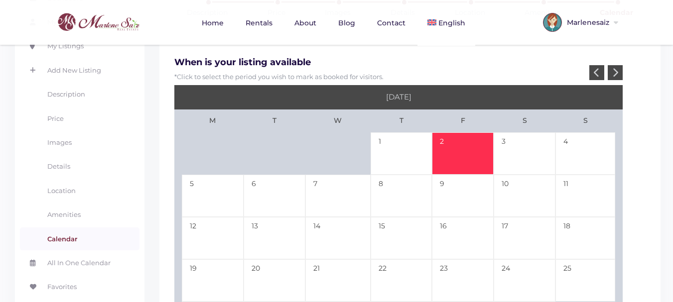
click at [452, 156] on td "2" at bounding box center [463, 153] width 62 height 42
type input "12-26-25"
type input "01-02-26"
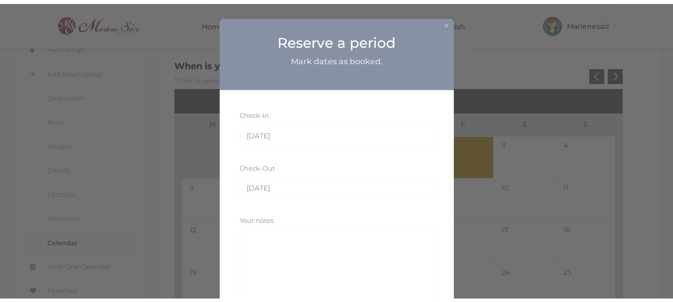
scroll to position [83, 0]
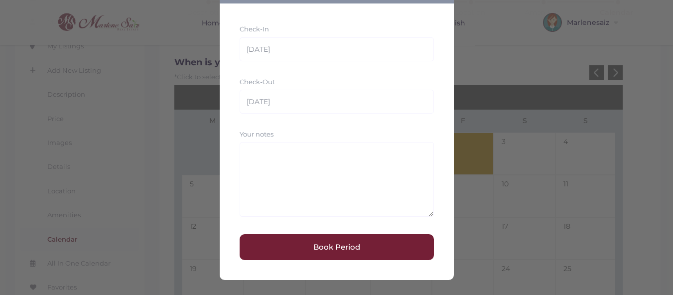
click at [358, 245] on button "Book Period" at bounding box center [337, 247] width 194 height 26
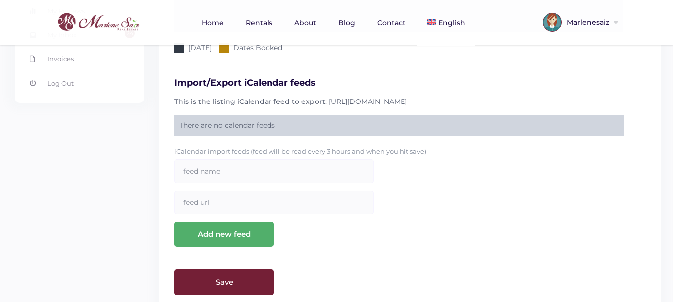
scroll to position [474, 0]
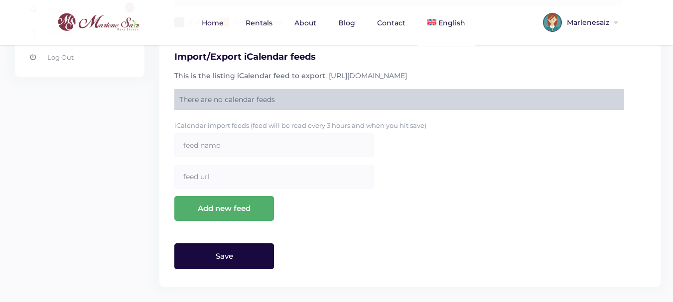
click at [250, 258] on input "Save" at bounding box center [224, 257] width 100 height 26
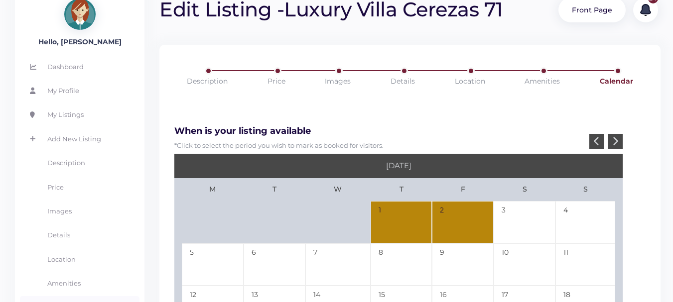
scroll to position [0, 0]
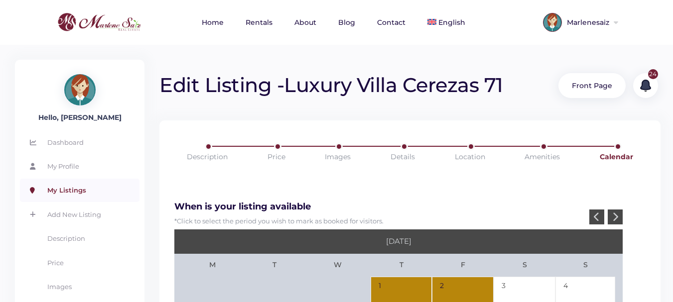
click at [69, 190] on link "My Listings" at bounding box center [80, 190] width 120 height 23
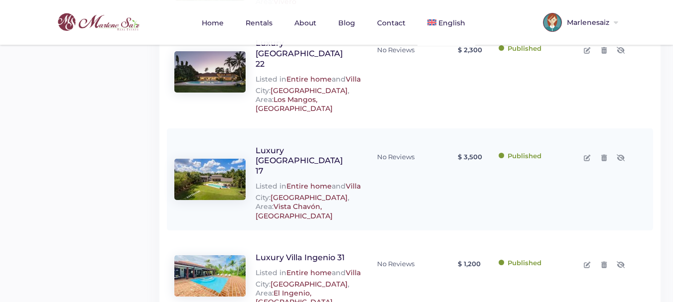
scroll to position [819, 0]
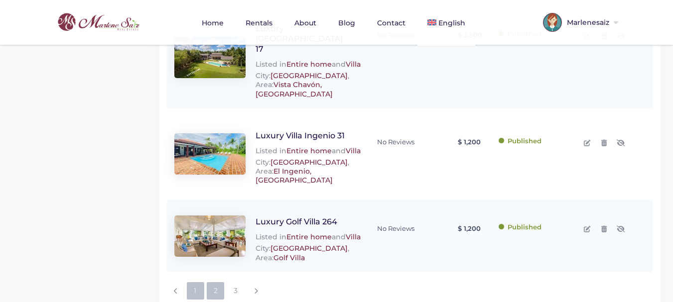
click at [218, 282] on link "2" at bounding box center [215, 290] width 17 height 17
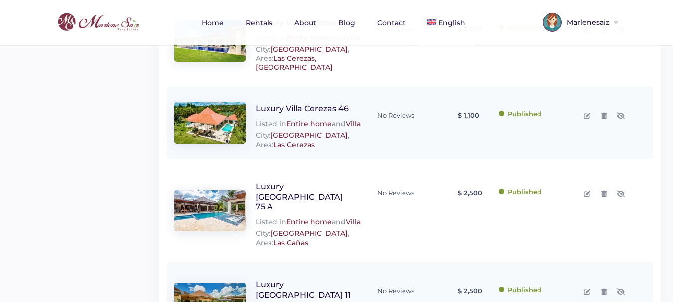
scroll to position [747, 0]
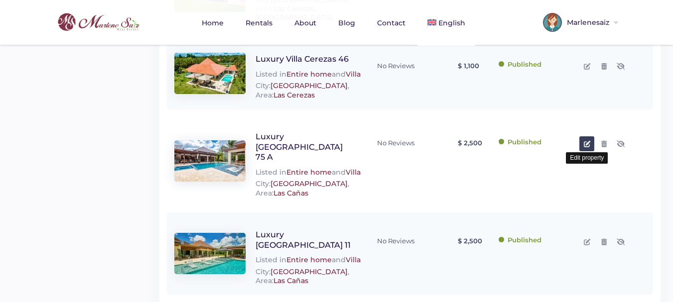
click at [589, 147] on icon at bounding box center [587, 144] width 6 height 6
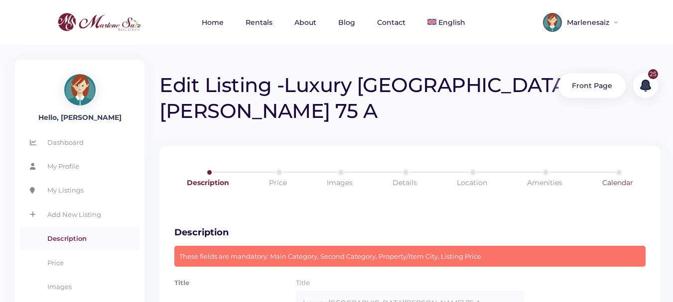
click at [619, 169] on link "Calendar" at bounding box center [618, 183] width 74 height 28
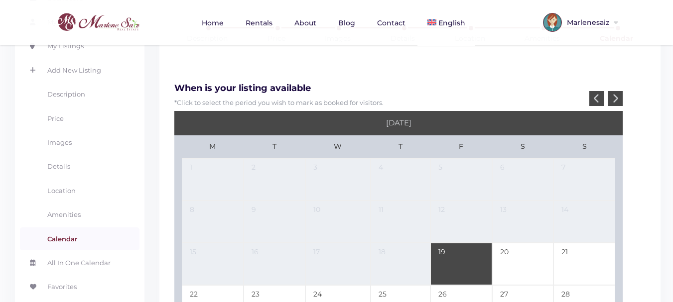
click at [611, 91] on div at bounding box center [615, 98] width 15 height 15
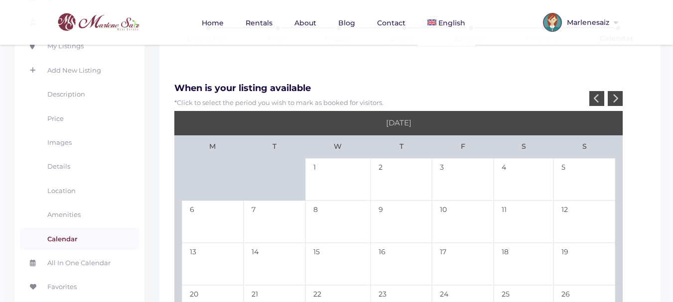
click at [614, 94] on icon at bounding box center [615, 98] width 6 height 9
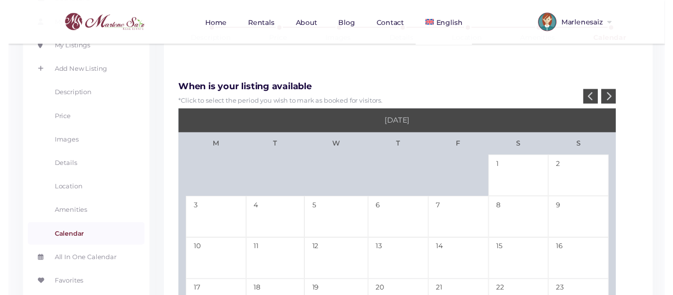
scroll to position [249, 0]
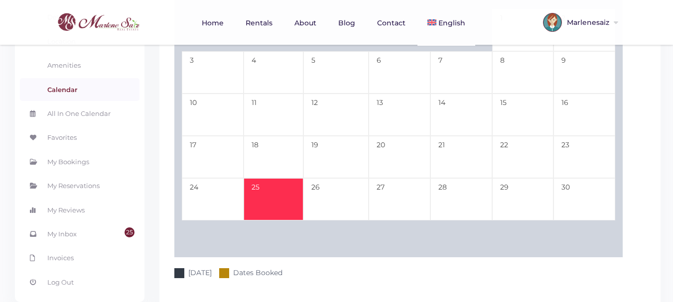
click at [262, 178] on td "25" at bounding box center [274, 199] width 60 height 42
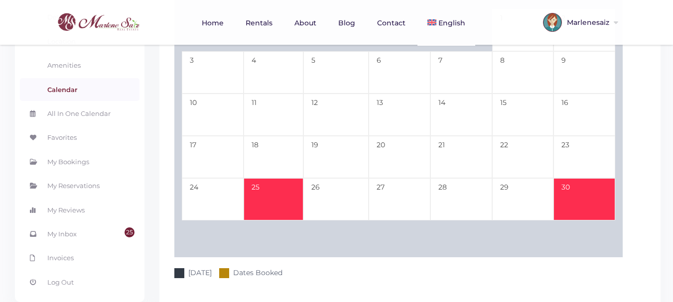
click at [594, 178] on td "30" at bounding box center [584, 199] width 62 height 42
type input "11-25-25"
type input "11-30-25"
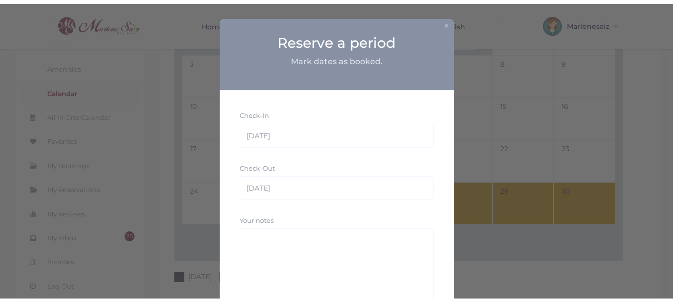
scroll to position [50, 0]
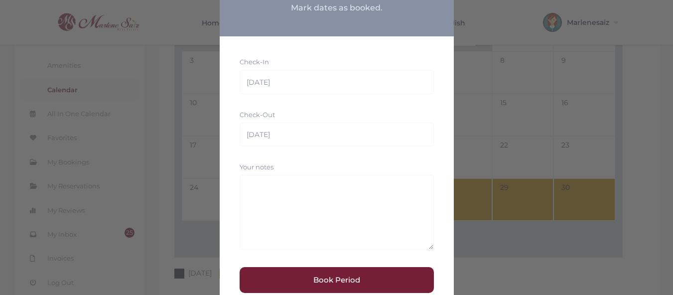
drag, startPoint x: 340, startPoint y: 280, endPoint x: 351, endPoint y: 270, distance: 14.8
click at [339, 280] on button "Book Period" at bounding box center [337, 280] width 194 height 26
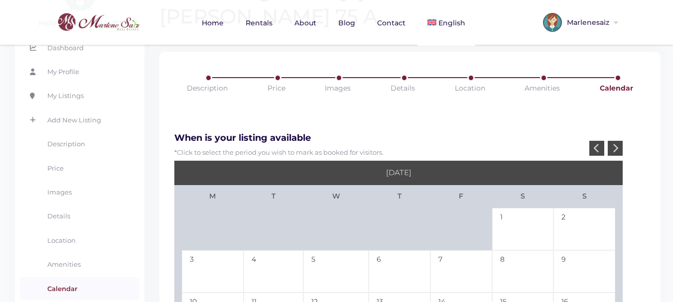
click at [617, 143] on icon at bounding box center [615, 147] width 6 height 9
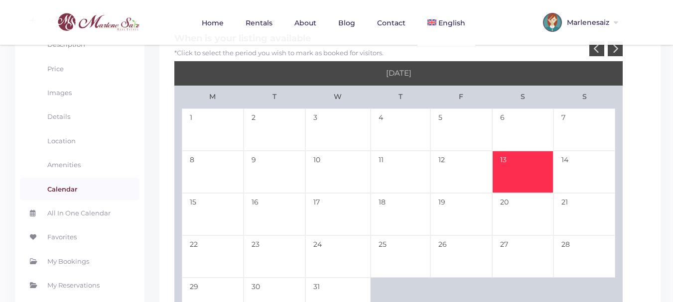
scroll to position [199, 0]
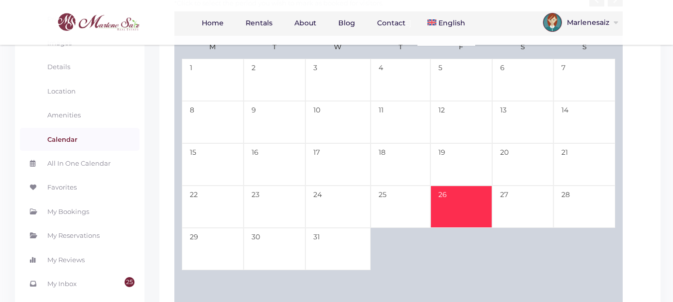
click at [457, 186] on td "26" at bounding box center [461, 207] width 62 height 42
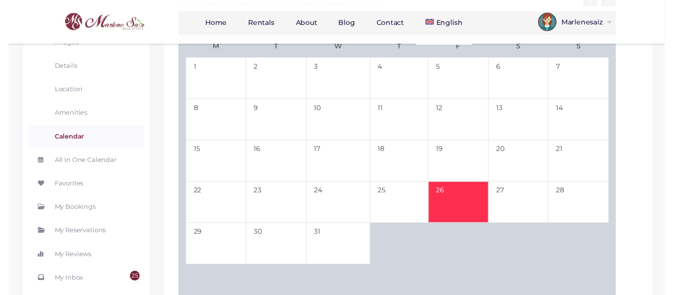
scroll to position [50, 0]
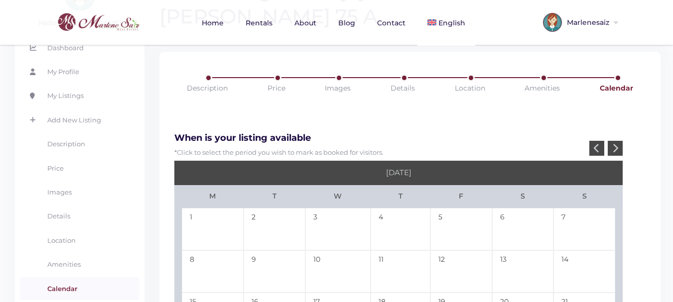
click at [619, 141] on div at bounding box center [615, 148] width 15 height 15
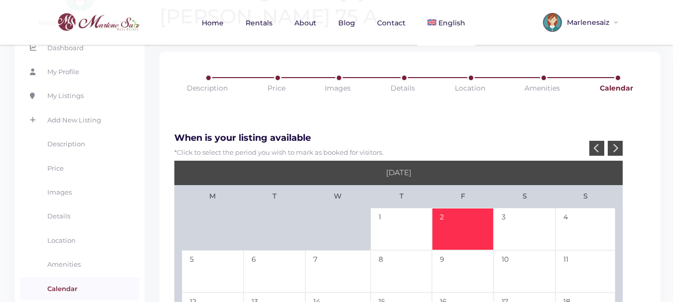
click at [450, 208] on td "2" at bounding box center [463, 229] width 62 height 42
type input "12-26-25"
type input "01-02-26"
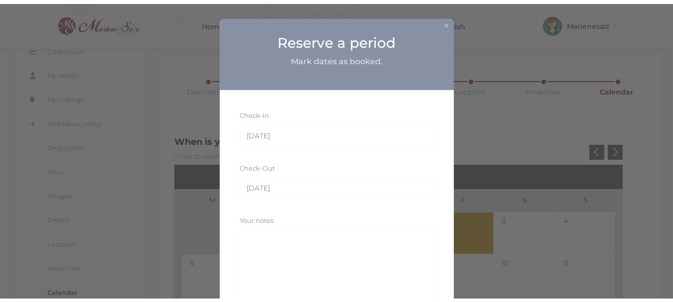
scroll to position [83, 0]
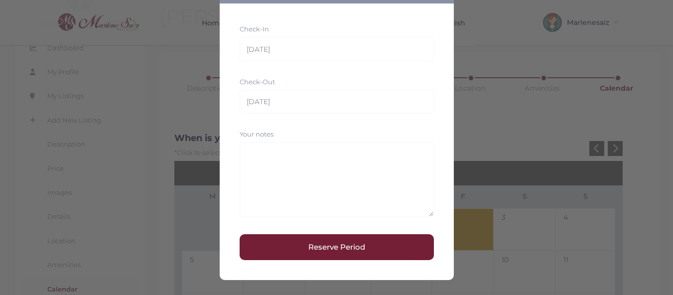
click at [341, 253] on button "Reserve Period" at bounding box center [337, 247] width 194 height 26
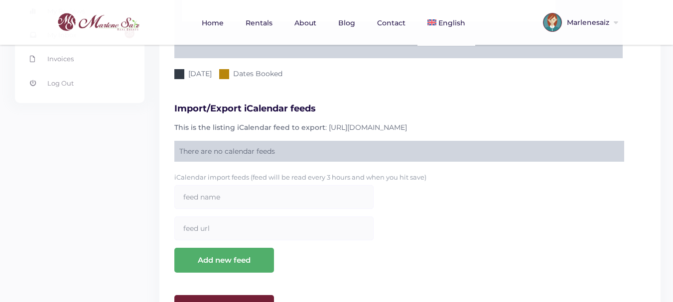
scroll to position [474, 0]
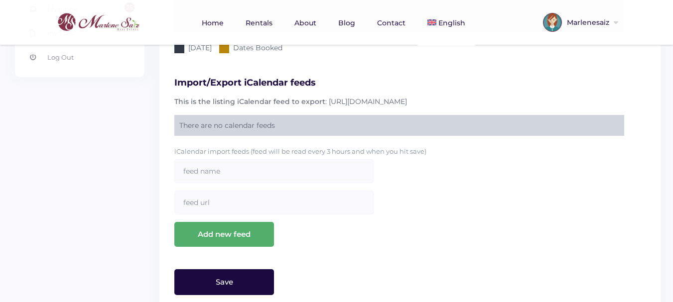
click at [246, 269] on input "Save" at bounding box center [224, 282] width 100 height 26
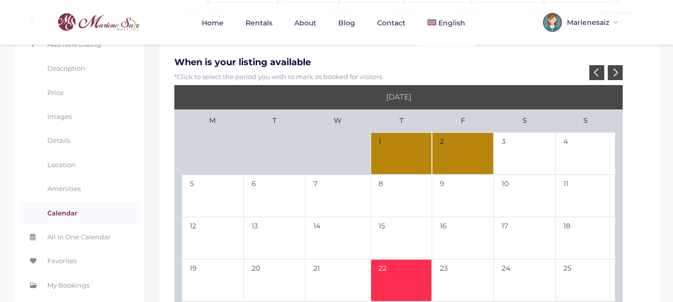
scroll to position [0, 0]
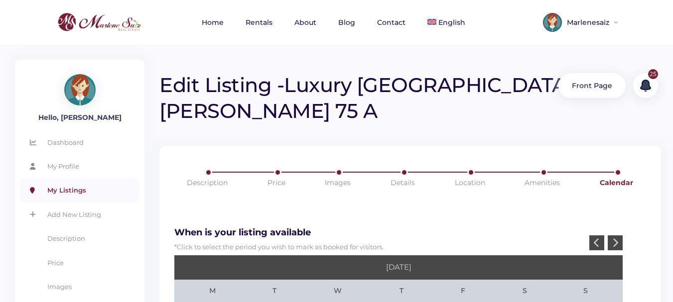
click at [68, 195] on link "My Listings" at bounding box center [80, 190] width 120 height 23
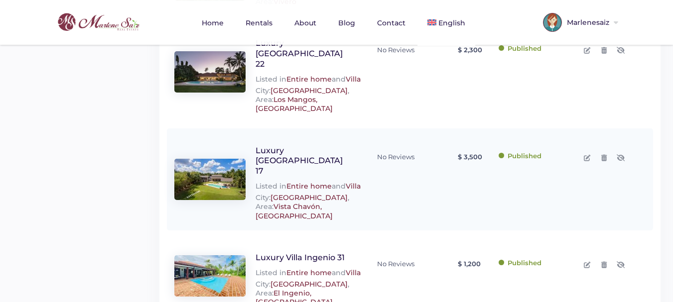
scroll to position [819, 0]
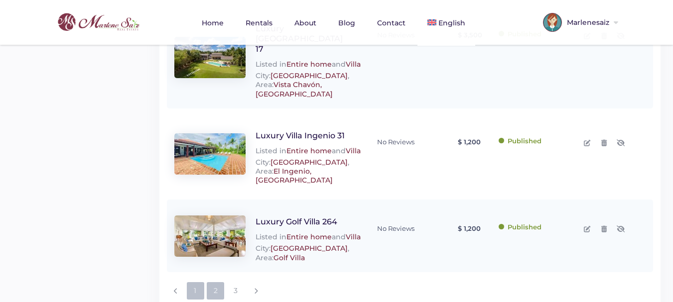
click at [217, 282] on link "2" at bounding box center [215, 290] width 17 height 17
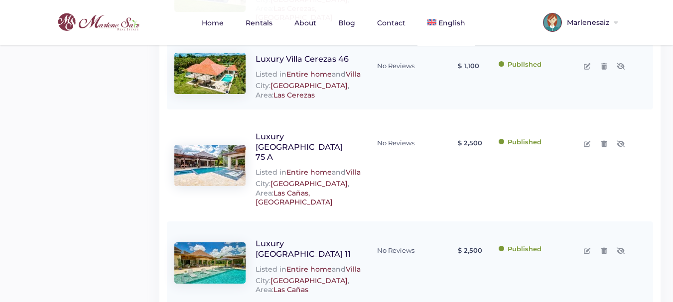
scroll to position [797, 0]
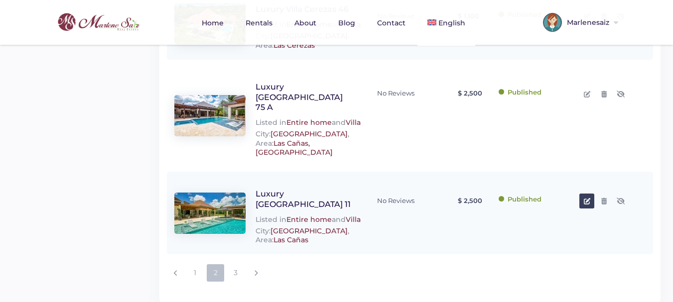
click at [590, 198] on link at bounding box center [586, 201] width 15 height 15
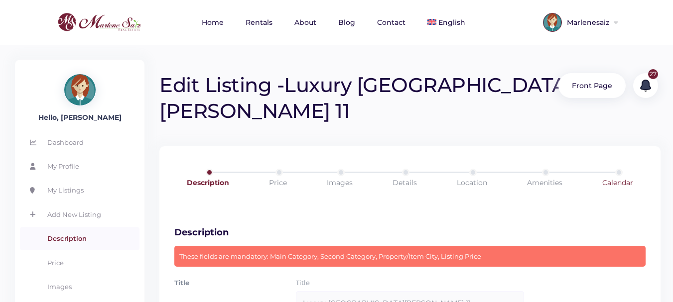
click at [625, 169] on link "Calendar" at bounding box center [618, 183] width 74 height 28
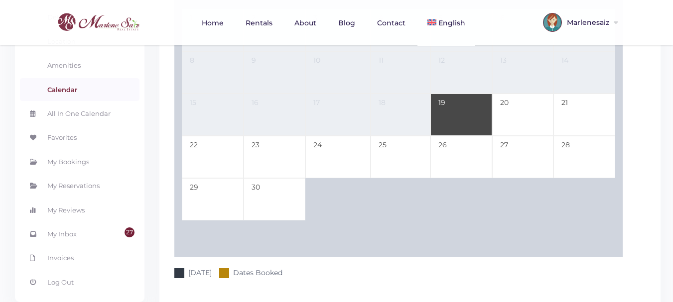
scroll to position [50, 0]
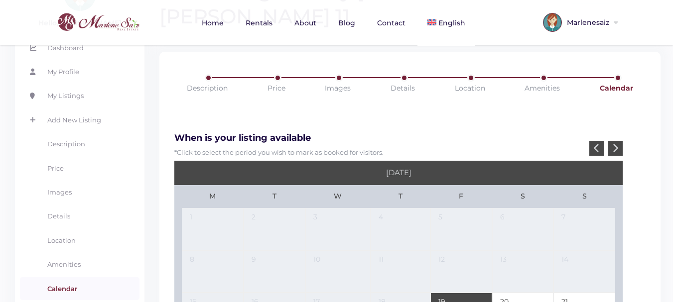
click at [618, 143] on icon at bounding box center [615, 147] width 6 height 9
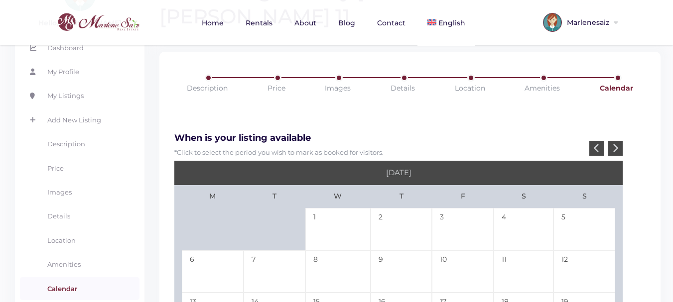
click at [618, 143] on icon at bounding box center [615, 147] width 6 height 9
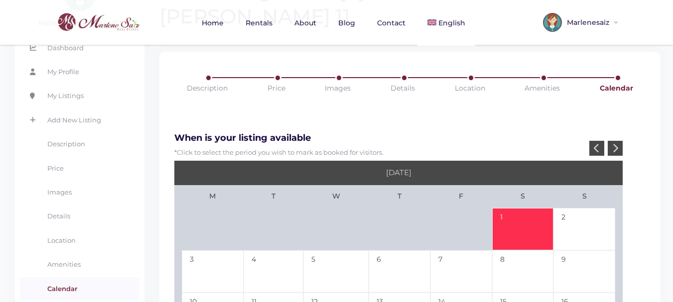
scroll to position [100, 0]
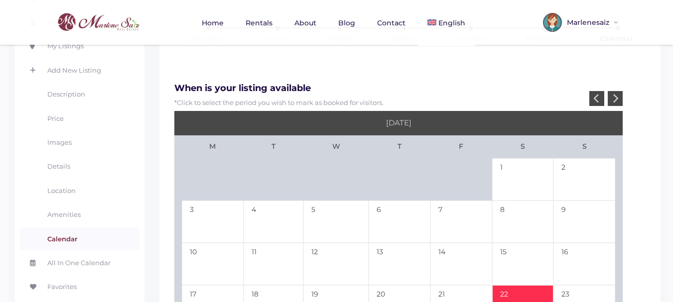
click at [505, 285] on td "22" at bounding box center [523, 306] width 62 height 42
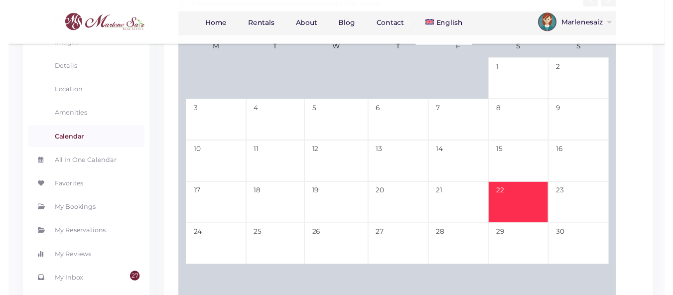
scroll to position [249, 0]
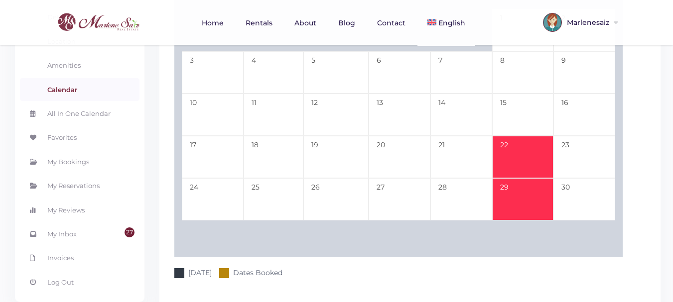
click at [512, 179] on td "29" at bounding box center [523, 199] width 62 height 42
type input "11-22-25"
type input "11-29-25"
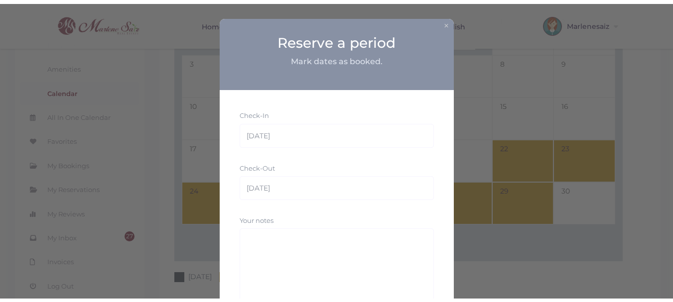
scroll to position [83, 0]
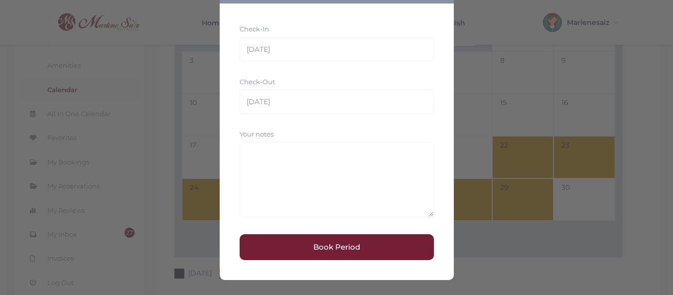
click at [317, 248] on button "Book Period" at bounding box center [337, 247] width 194 height 26
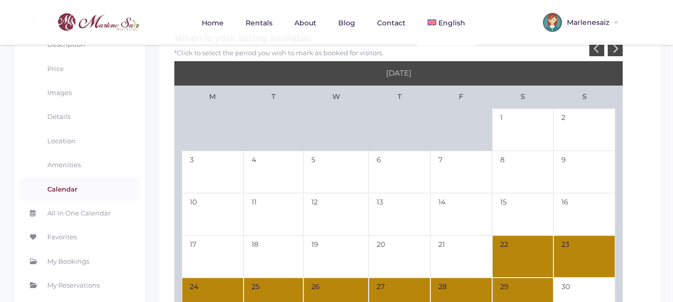
scroll to position [100, 0]
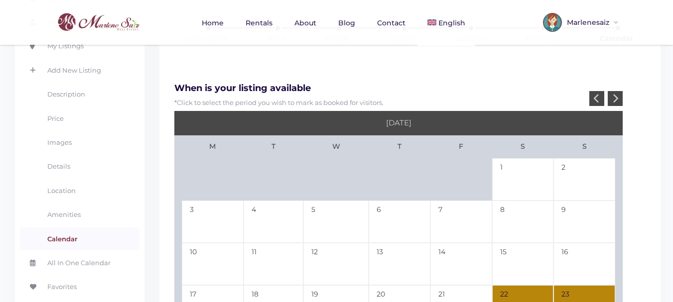
click at [615, 94] on icon at bounding box center [615, 98] width 6 height 9
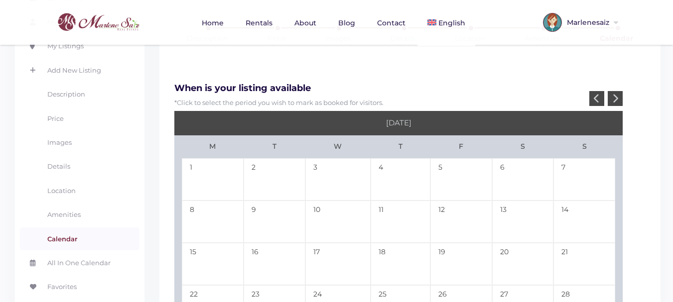
scroll to position [199, 0]
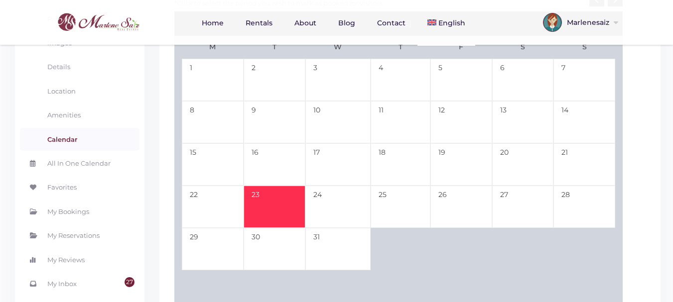
click at [269, 186] on td "23" at bounding box center [275, 207] width 62 height 42
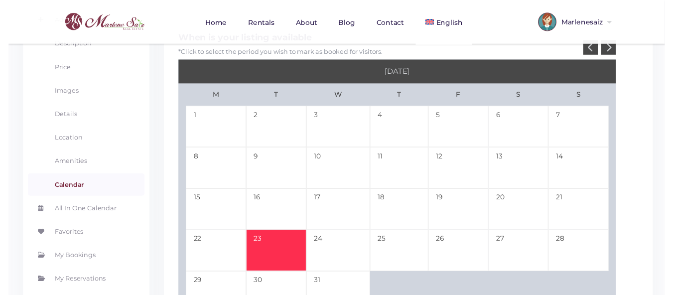
scroll to position [100, 0]
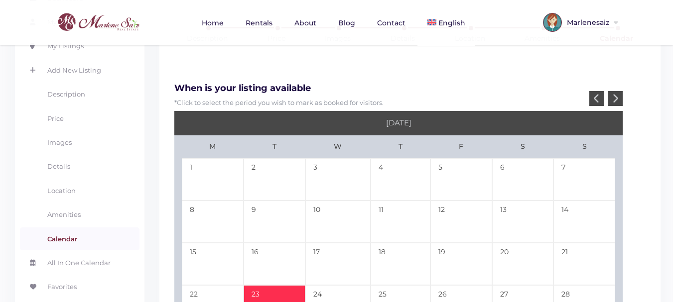
click at [615, 94] on icon at bounding box center [615, 98] width 6 height 9
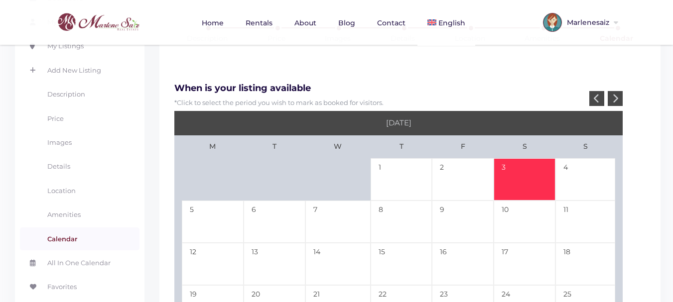
click at [519, 158] on td "3" at bounding box center [525, 179] width 62 height 42
type input "12-23-25"
type input "01-03-26"
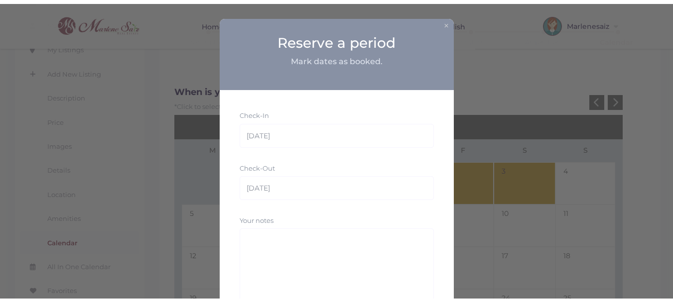
scroll to position [83, 0]
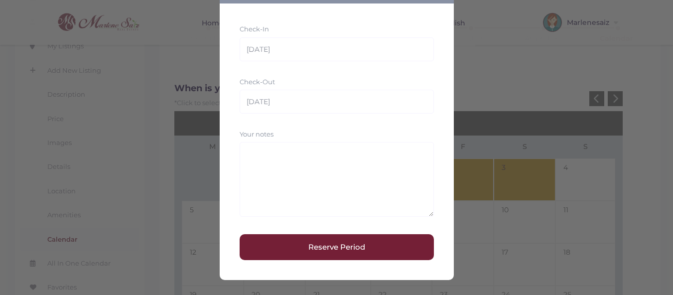
click at [343, 251] on button "Reserve Period" at bounding box center [337, 247] width 194 height 26
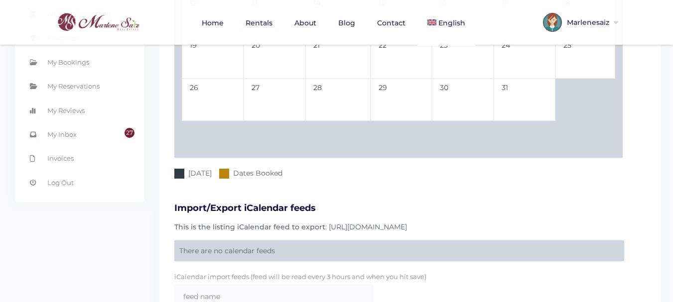
scroll to position [474, 0]
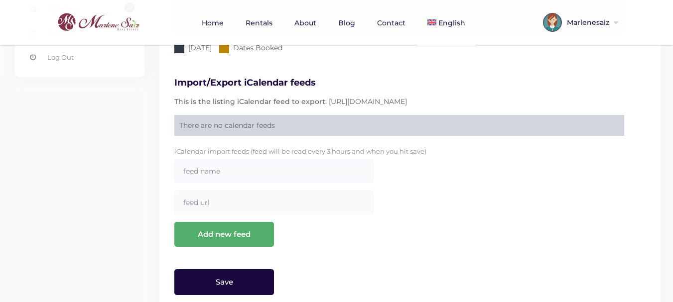
click at [241, 269] on input "Save" at bounding box center [224, 282] width 100 height 26
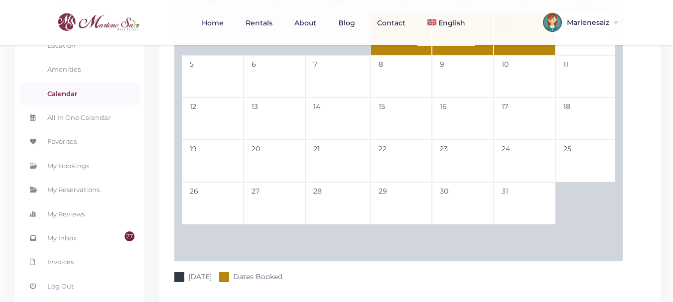
scroll to position [0, 0]
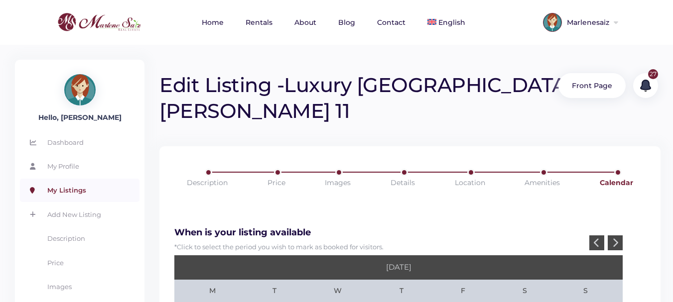
click at [74, 194] on link "My Listings" at bounding box center [80, 190] width 120 height 23
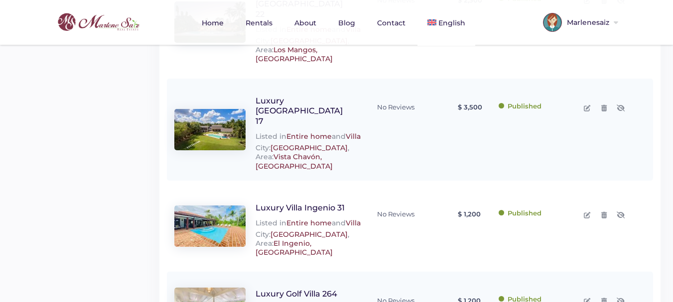
scroll to position [819, 0]
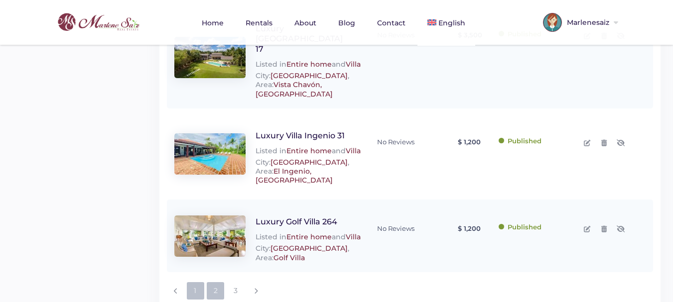
click at [215, 282] on link "2" at bounding box center [215, 290] width 17 height 17
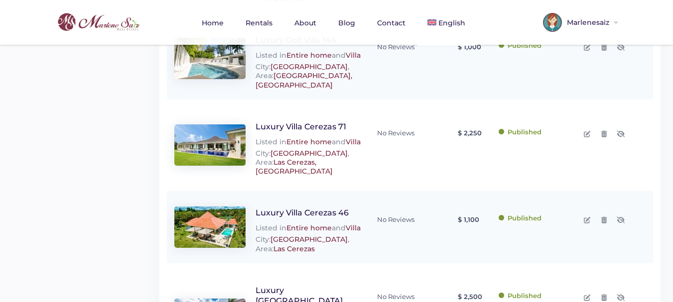
scroll to position [819, 0]
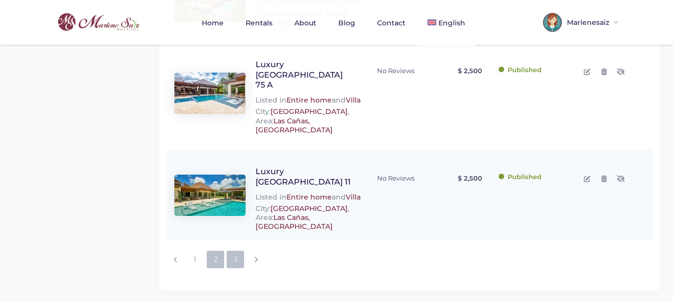
click at [234, 255] on link "3" at bounding box center [235, 259] width 17 height 17
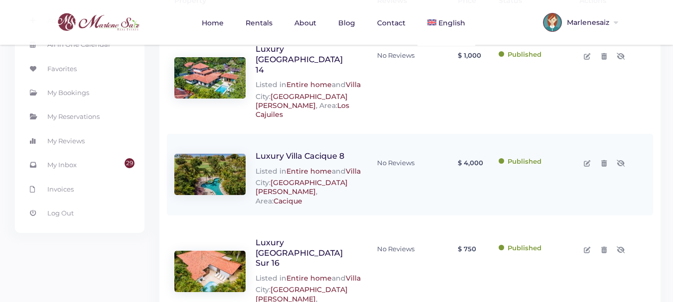
scroll to position [199, 0]
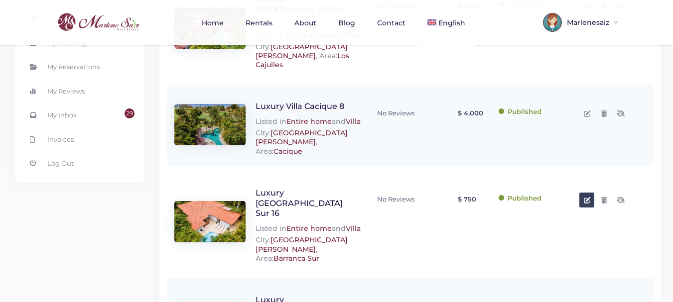
click at [587, 197] on icon at bounding box center [587, 200] width 6 height 6
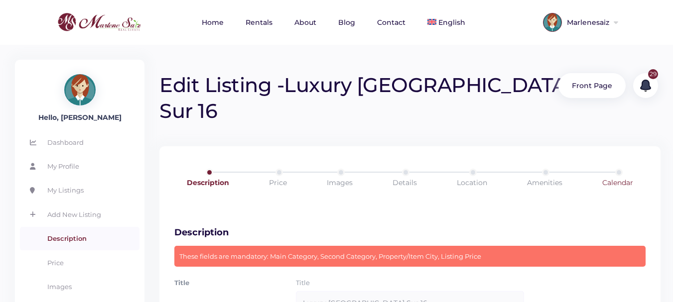
click at [611, 169] on link "Calendar" at bounding box center [618, 183] width 74 height 28
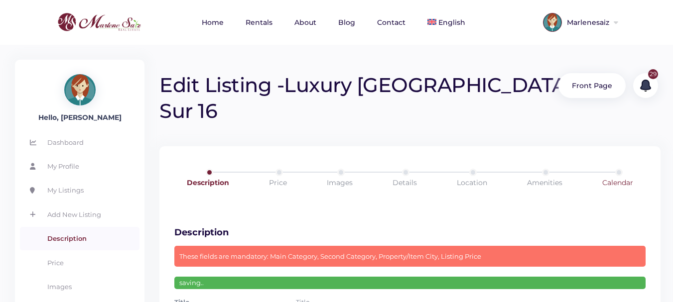
scroll to position [100, 0]
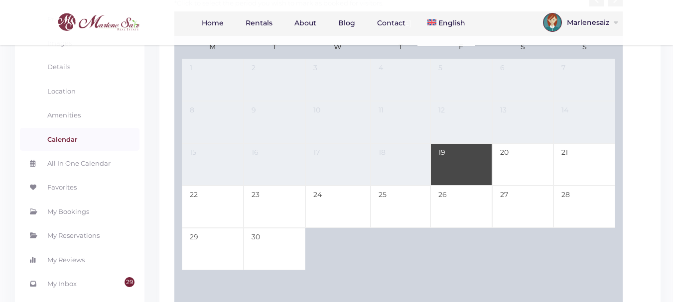
scroll to position [100, 0]
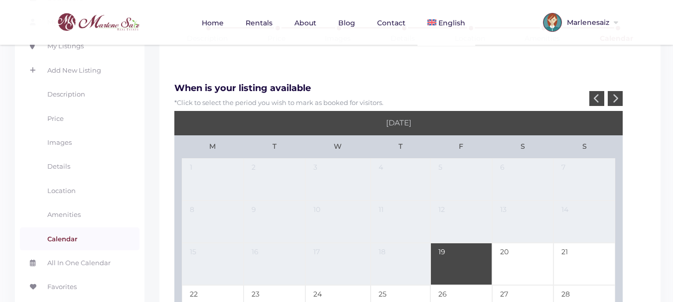
click at [617, 94] on icon at bounding box center [615, 98] width 6 height 9
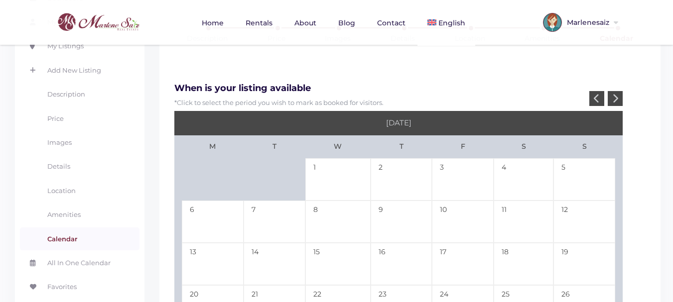
click at [618, 94] on icon at bounding box center [615, 98] width 6 height 9
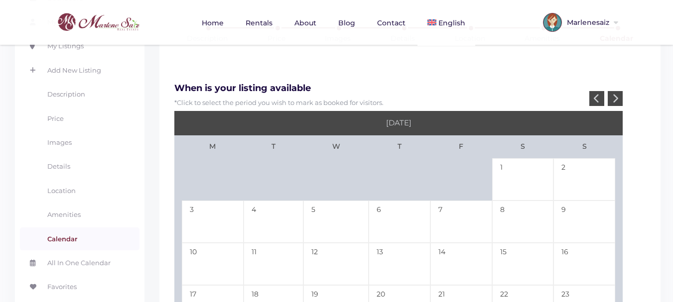
click at [618, 91] on div at bounding box center [615, 98] width 15 height 15
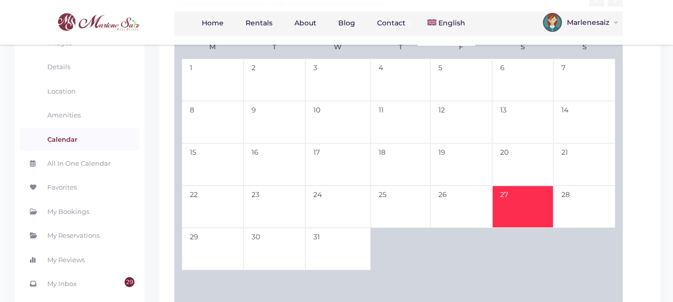
scroll to position [249, 0]
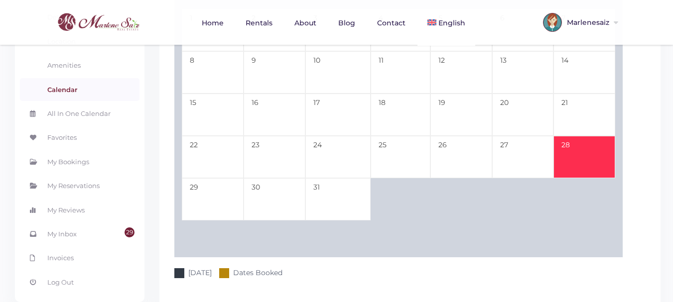
click at [567, 136] on td "28" at bounding box center [584, 157] width 62 height 42
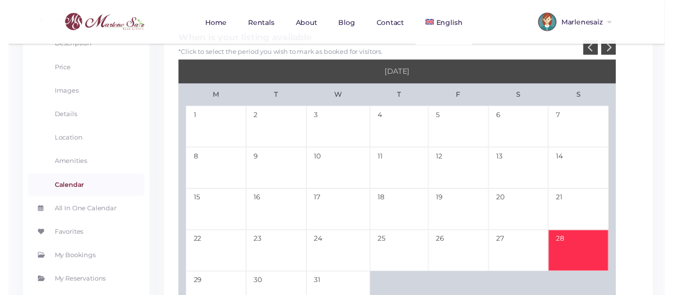
scroll to position [50, 0]
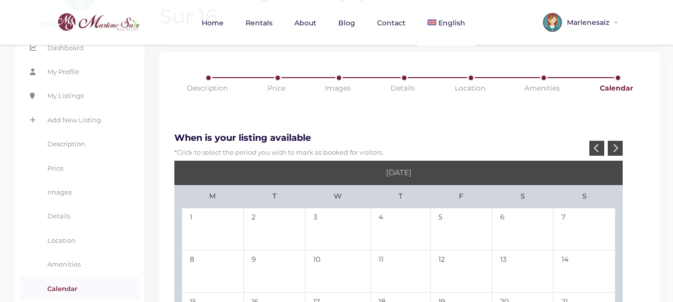
click at [620, 141] on div at bounding box center [615, 148] width 15 height 15
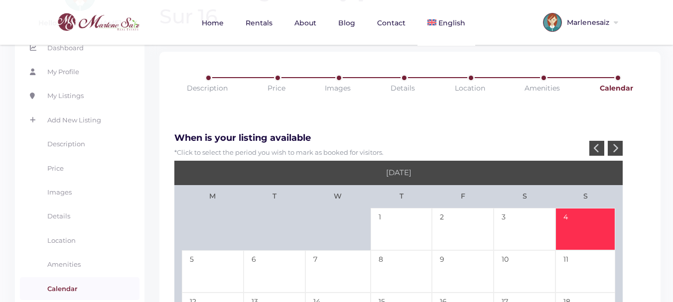
click at [593, 208] on td "4" at bounding box center [585, 229] width 60 height 42
type input "12-28-25"
type input "01-04-26"
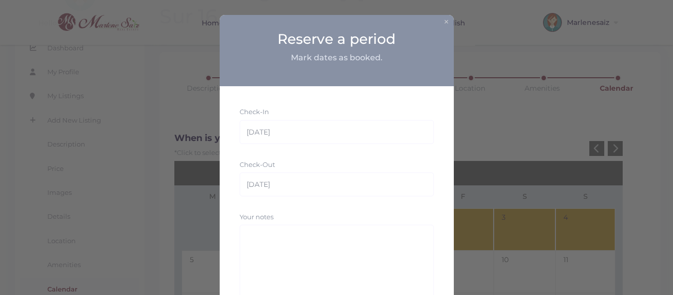
scroll to position [83, 0]
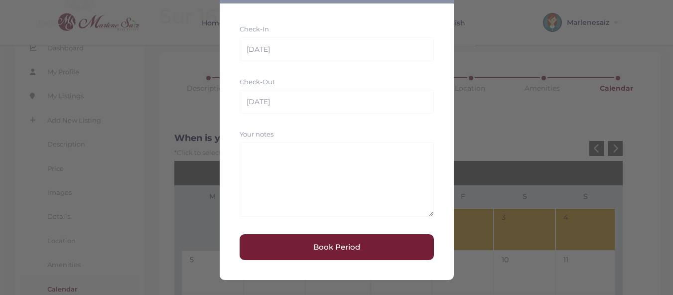
click at [332, 246] on button "Book Period" at bounding box center [337, 247] width 194 height 26
click at [320, 249] on button "saving.." at bounding box center [337, 247] width 194 height 26
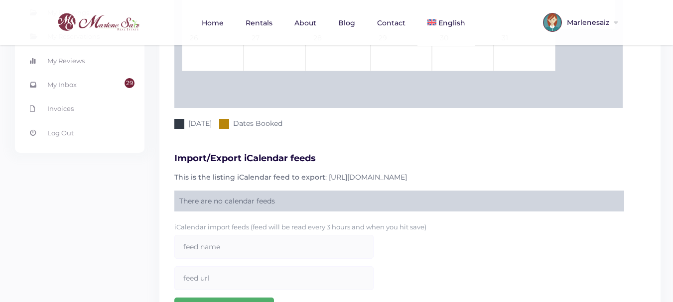
scroll to position [474, 0]
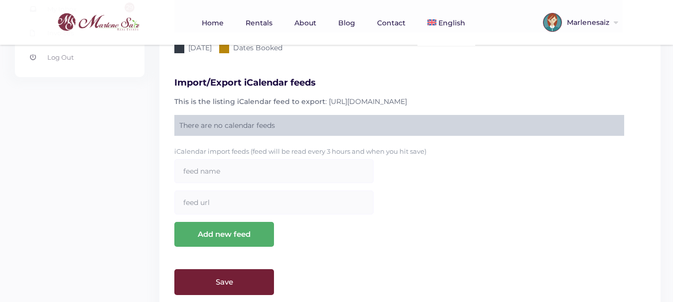
click at [202, 269] on input "Save" at bounding box center [224, 282] width 100 height 26
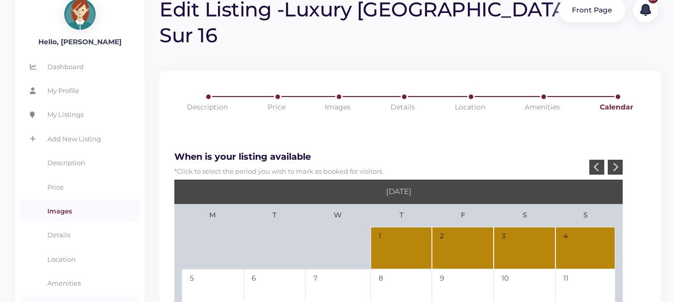
scroll to position [0, 0]
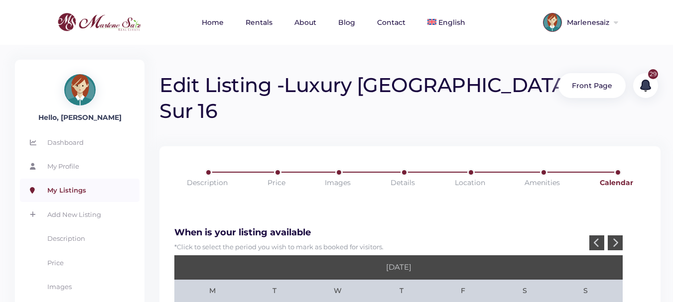
click at [74, 193] on link "My Listings" at bounding box center [80, 190] width 120 height 23
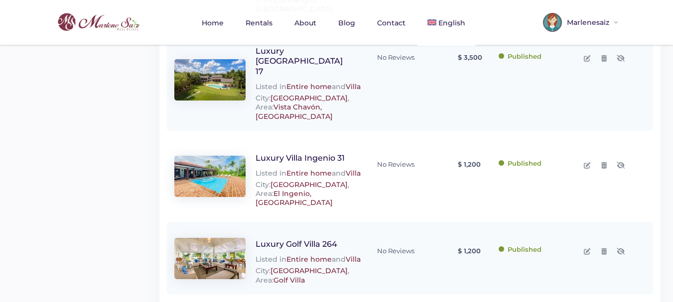
scroll to position [819, 0]
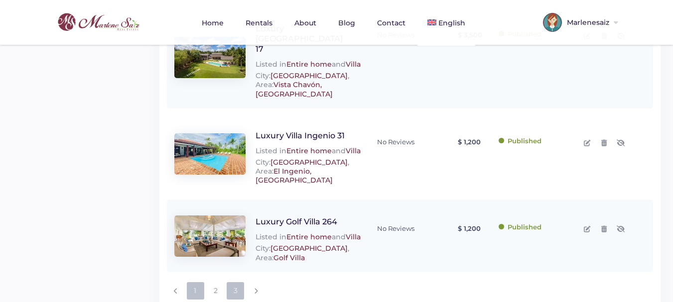
click at [236, 282] on link "3" at bounding box center [235, 290] width 17 height 17
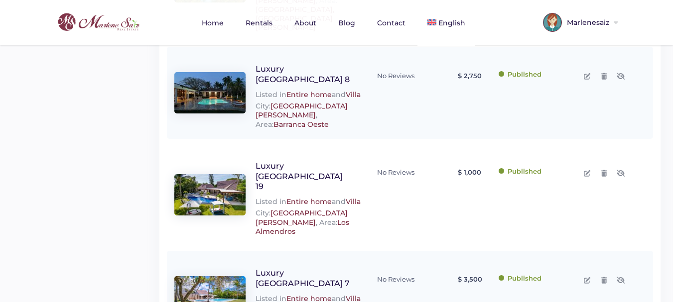
scroll to position [498, 0]
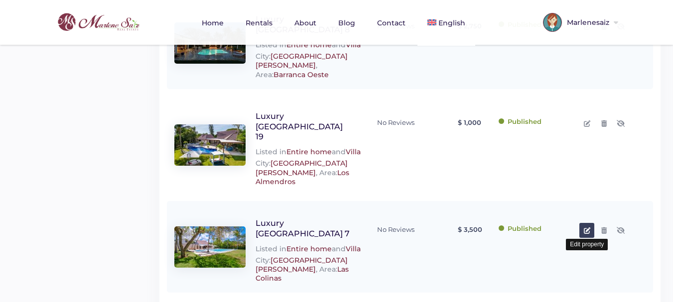
click at [587, 228] on icon at bounding box center [587, 231] width 6 height 6
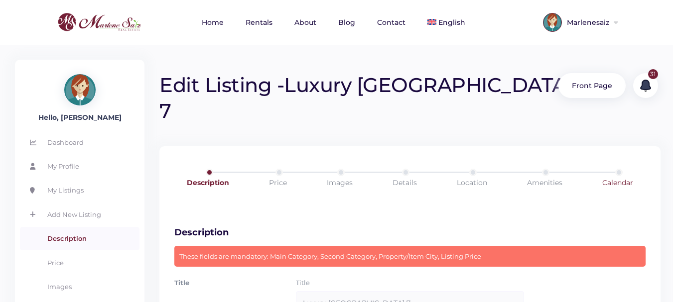
click at [621, 169] on link "Calendar" at bounding box center [618, 183] width 74 height 28
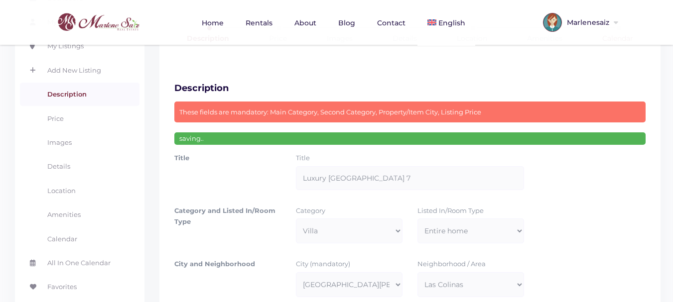
scroll to position [149, 0]
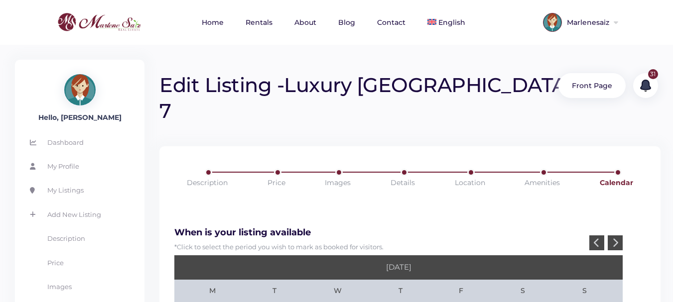
scroll to position [50, 0]
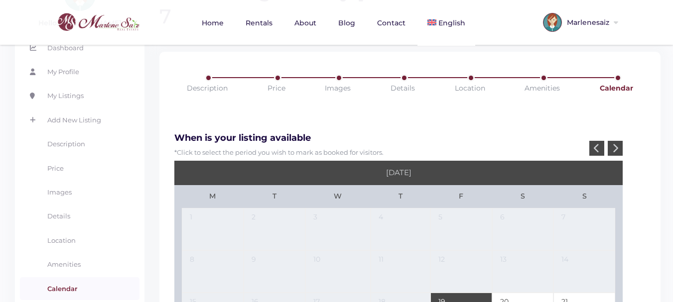
click at [612, 141] on div at bounding box center [615, 148] width 15 height 15
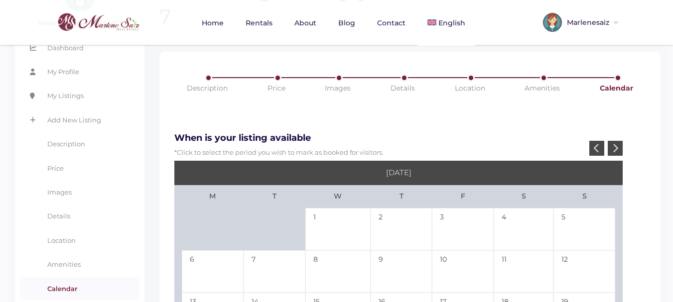
click at [612, 141] on div at bounding box center [615, 148] width 15 height 15
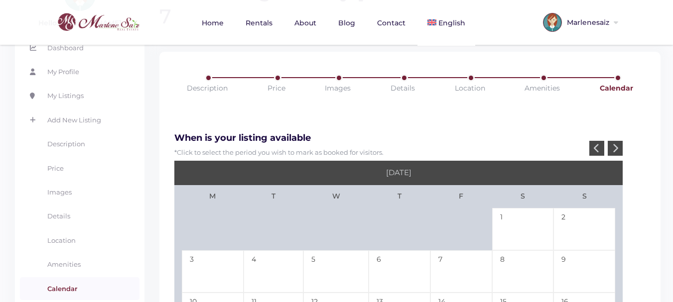
click at [612, 141] on div at bounding box center [615, 148] width 15 height 15
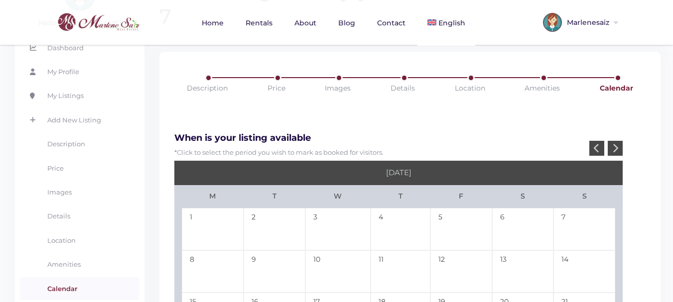
scroll to position [149, 0]
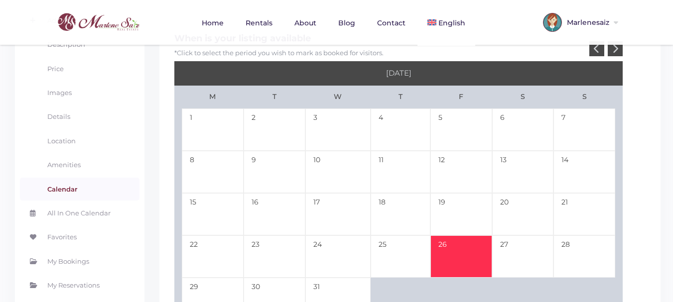
click at [476, 236] on td "26" at bounding box center [461, 257] width 62 height 42
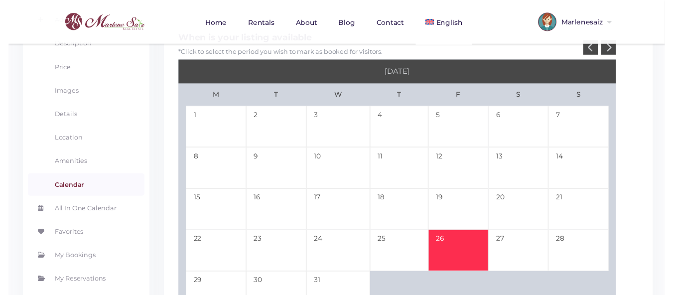
scroll to position [50, 0]
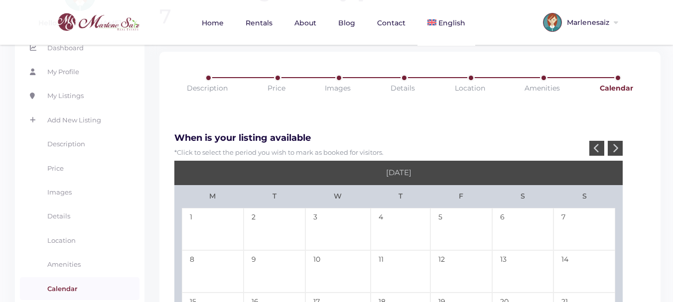
click at [616, 141] on div at bounding box center [615, 148] width 15 height 15
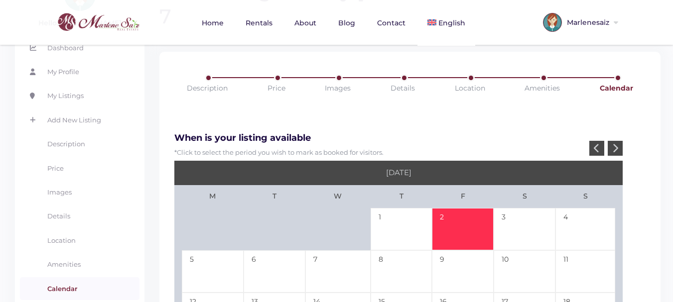
click at [453, 208] on td "2" at bounding box center [463, 229] width 62 height 42
type input "[DATE]"
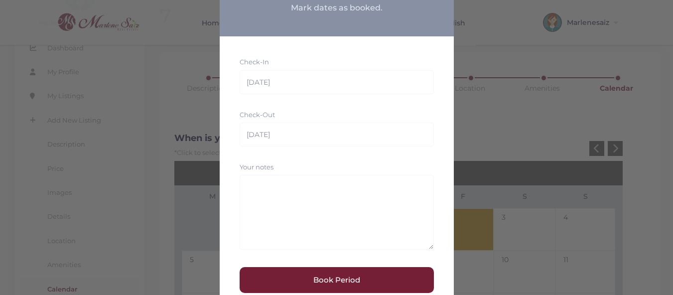
click at [340, 278] on button "Book Period" at bounding box center [337, 280] width 194 height 26
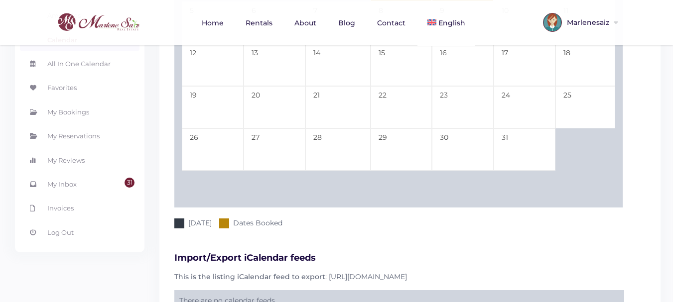
scroll to position [474, 0]
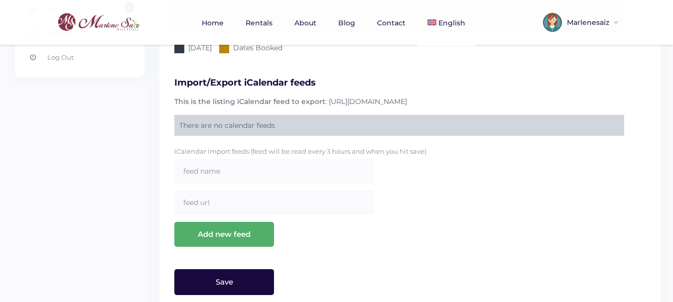
click at [249, 269] on input "Save" at bounding box center [224, 282] width 100 height 26
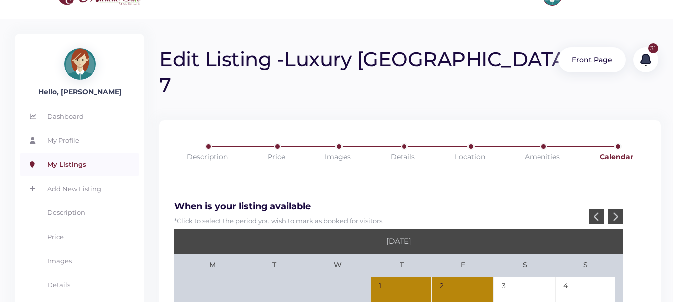
scroll to position [0, 0]
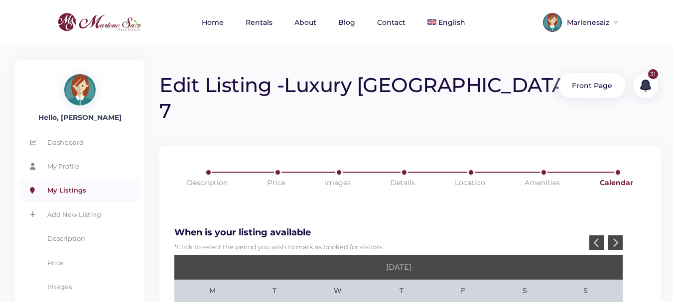
click at [71, 192] on link "My Listings" at bounding box center [80, 190] width 120 height 23
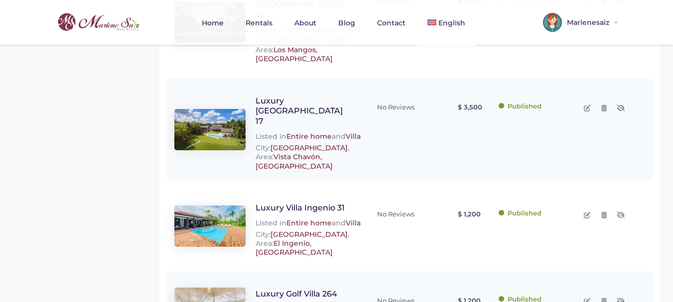
scroll to position [819, 0]
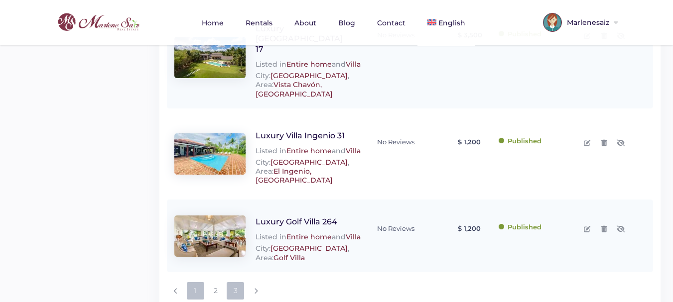
click at [233, 282] on link "3" at bounding box center [235, 290] width 17 height 17
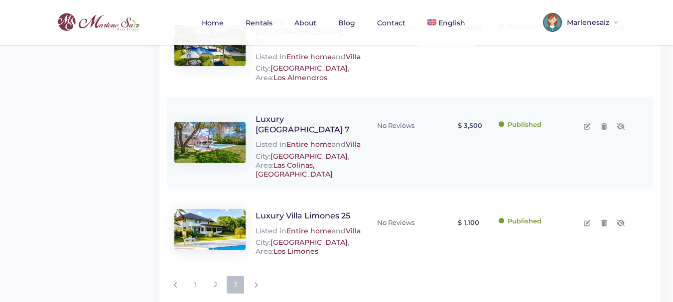
scroll to position [580, 0]
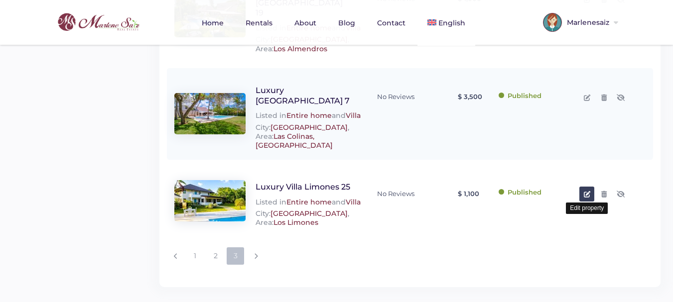
click at [585, 191] on icon at bounding box center [587, 194] width 6 height 6
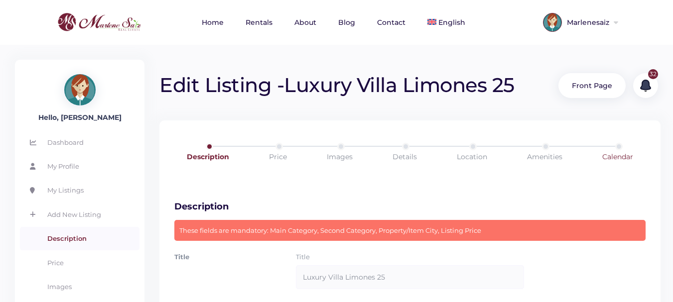
click at [626, 157] on link "Calendar" at bounding box center [618, 157] width 74 height 28
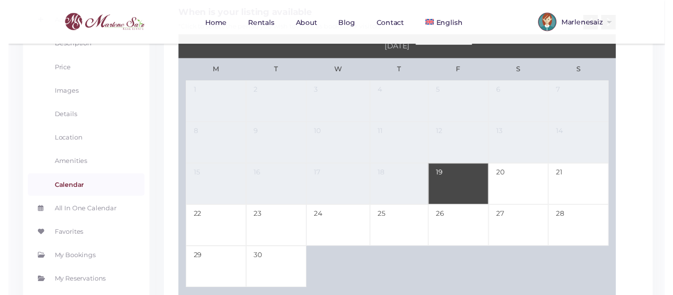
scroll to position [100, 0]
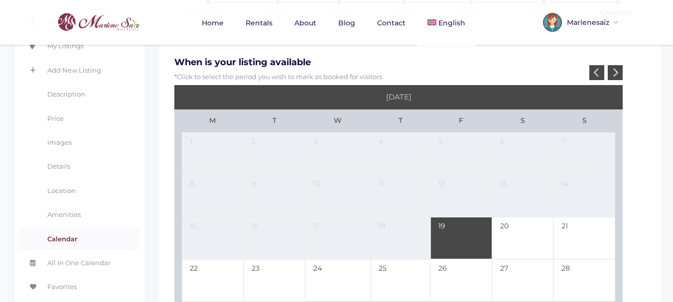
click at [617, 68] on icon at bounding box center [615, 72] width 6 height 9
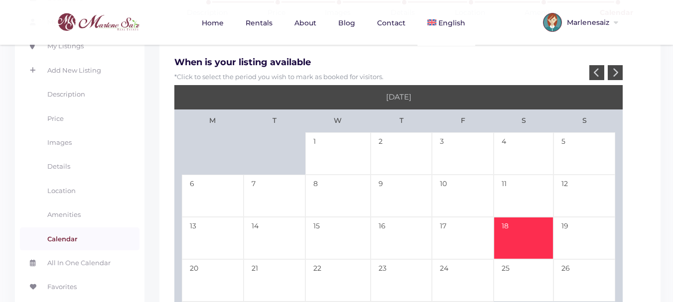
click at [514, 230] on td "18" at bounding box center [524, 238] width 60 height 42
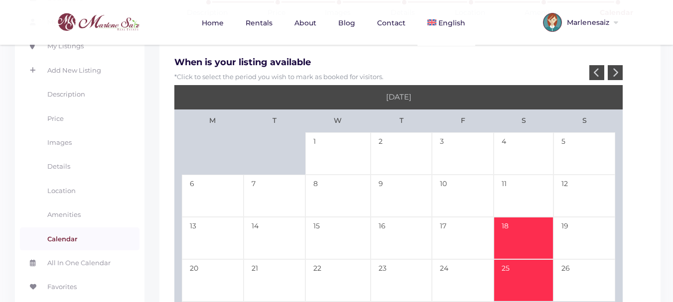
click at [501, 274] on td "25" at bounding box center [524, 281] width 60 height 42
type input "10-18-25"
type input "10-25-25"
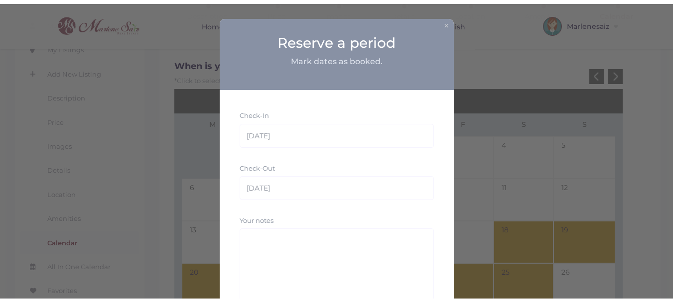
scroll to position [83, 0]
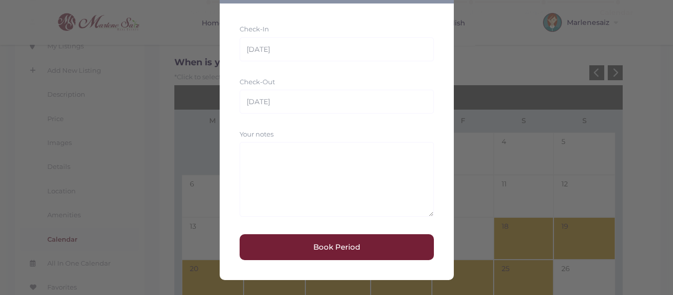
click at [335, 248] on button "Book Period" at bounding box center [337, 247] width 194 height 26
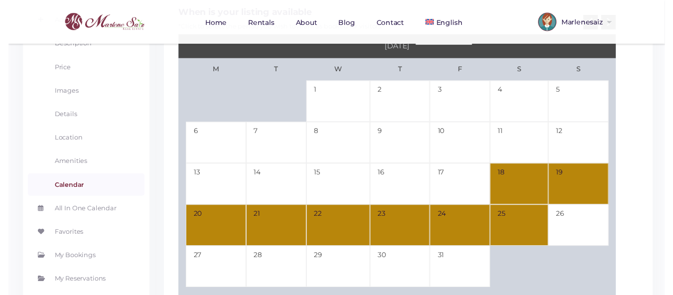
scroll to position [100, 0]
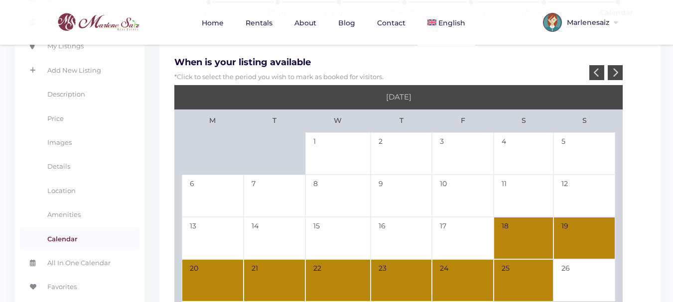
click at [617, 67] on div at bounding box center [615, 72] width 15 height 15
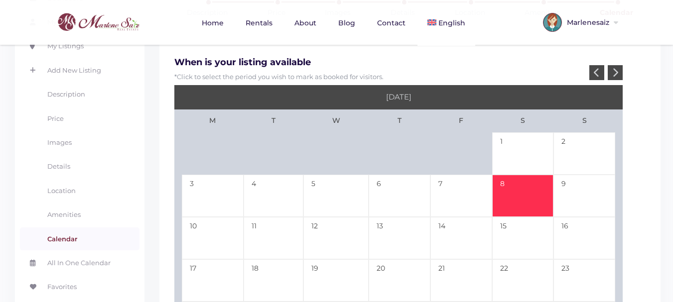
click at [517, 191] on td "8" at bounding box center [523, 196] width 62 height 42
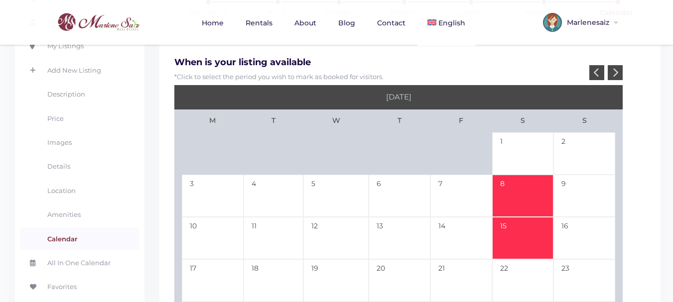
click at [506, 238] on td "15" at bounding box center [523, 238] width 62 height 42
type input "11-08-25"
type input "11-15-25"
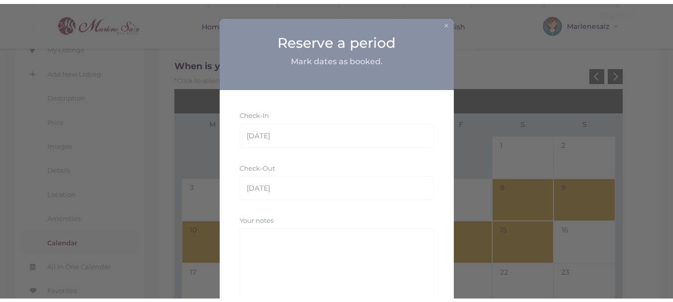
scroll to position [83, 0]
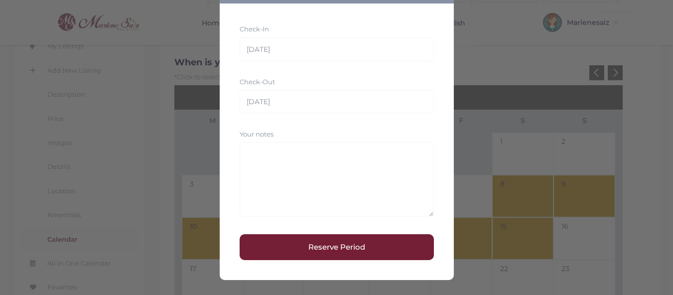
click at [349, 251] on button "Reserve Period" at bounding box center [337, 247] width 194 height 26
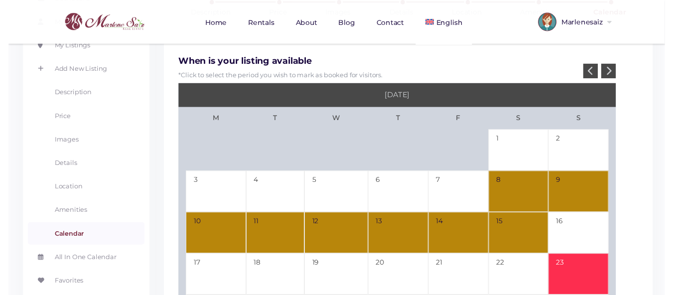
scroll to position [149, 0]
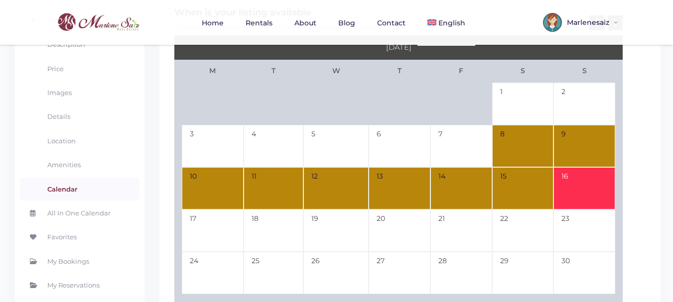
click at [579, 176] on td "16" at bounding box center [584, 188] width 62 height 42
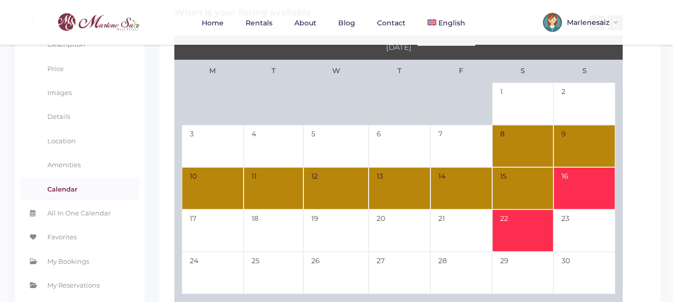
click at [518, 230] on td "22" at bounding box center [523, 231] width 62 height 42
type input "11-16-25"
type input "11-22-25"
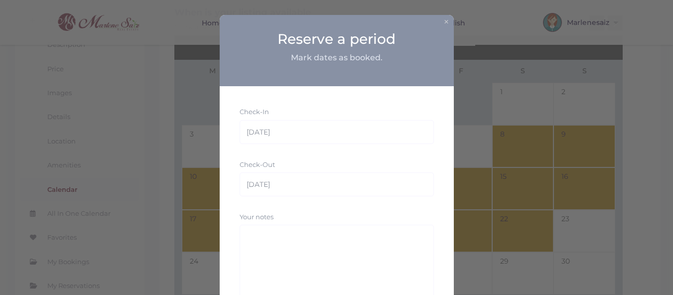
scroll to position [83, 0]
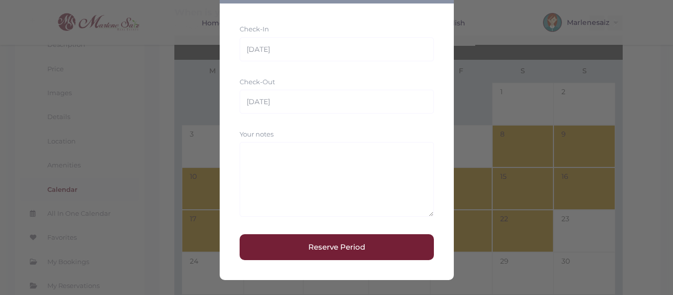
click at [331, 248] on button "Reserve Period" at bounding box center [337, 247] width 194 height 26
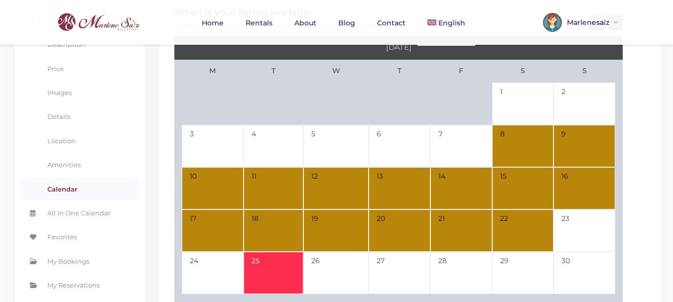
click at [273, 266] on td "25" at bounding box center [274, 273] width 60 height 42
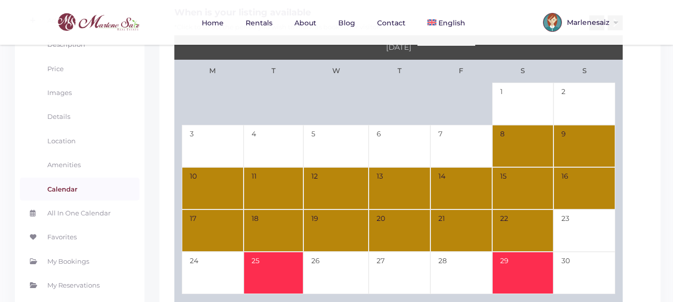
click at [512, 265] on td "29" at bounding box center [523, 273] width 62 height 42
type input "11-25-25"
type input "11-29-25"
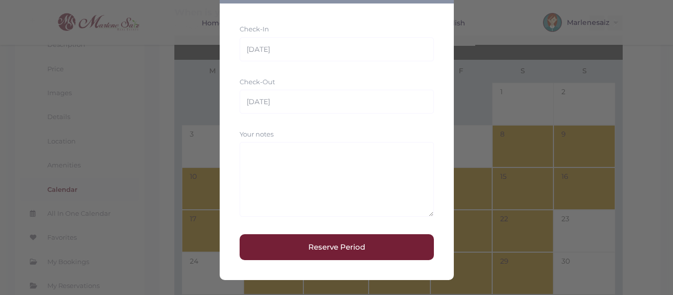
click at [349, 247] on button "Reserve Period" at bounding box center [337, 247] width 194 height 26
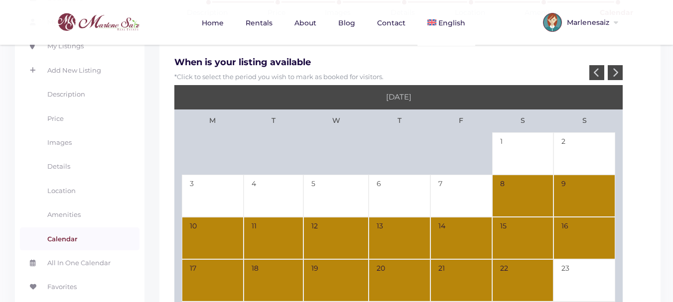
scroll to position [50, 0]
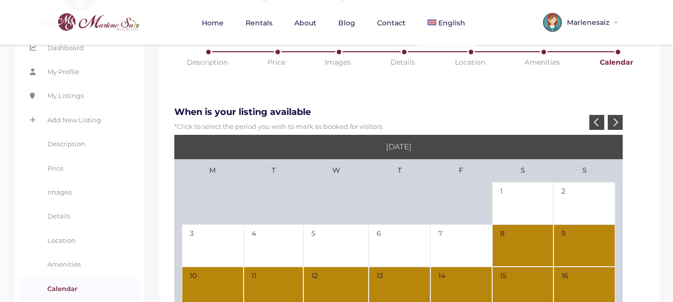
click at [621, 122] on div at bounding box center [615, 122] width 15 height 15
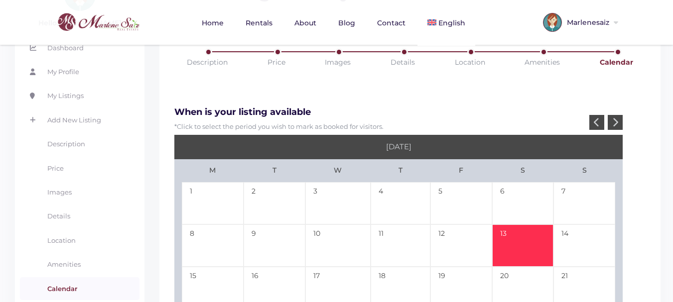
scroll to position [149, 0]
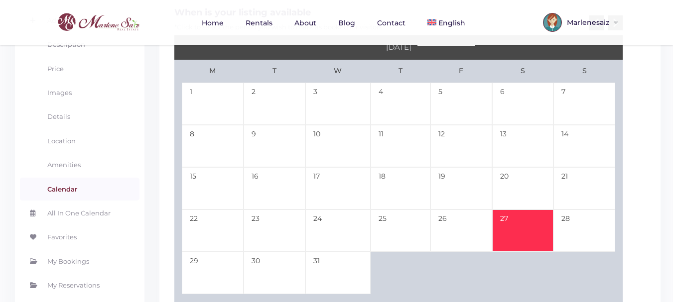
click at [518, 233] on td "27" at bounding box center [523, 231] width 62 height 42
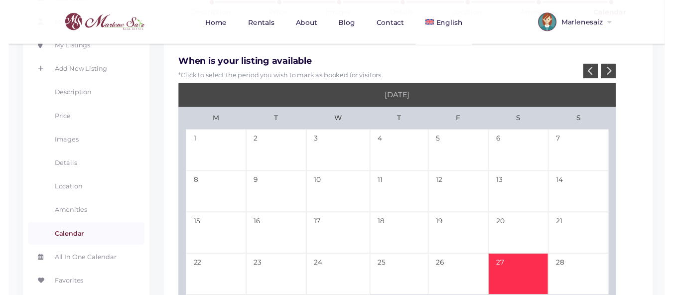
scroll to position [50, 0]
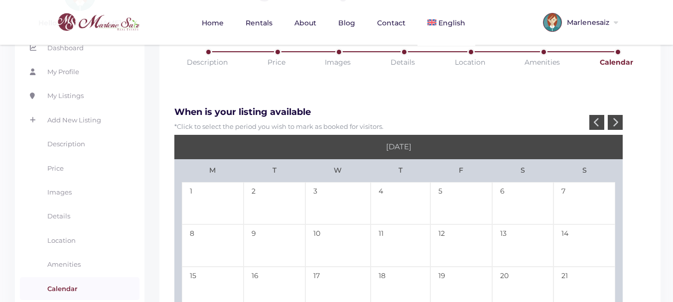
click at [619, 122] on div at bounding box center [615, 122] width 15 height 15
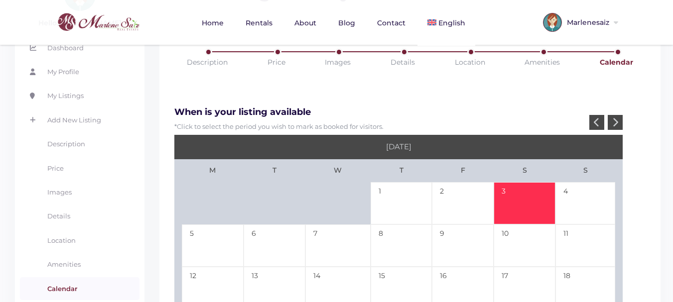
click at [513, 195] on td "3" at bounding box center [525, 203] width 62 height 42
type input "12-27-25"
type input "01-03-26"
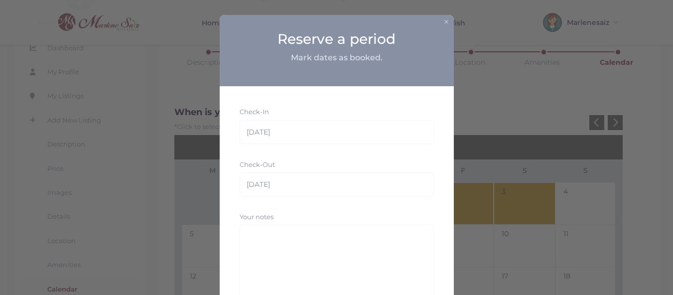
scroll to position [83, 0]
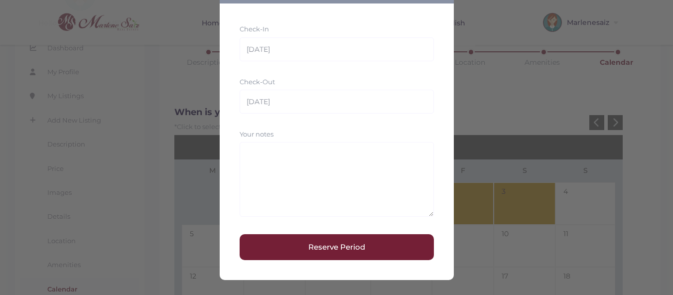
click at [318, 251] on button "Reserve Period" at bounding box center [337, 247] width 194 height 26
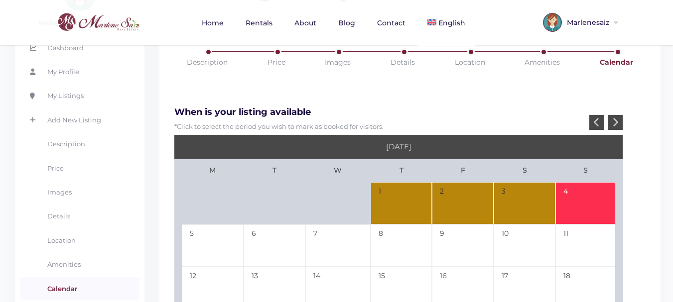
click at [587, 207] on td "4" at bounding box center [585, 203] width 60 height 42
click at [207, 278] on td "12" at bounding box center [213, 288] width 62 height 42
type input "01-04-26"
type input "01-12-26"
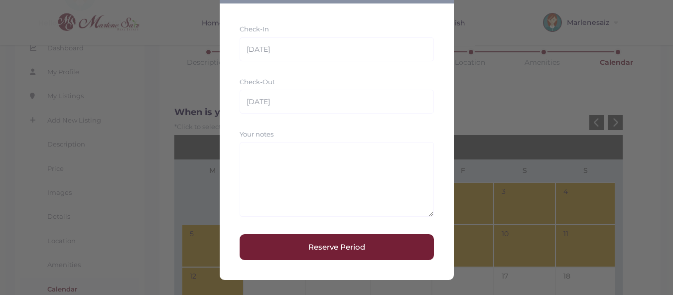
click at [344, 247] on button "Reserve Period" at bounding box center [337, 247] width 194 height 26
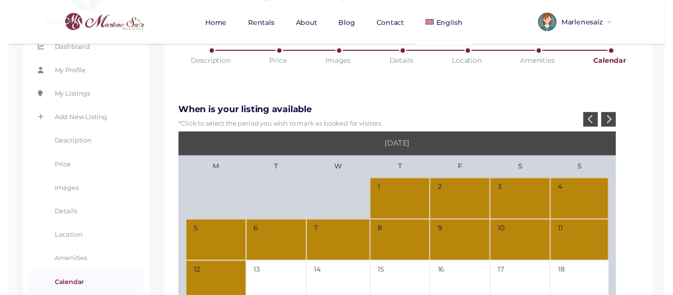
scroll to position [149, 0]
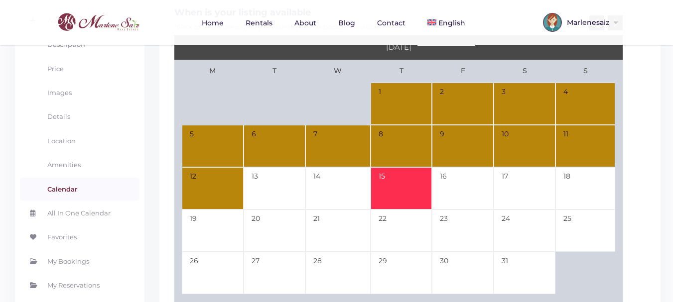
click at [403, 193] on td "15" at bounding box center [402, 188] width 62 height 42
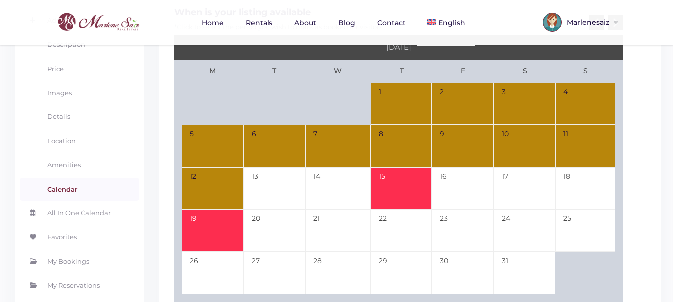
click at [201, 225] on td "19" at bounding box center [213, 231] width 62 height 42
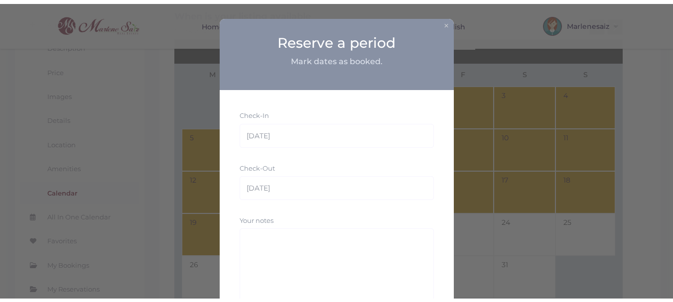
scroll to position [50, 0]
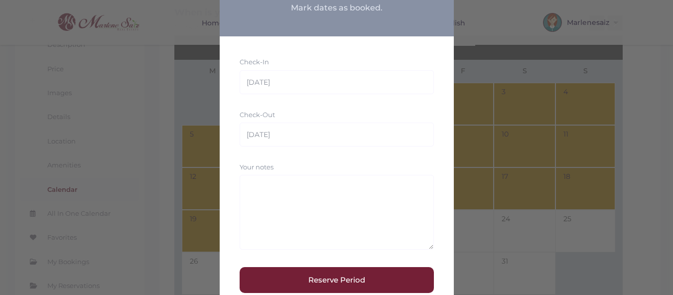
click at [316, 278] on button "Reserve Period" at bounding box center [337, 280] width 194 height 26
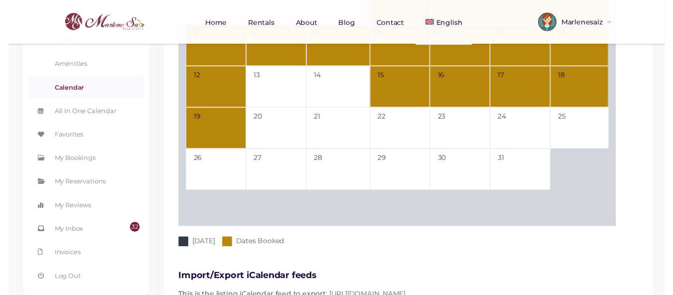
scroll to position [100, 0]
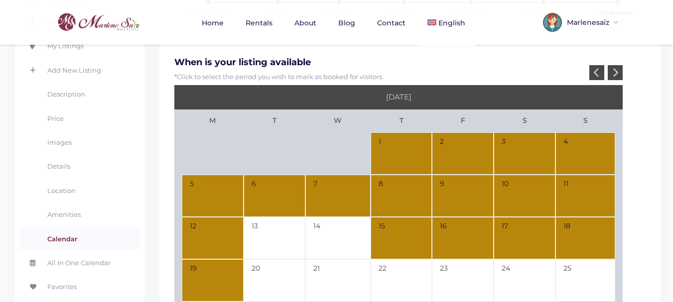
click at [616, 74] on icon at bounding box center [615, 72] width 6 height 9
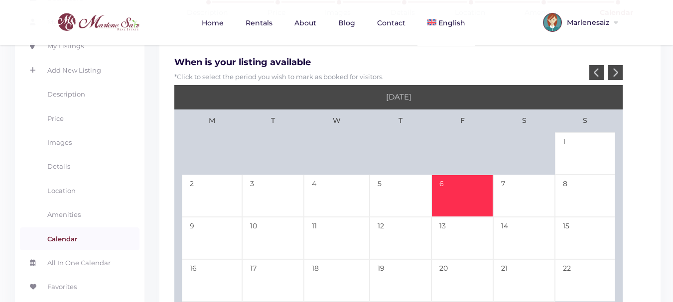
click at [458, 197] on td "6" at bounding box center [462, 196] width 62 height 42
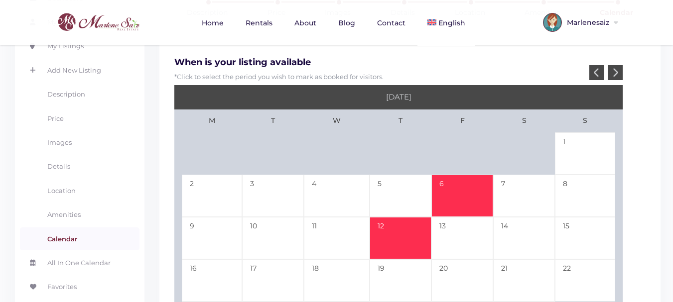
click at [380, 233] on td "12" at bounding box center [401, 238] width 62 height 42
type input "02-06-26"
type input "02-12-26"
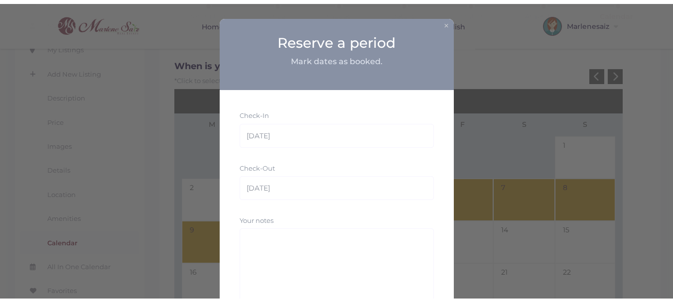
scroll to position [83, 0]
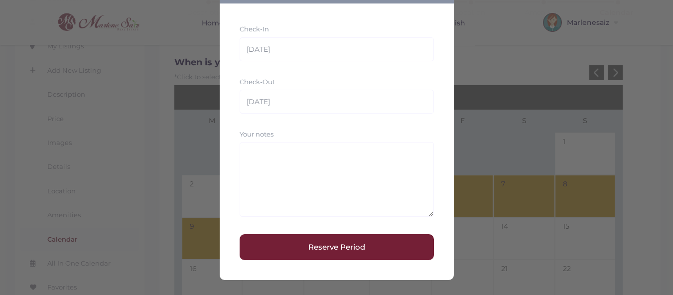
click at [341, 244] on button "Reserve Period" at bounding box center [337, 247] width 194 height 26
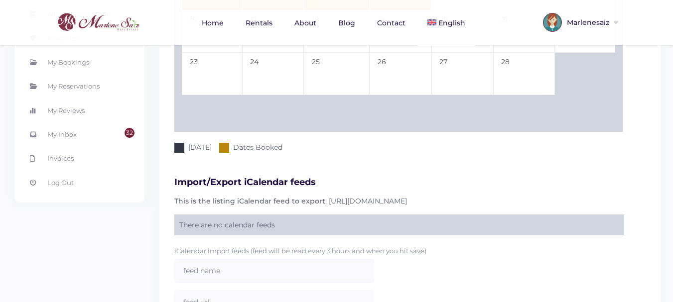
scroll to position [474, 0]
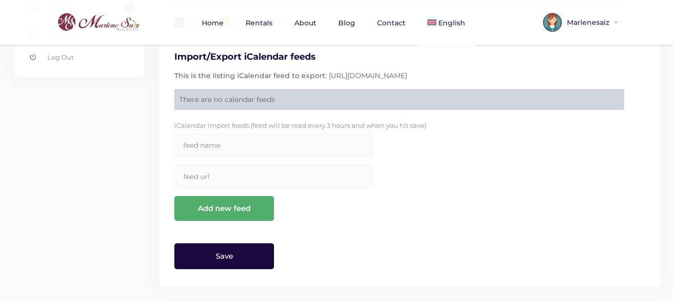
click at [264, 254] on input "Save" at bounding box center [224, 257] width 100 height 26
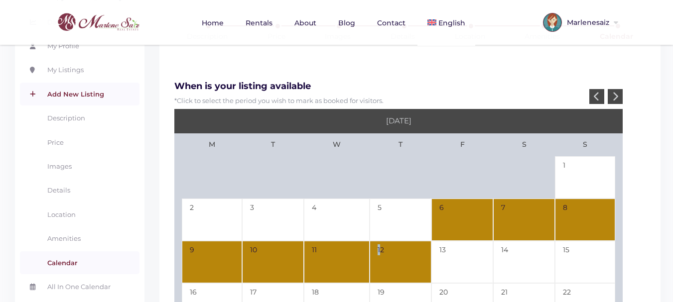
scroll to position [26, 0]
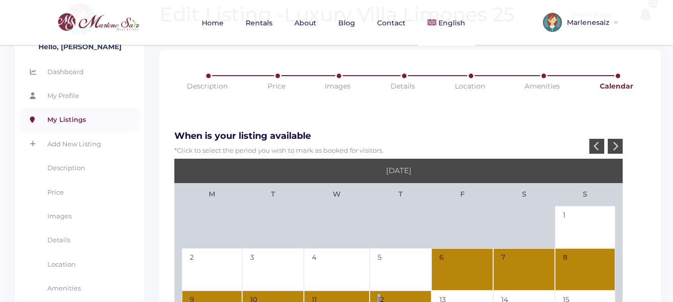
click at [74, 119] on link "My Listings" at bounding box center [80, 119] width 120 height 23
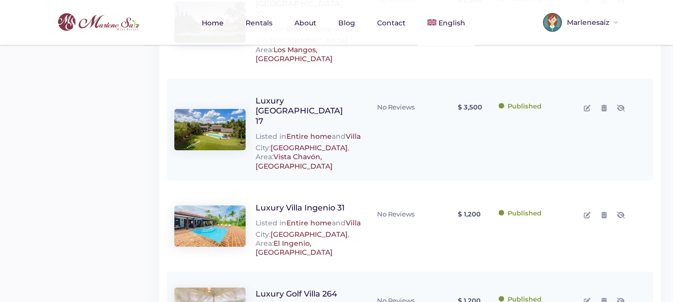
scroll to position [819, 0]
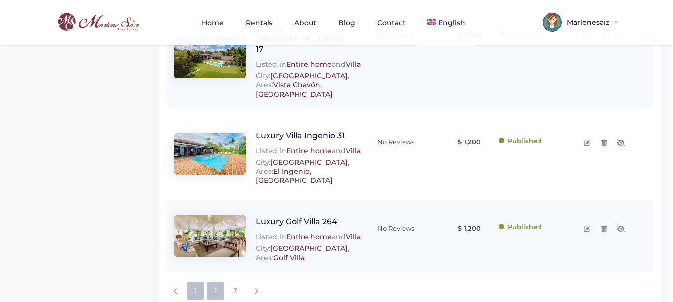
click at [215, 282] on link "2" at bounding box center [215, 290] width 17 height 17
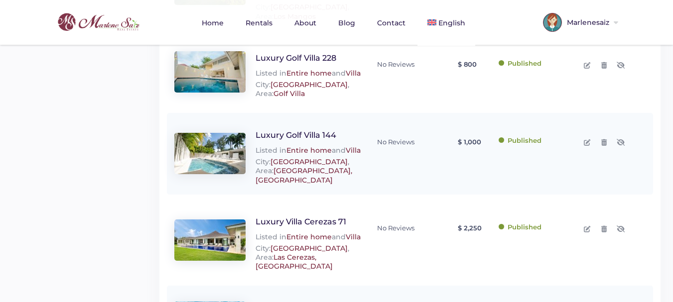
scroll to position [598, 0]
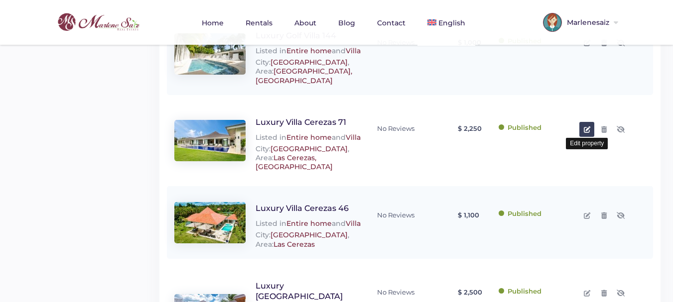
click at [591, 126] on link at bounding box center [586, 129] width 15 height 15
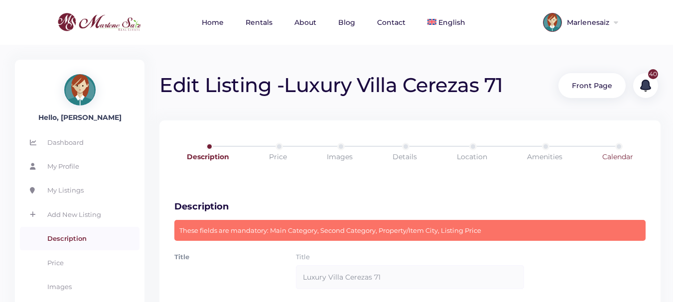
click at [606, 161] on link "Calendar" at bounding box center [618, 157] width 74 height 28
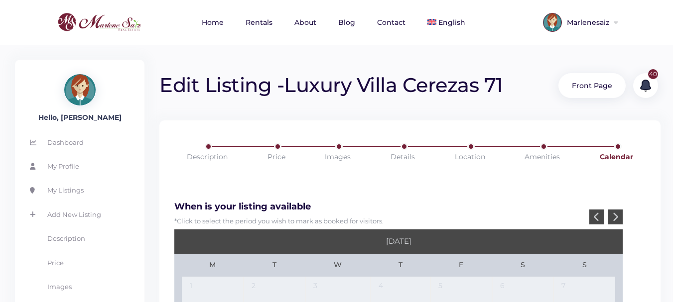
click at [618, 214] on div at bounding box center [615, 217] width 15 height 15
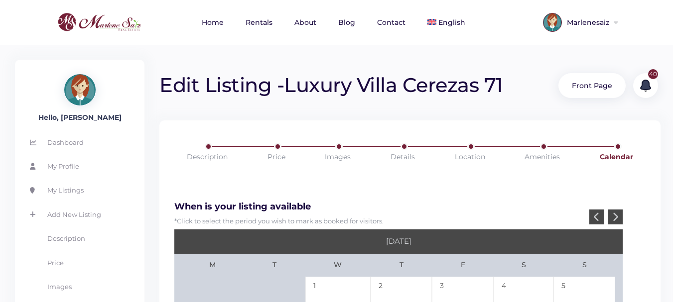
click at [618, 214] on div at bounding box center [615, 217] width 15 height 15
click at [618, 215] on div at bounding box center [615, 217] width 15 height 15
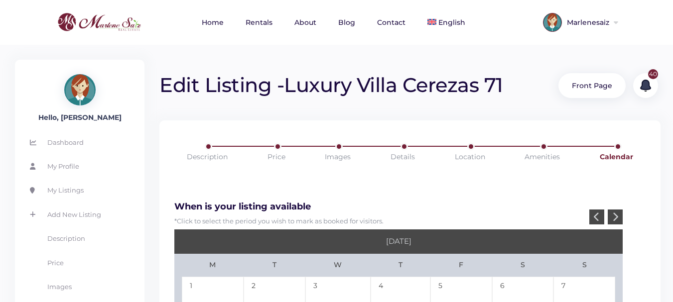
click at [618, 215] on div at bounding box center [615, 217] width 15 height 15
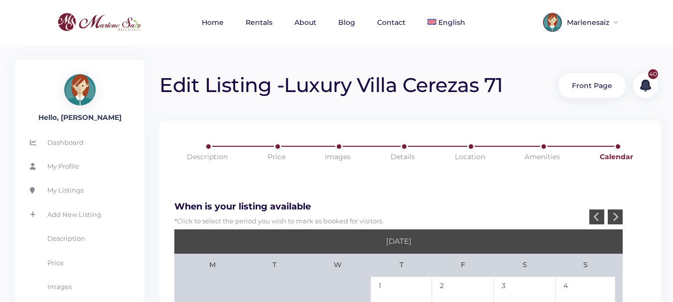
click at [618, 215] on div at bounding box center [615, 217] width 15 height 15
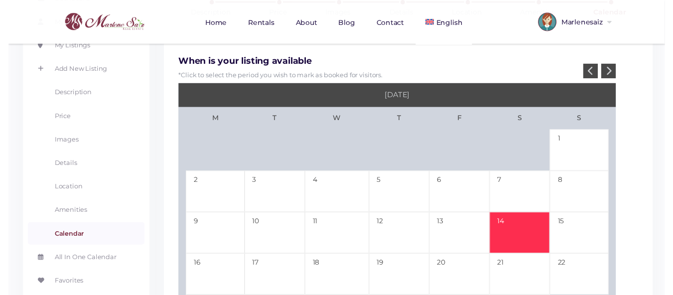
scroll to position [149, 0]
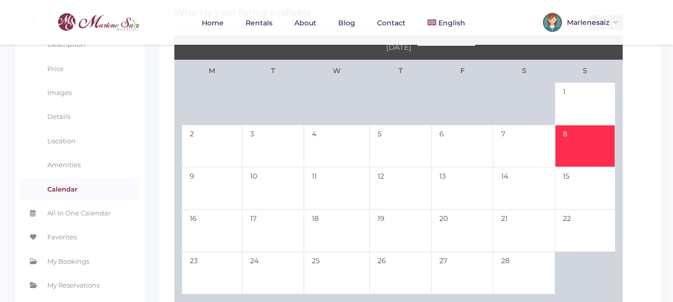
click at [581, 144] on td "8" at bounding box center [585, 146] width 60 height 42
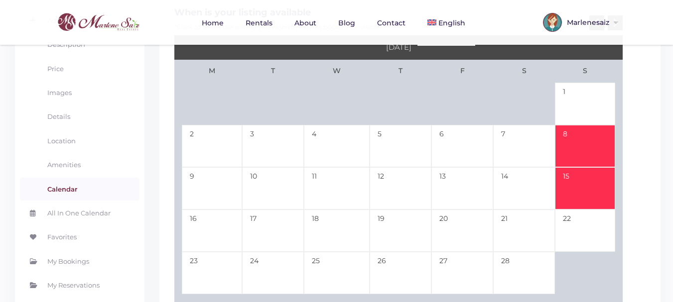
click at [582, 188] on td "15" at bounding box center [585, 188] width 60 height 42
type input "02-08-26"
type input "02-15-26"
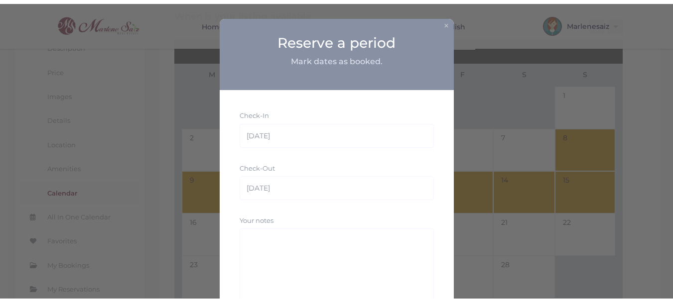
scroll to position [83, 0]
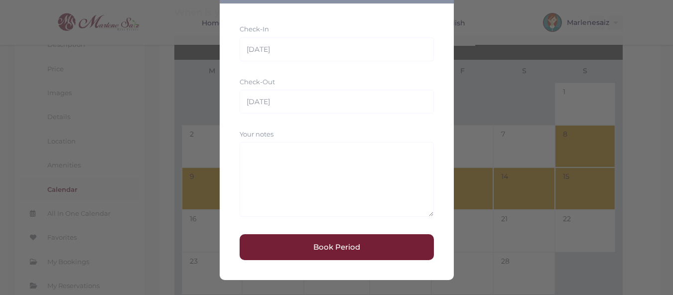
click at [339, 244] on button "Book Period" at bounding box center [337, 247] width 194 height 26
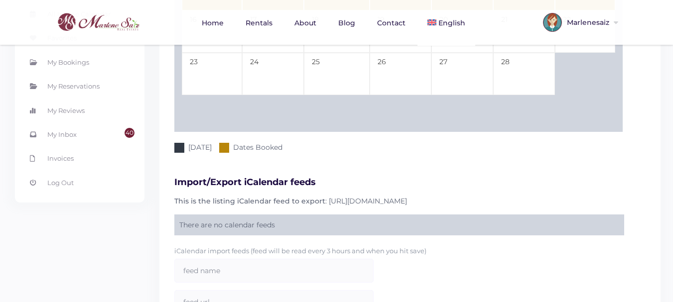
scroll to position [474, 0]
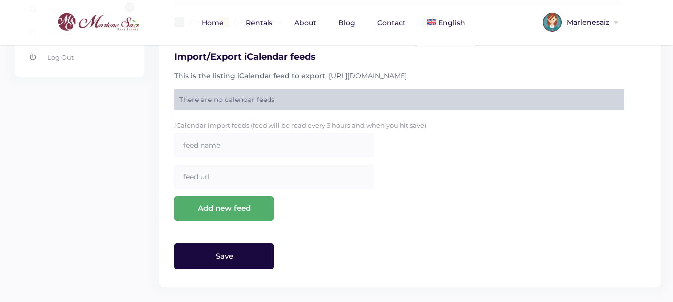
click at [260, 260] on input "Save" at bounding box center [224, 257] width 100 height 26
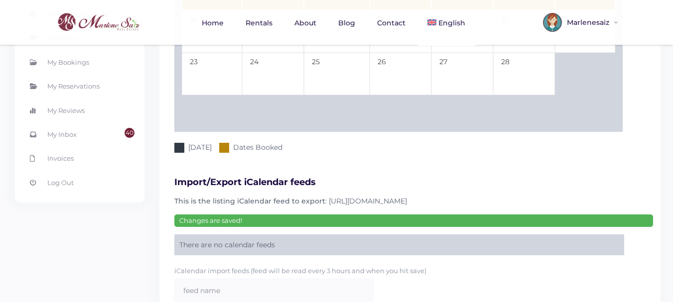
scroll to position [494, 0]
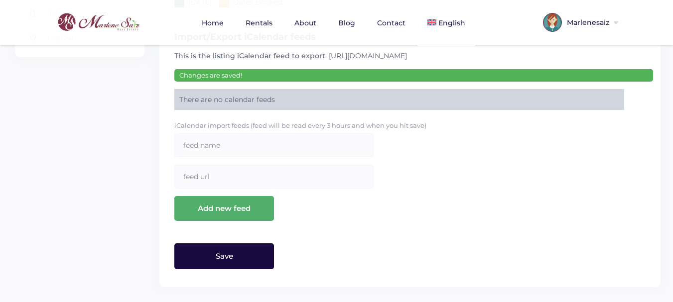
click at [252, 264] on input "Save" at bounding box center [224, 257] width 100 height 26
click at [262, 261] on input "Save" at bounding box center [224, 257] width 100 height 26
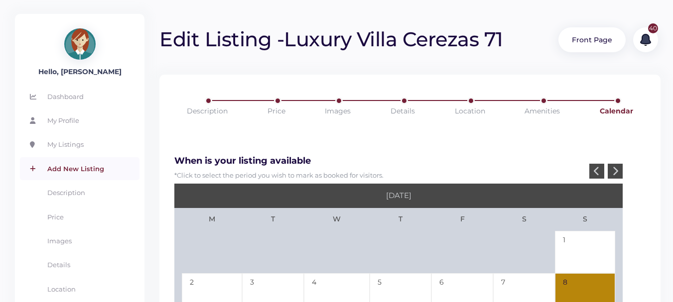
scroll to position [0, 0]
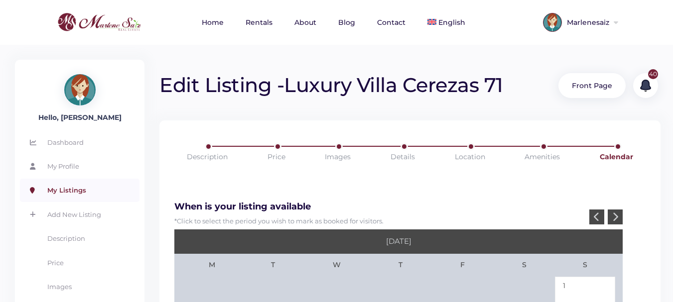
click at [81, 192] on link "My Listings" at bounding box center [80, 190] width 120 height 23
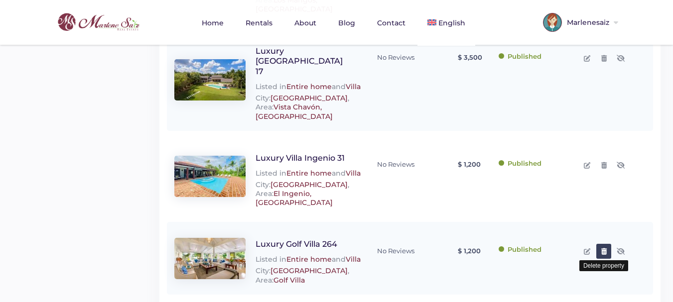
scroll to position [819, 0]
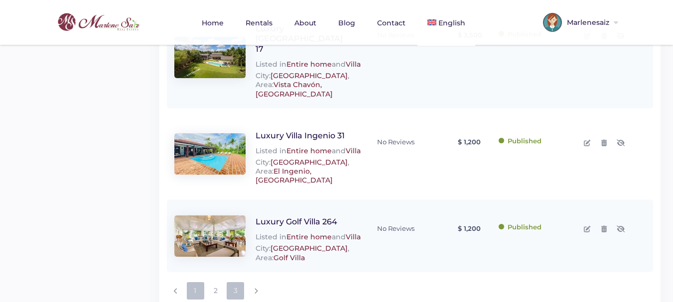
click at [238, 282] on link "3" at bounding box center [235, 290] width 17 height 17
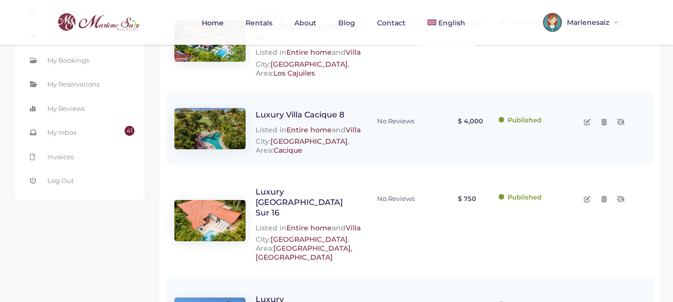
scroll to position [132, 0]
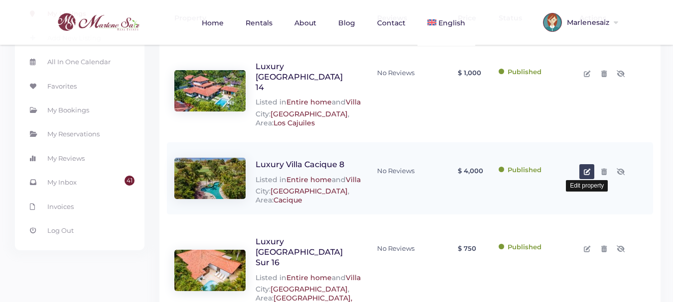
click at [588, 169] on icon at bounding box center [587, 172] width 6 height 6
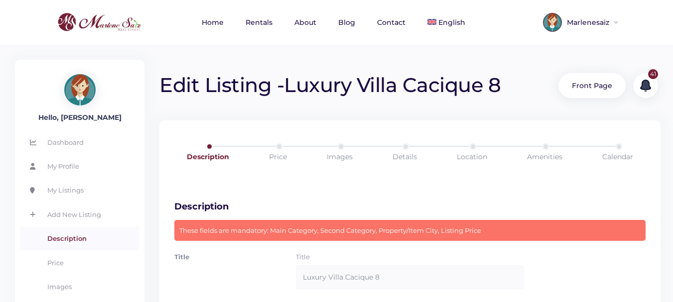
scroll to position [50, 0]
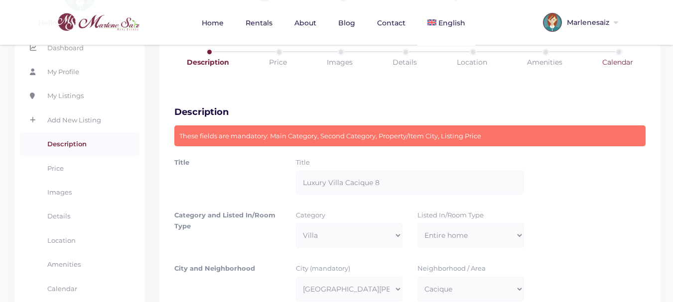
click at [620, 61] on link "Calendar" at bounding box center [618, 62] width 74 height 28
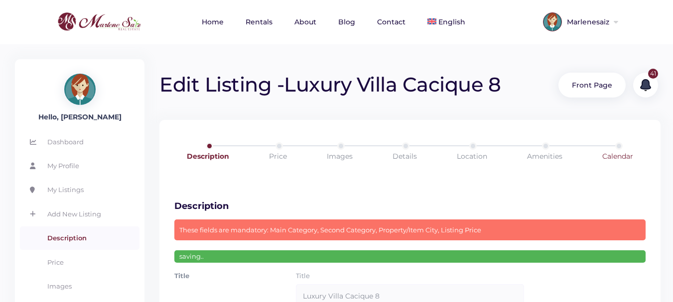
scroll to position [0, 0]
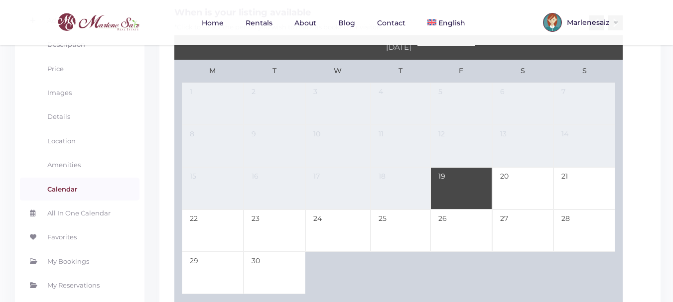
scroll to position [50, 0]
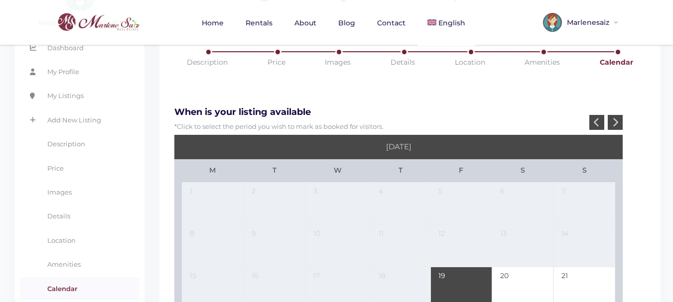
click at [616, 123] on icon at bounding box center [615, 122] width 6 height 9
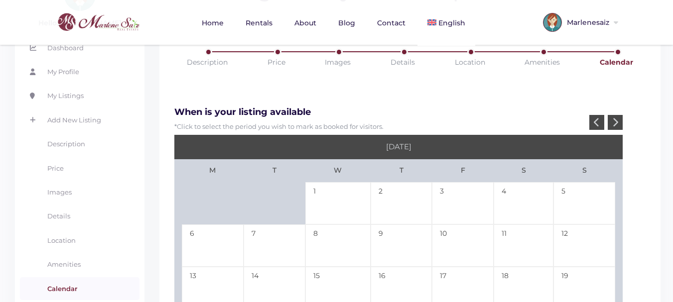
click at [616, 123] on icon at bounding box center [615, 122] width 6 height 9
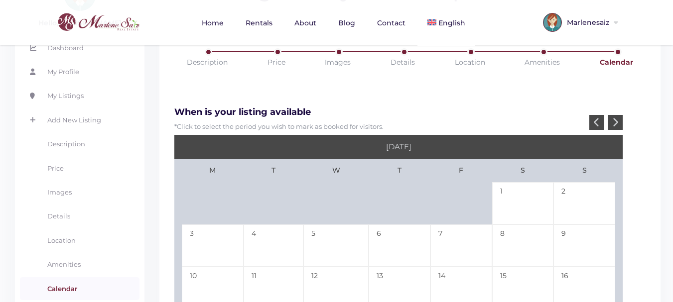
click at [616, 123] on icon at bounding box center [615, 122] width 6 height 9
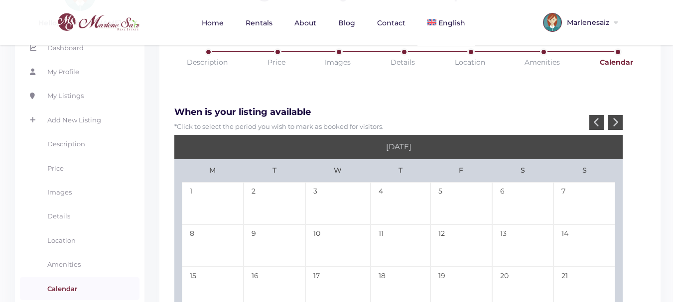
scroll to position [149, 0]
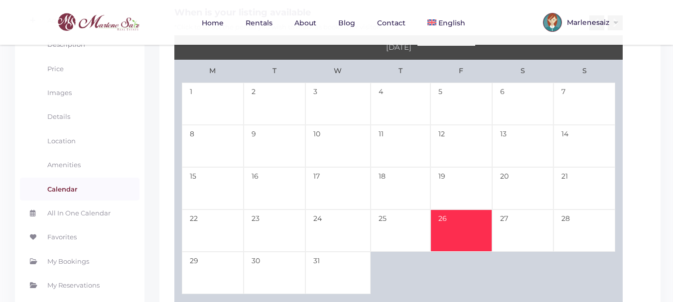
click at [457, 221] on td "26" at bounding box center [461, 231] width 62 height 42
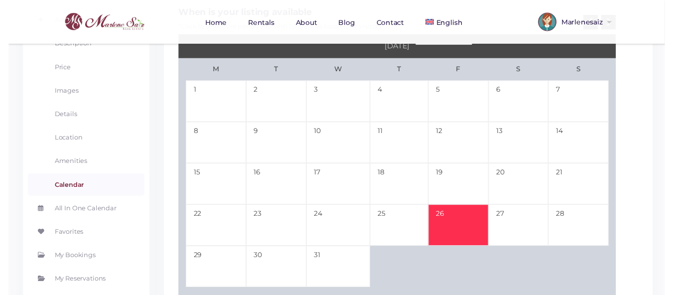
scroll to position [50, 0]
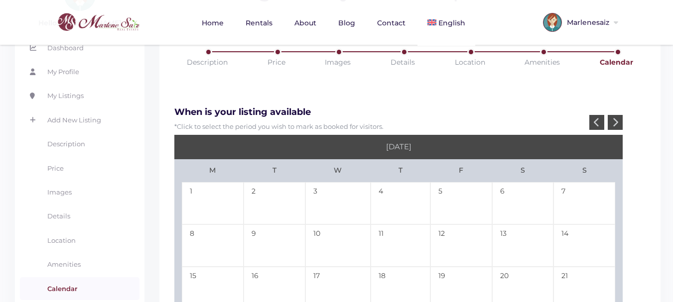
click at [617, 125] on icon at bounding box center [615, 122] width 6 height 9
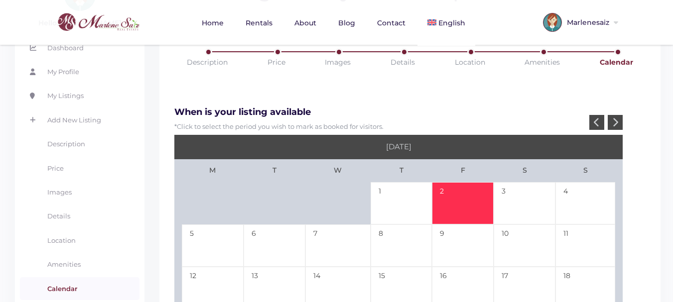
click at [445, 197] on td "2" at bounding box center [463, 203] width 62 height 42
type input "[DATE]"
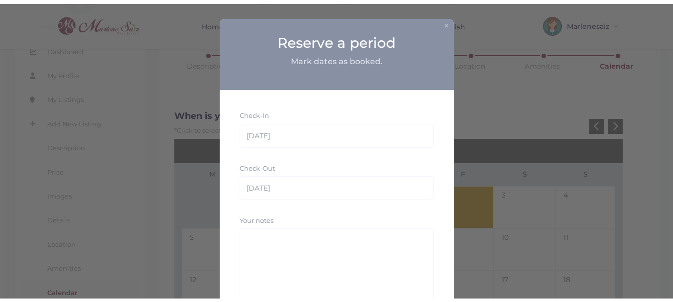
scroll to position [83, 0]
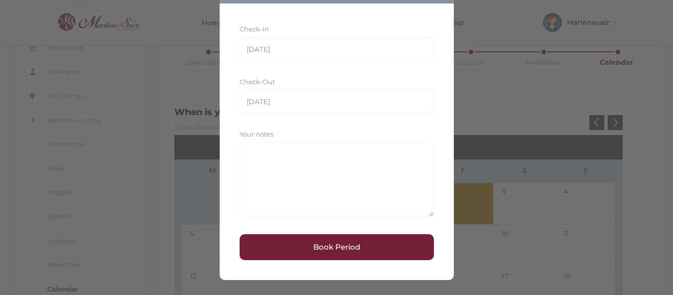
click at [333, 251] on button "Book Period" at bounding box center [337, 247] width 194 height 26
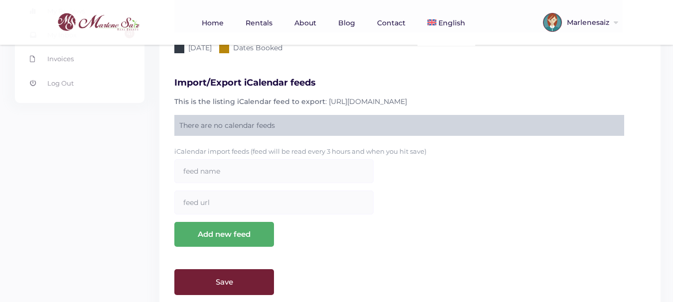
scroll to position [474, 0]
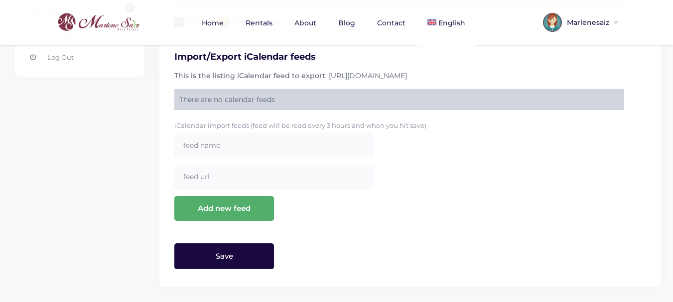
click at [253, 259] on input "Save" at bounding box center [224, 257] width 100 height 26
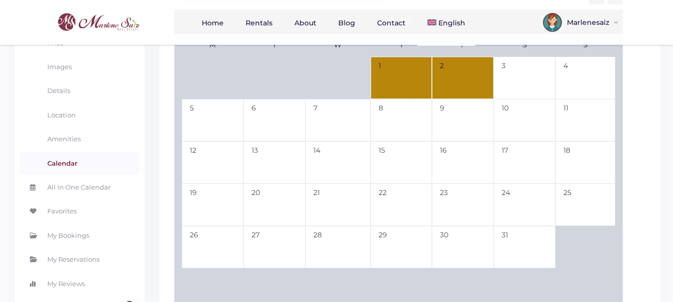
scroll to position [0, 0]
